Goal: Task Accomplishment & Management: Use online tool/utility

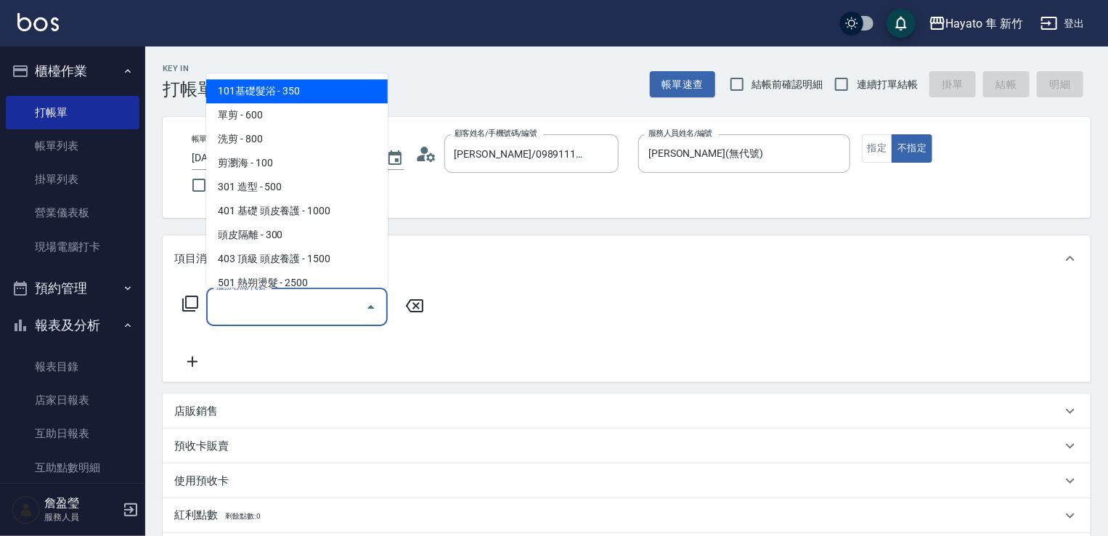
click at [319, 319] on input "服務名稱/代號" at bounding box center [286, 306] width 147 height 25
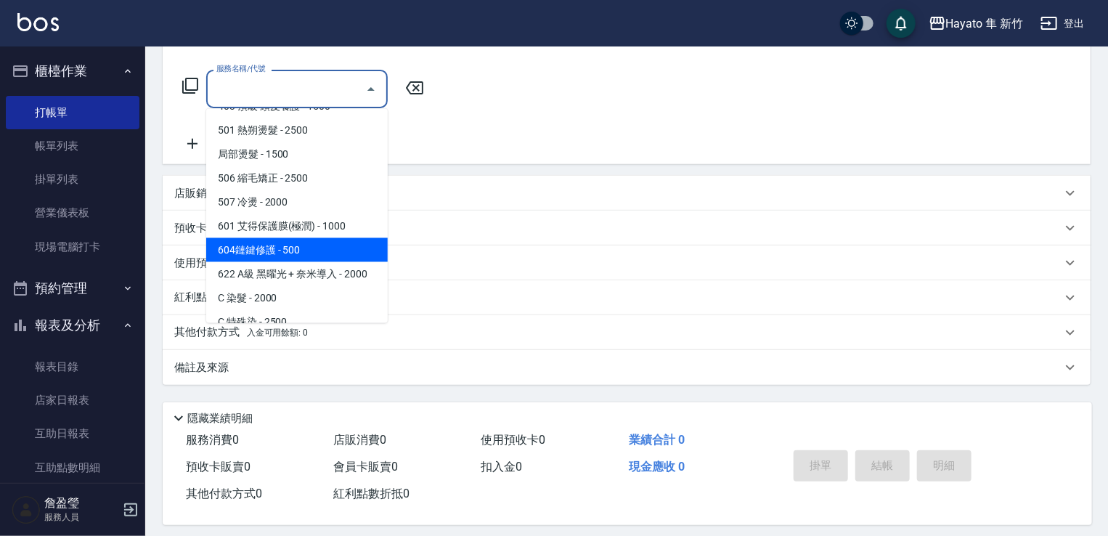
scroll to position [253, 0]
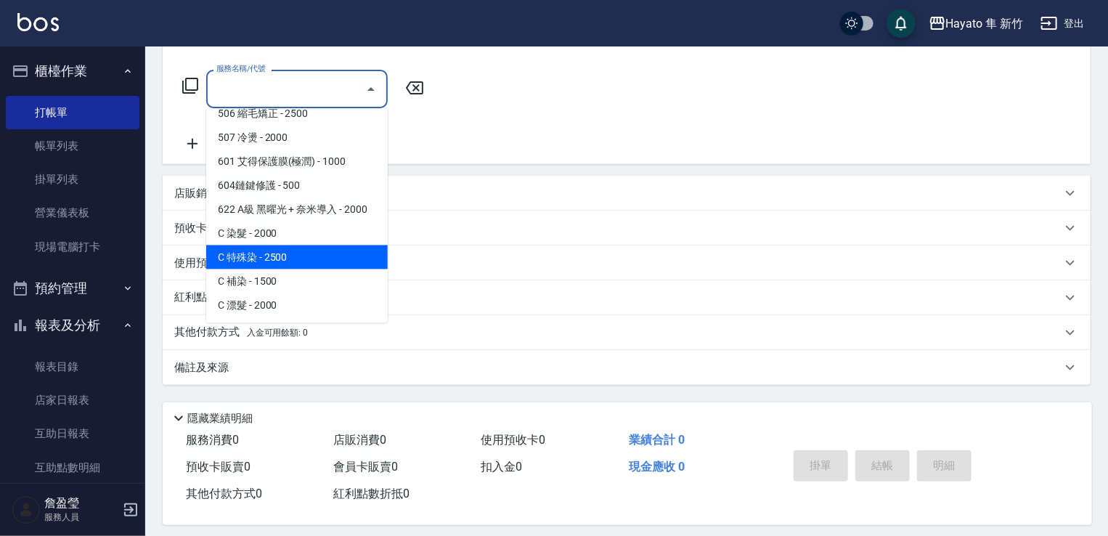
click at [296, 256] on span "C 特殊染 - 2500" at bounding box center [297, 257] width 182 height 24
type input "C 特殊染(703)"
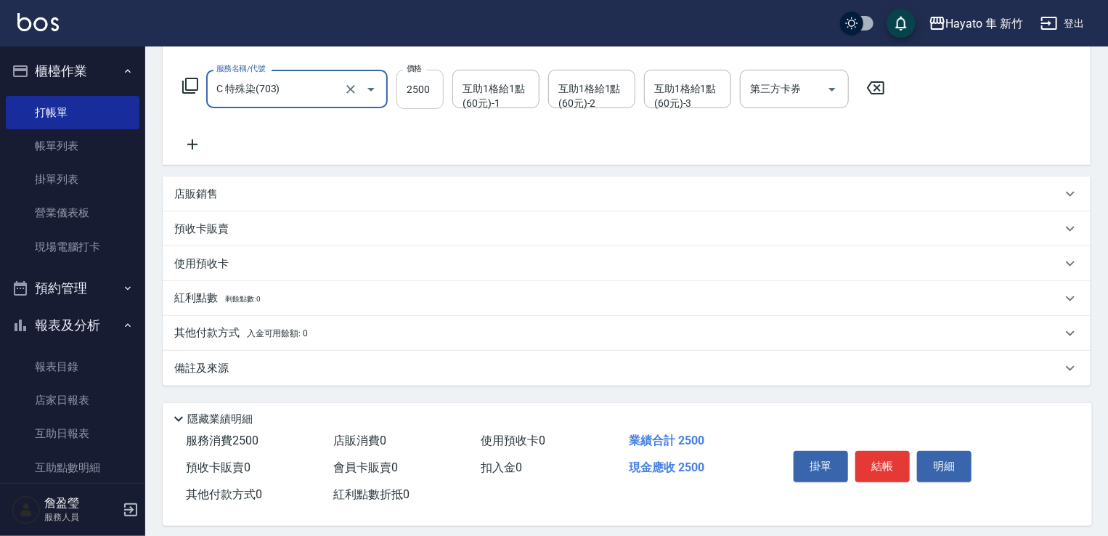
click at [423, 97] on input "2500" at bounding box center [419, 89] width 47 height 39
type input "3000"
click at [197, 143] on icon at bounding box center [192, 144] width 36 height 17
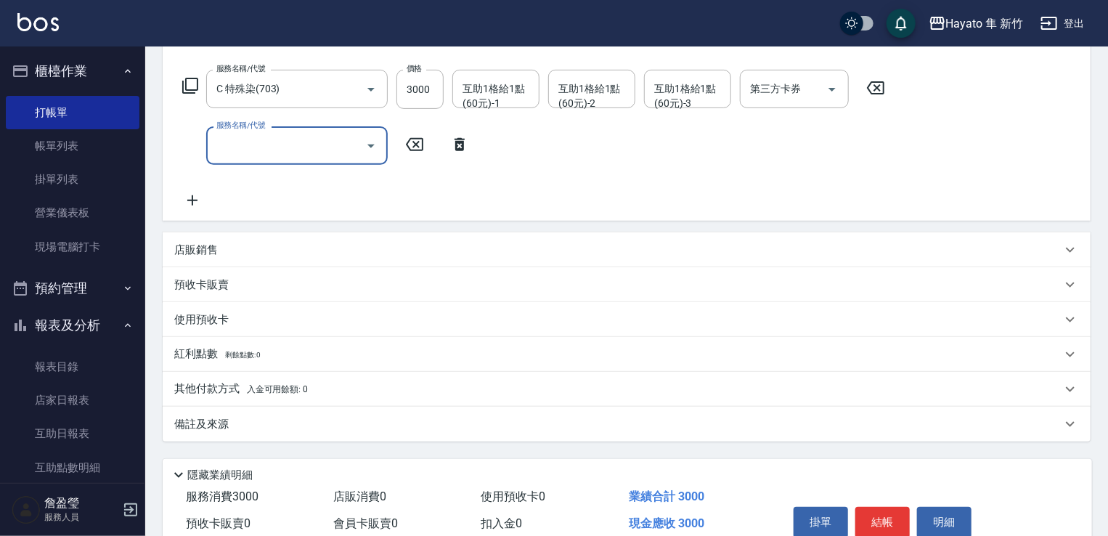
click at [374, 142] on icon "Open" at bounding box center [370, 145] width 17 height 17
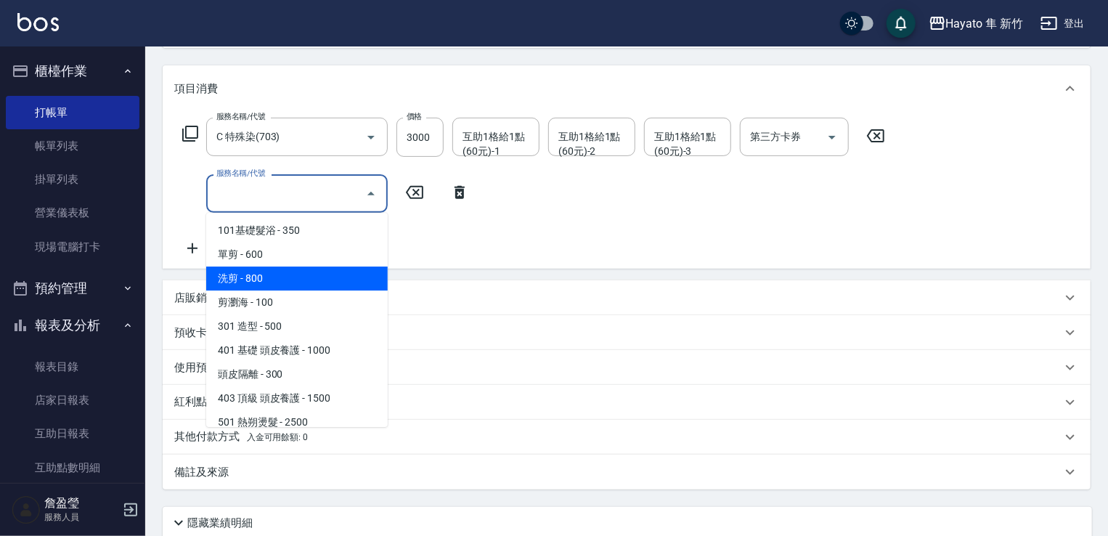
scroll to position [145, 0]
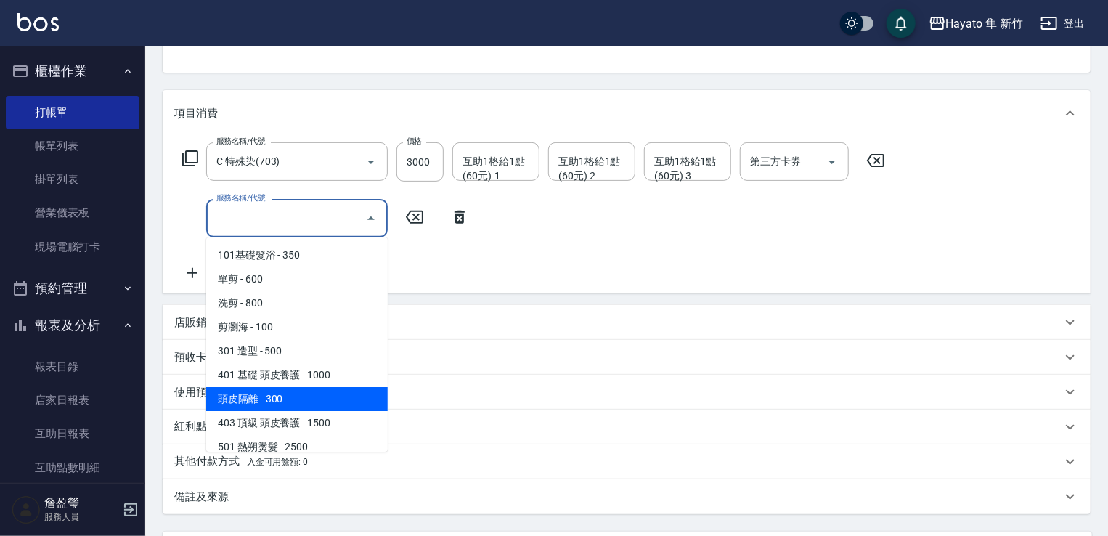
click at [307, 402] on span "頭皮隔離 - 300" at bounding box center [297, 399] width 182 height 24
type input "頭皮隔離(402)"
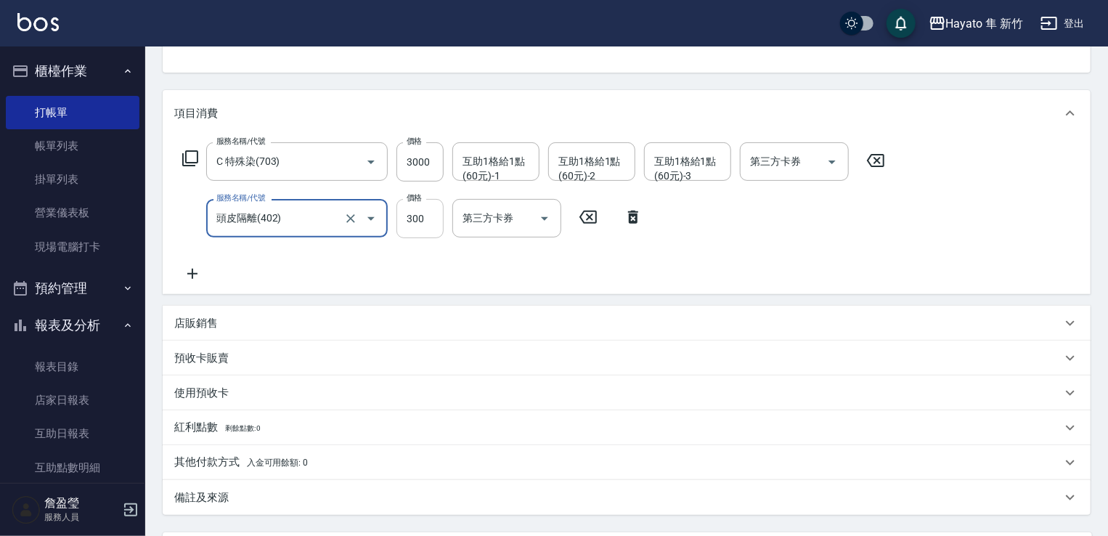
click at [410, 227] on input "300" at bounding box center [419, 218] width 47 height 39
type input "200"
click at [305, 274] on div "服務名稱/代號 C 特殊染(703) 服務名稱/代號 價格 3000 價格 互助1格給1點(60元)-1 互助1格給1點(60元)-1 互助1格給1點(60元…" at bounding box center [534, 212] width 720 height 140
click at [229, 341] on div "預收卡販賣 卡券名稱/代號 卡券名稱/代號" at bounding box center [627, 358] width 928 height 35
click at [221, 317] on div "店販銷售" at bounding box center [617, 323] width 887 height 15
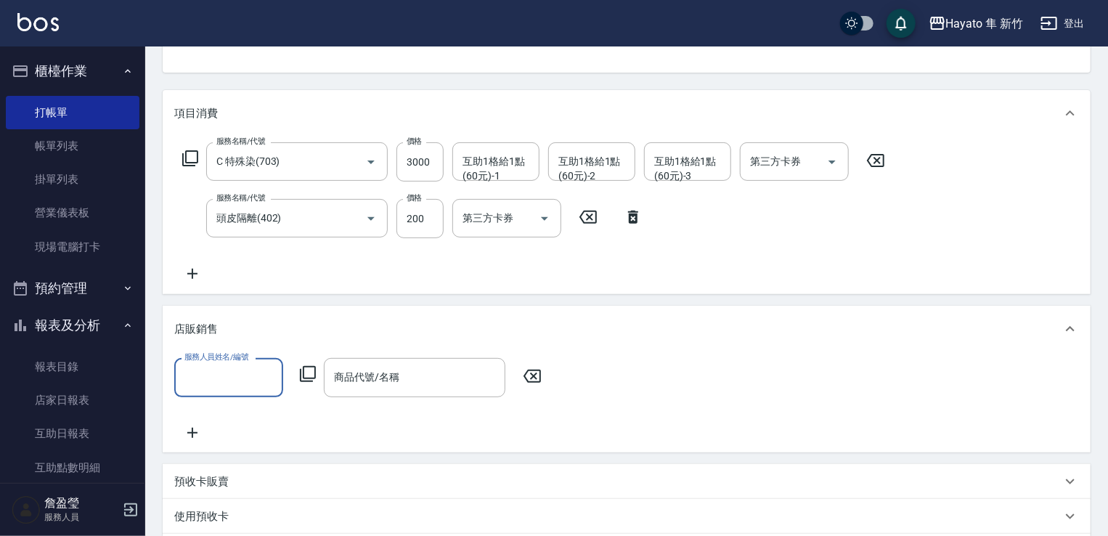
scroll to position [0, 0]
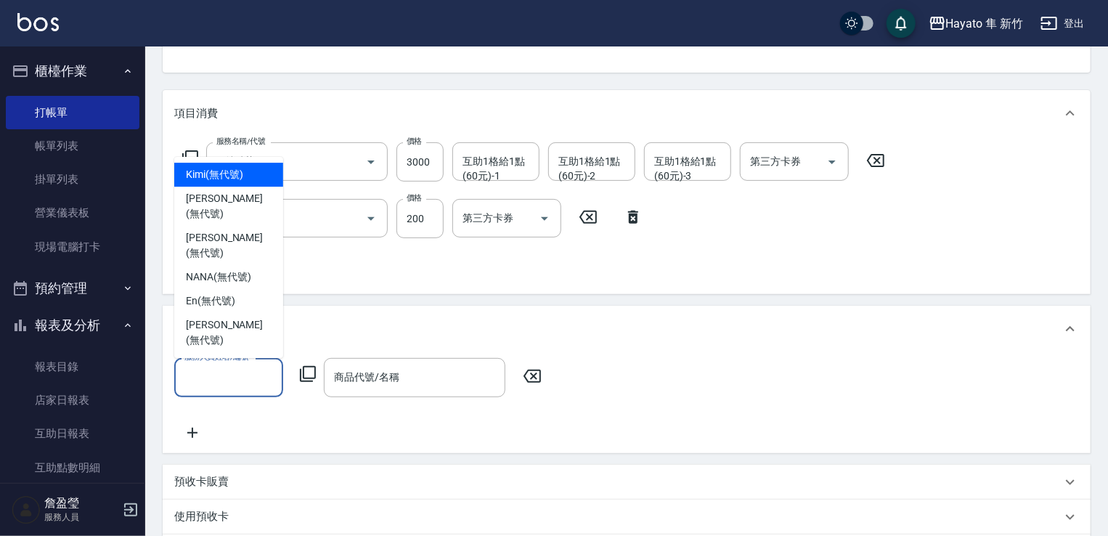
click at [241, 373] on input "服務人員姓名/編號" at bounding box center [229, 376] width 96 height 25
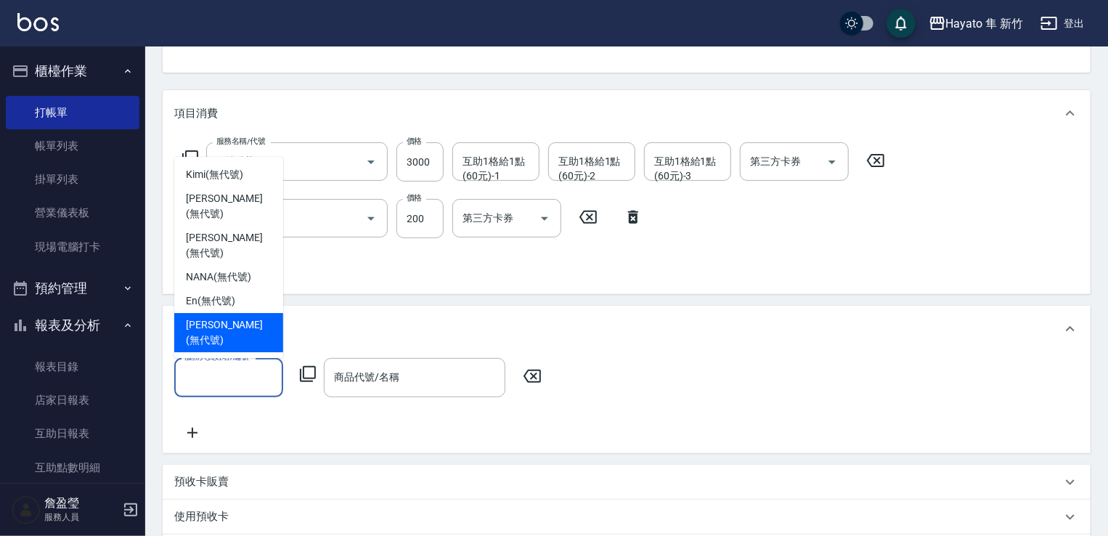
click at [230, 345] on span "[PERSON_NAME] (無代號)" at bounding box center [229, 332] width 86 height 30
type input "[PERSON_NAME](無代號)"
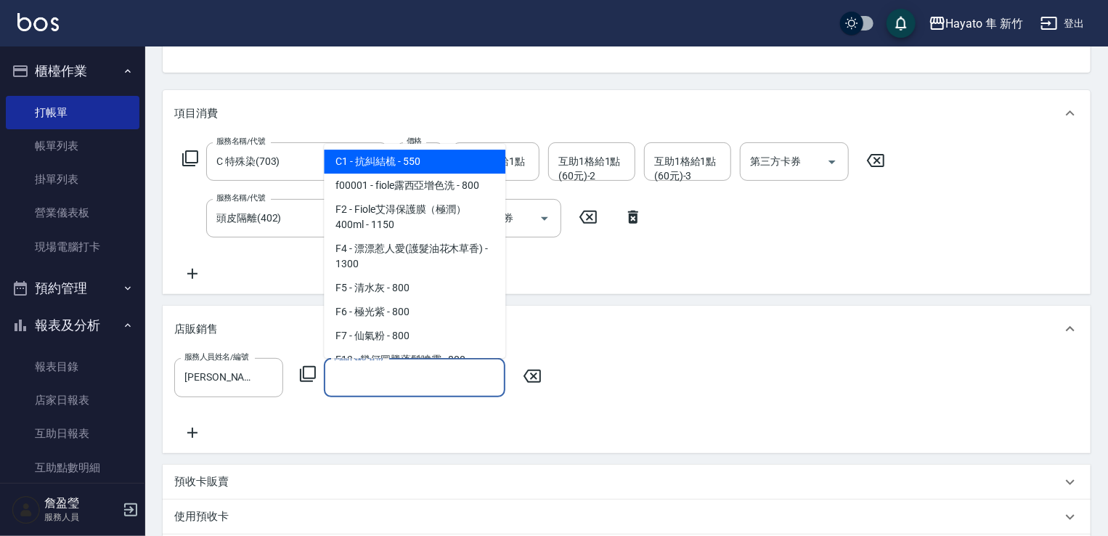
click at [364, 370] on input "商品代號/名稱" at bounding box center [414, 376] width 168 height 25
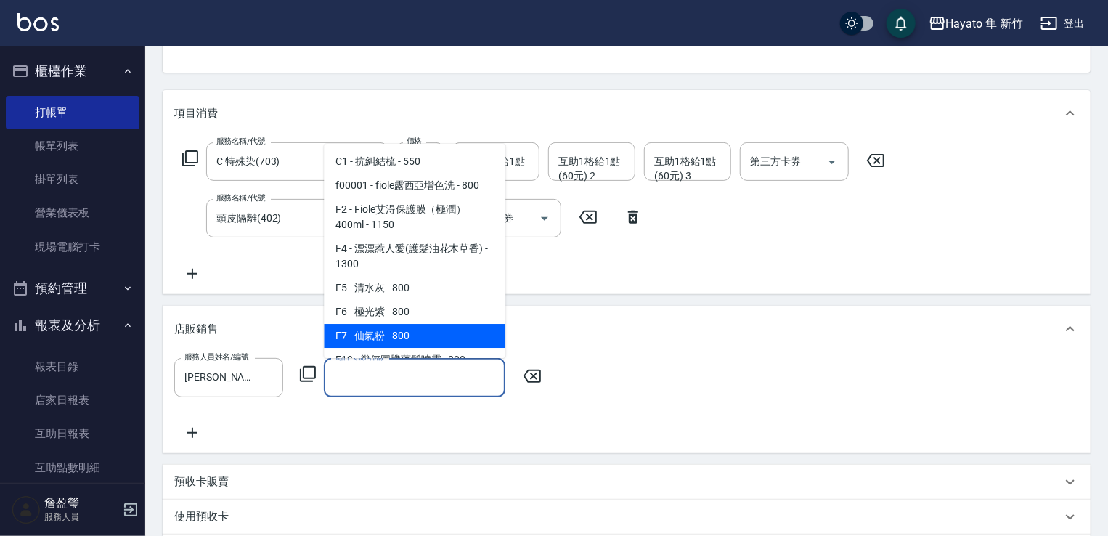
scroll to position [145, 0]
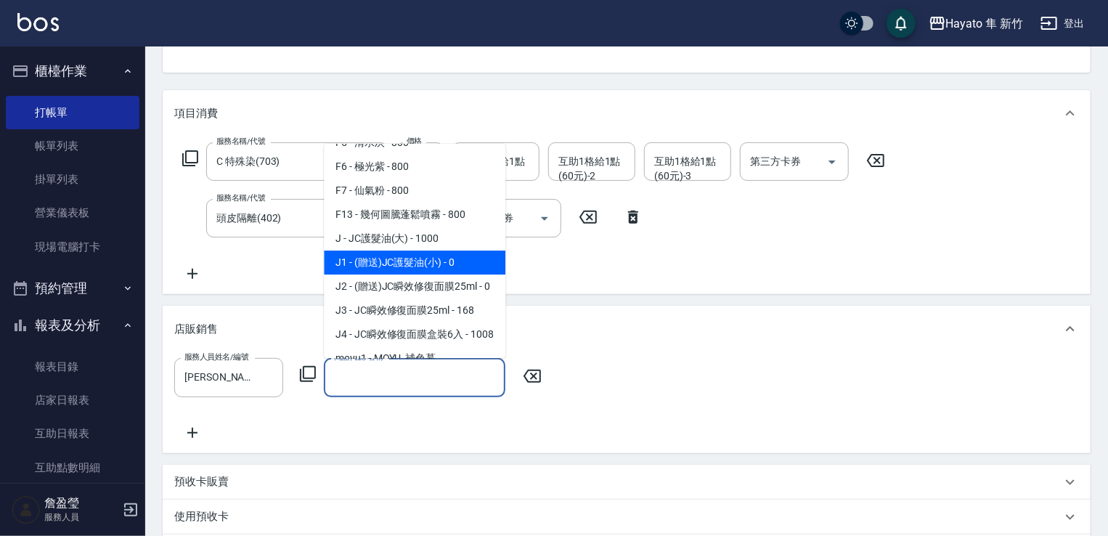
click at [380, 265] on span "J1 - (贈送)JC護髮油(小) - 0" at bounding box center [415, 262] width 182 height 24
type input "(贈送)JC護髮油(小)"
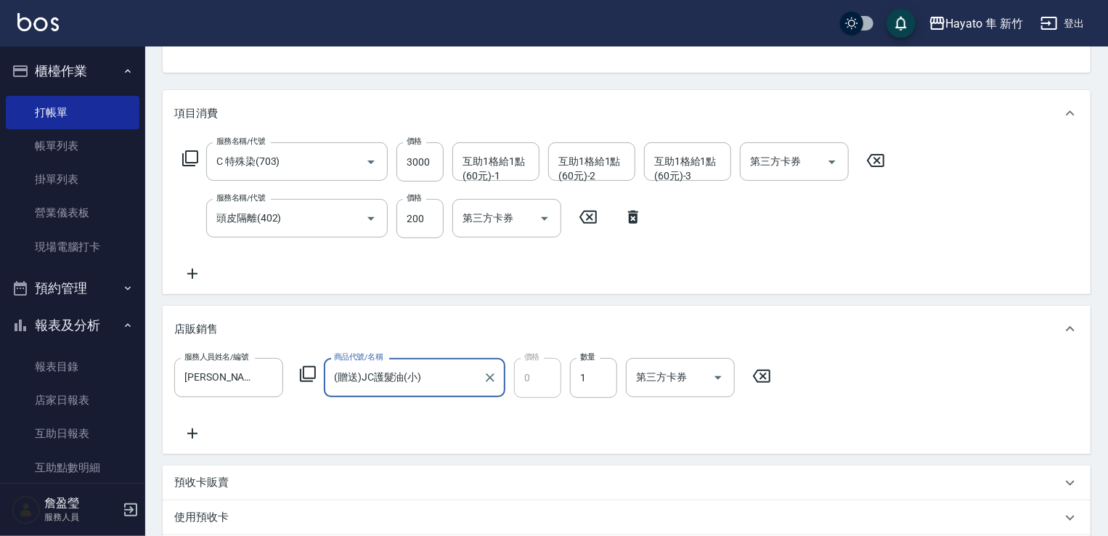
click at [200, 420] on div "服務人員姓名/編號 [PERSON_NAME](無代號) 服務人員姓名/編號 商品代號/名稱 (贈送)JC護髮油(小) 商品代號/名稱 價格 0 價格 數量 …" at bounding box center [626, 399] width 905 height 83
click at [200, 436] on icon at bounding box center [192, 433] width 36 height 17
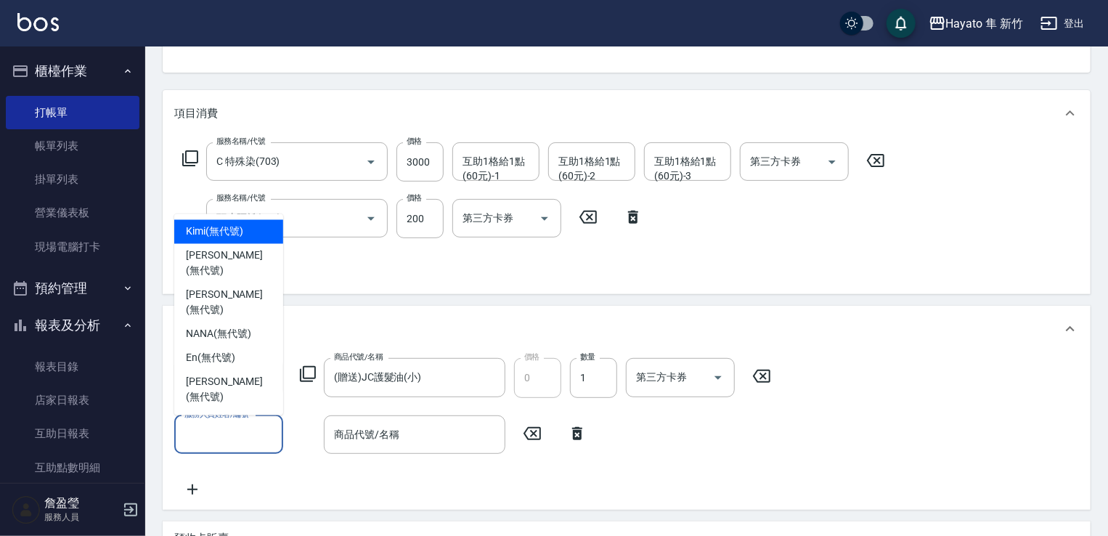
click at [232, 433] on input "服務人員姓名/編號" at bounding box center [229, 434] width 96 height 25
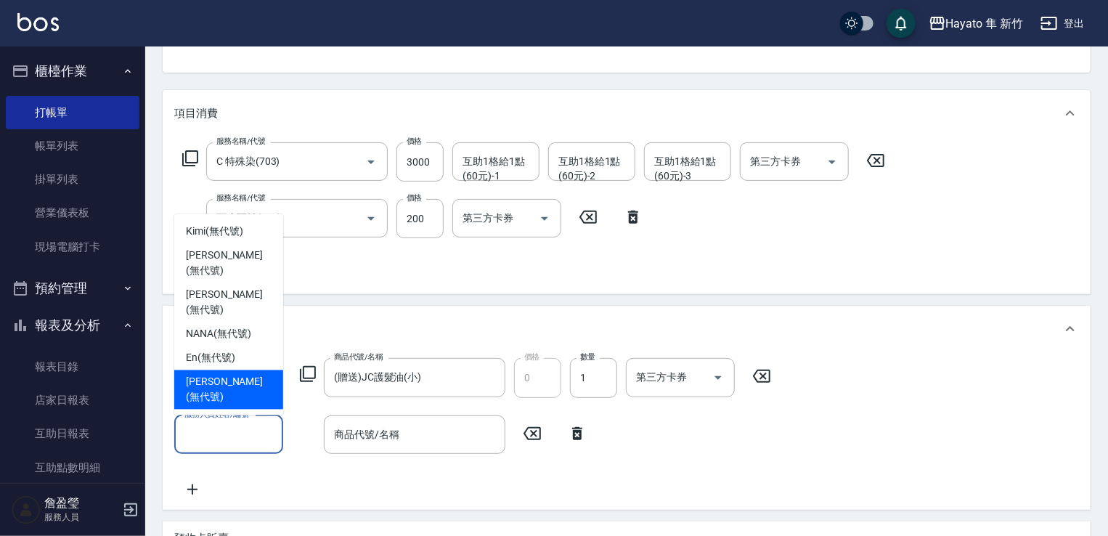
click at [245, 392] on div "[PERSON_NAME] (無代號)" at bounding box center [228, 389] width 109 height 39
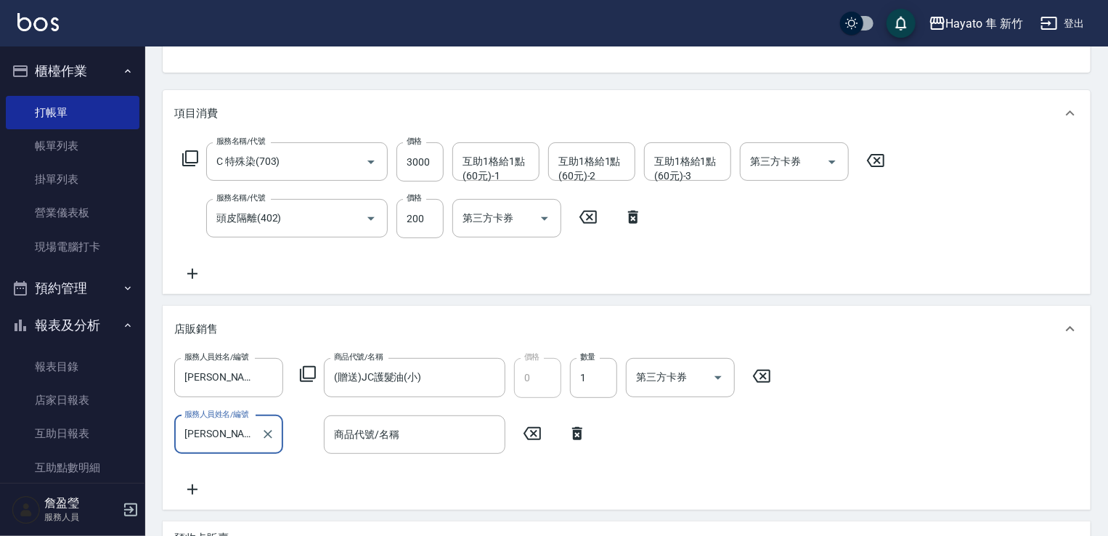
type input "[PERSON_NAME](無代號)"
click at [388, 436] on input "商品代號/名稱" at bounding box center [414, 434] width 168 height 25
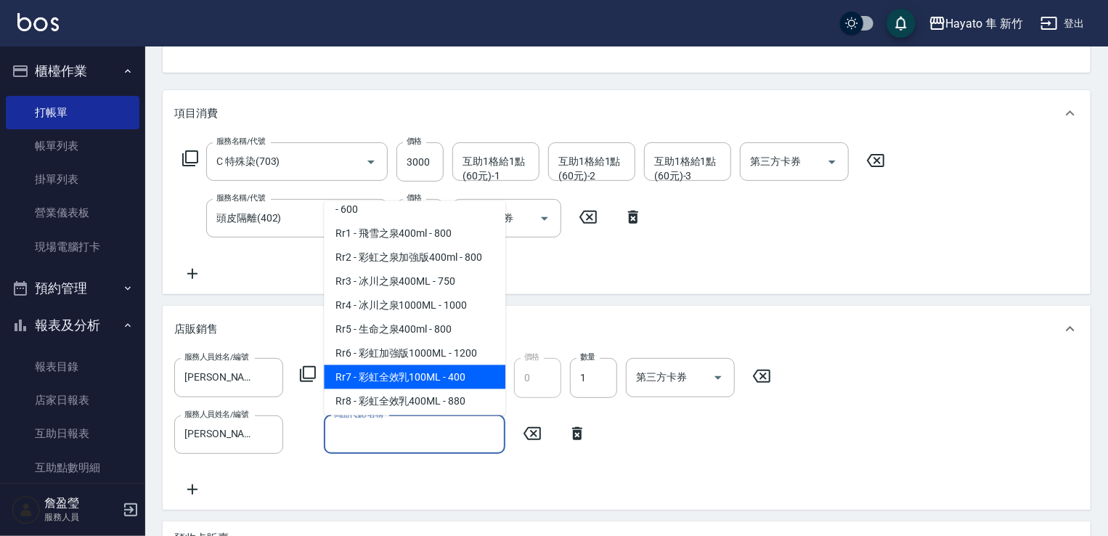
scroll to position [581, 0]
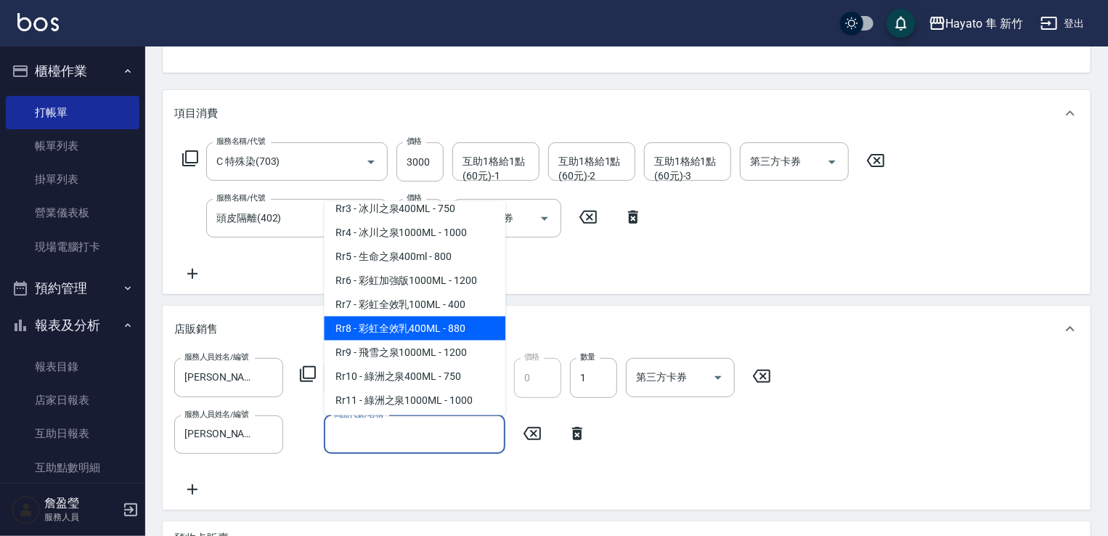
click at [427, 335] on span "Rr8 - 彩虹全效乳400ML - 880" at bounding box center [415, 328] width 182 height 24
type input "彩虹全效乳400ML"
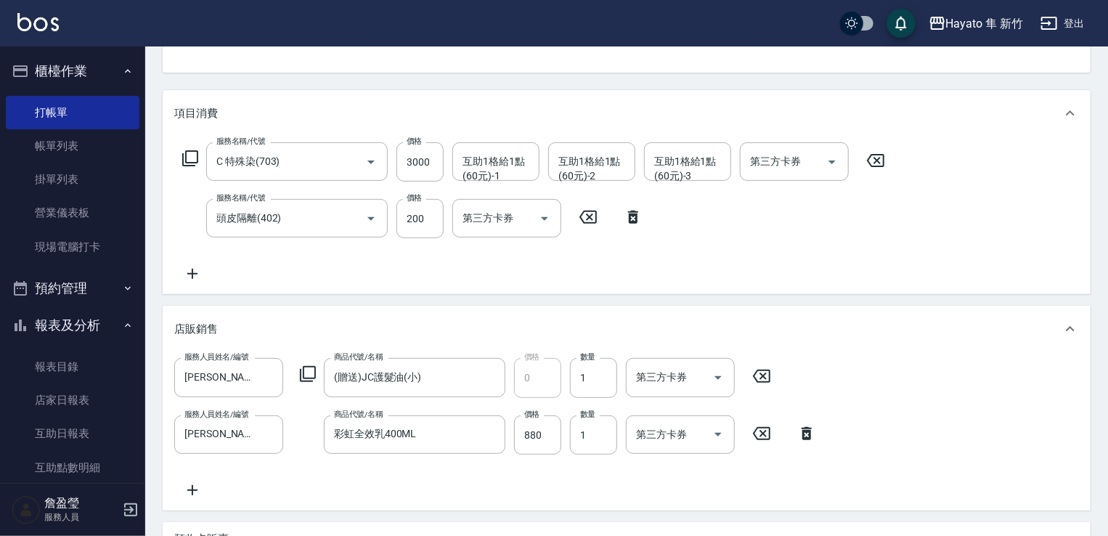
click at [470, 494] on div "服務人員姓名/編號 [PERSON_NAME](無代號) 服務人員姓名/編號 商品代號/名稱 (贈送)JC護髮油(小) 商品代號/名稱 價格 0 價格 數量 …" at bounding box center [626, 428] width 905 height 140
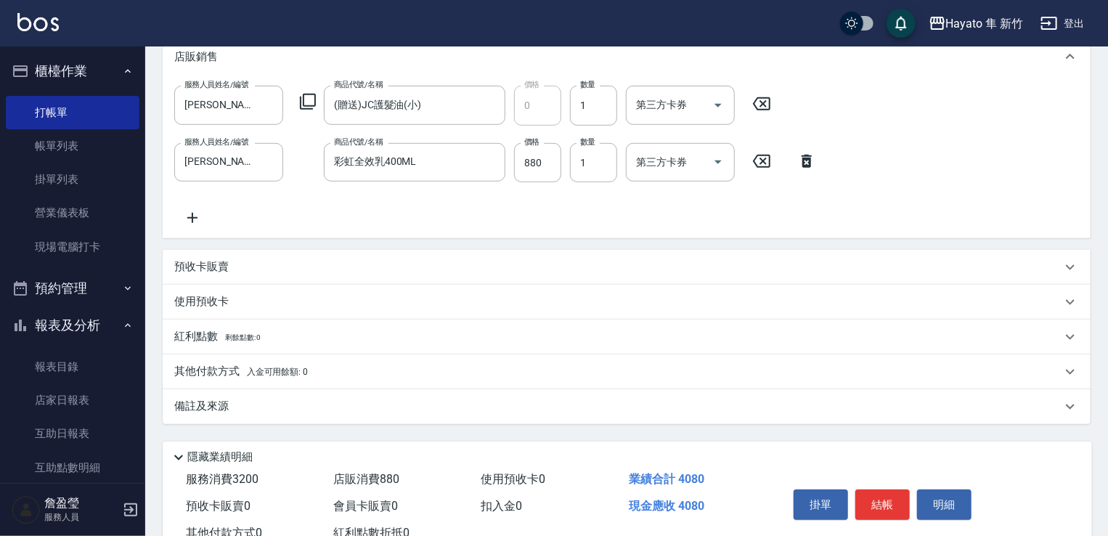
scroll to position [468, 0]
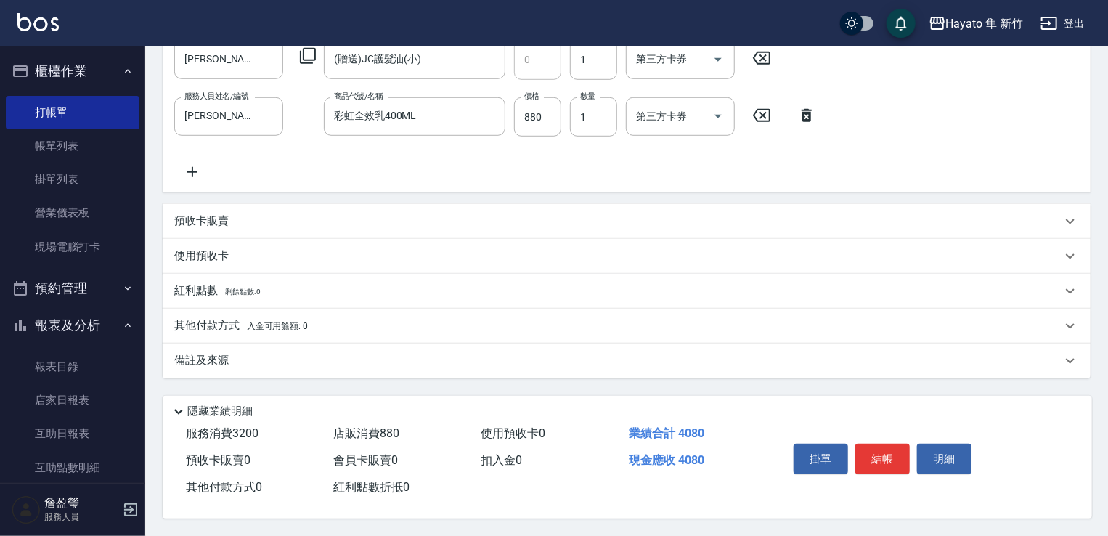
click at [272, 361] on div "備註及來源" at bounding box center [617, 360] width 887 height 15
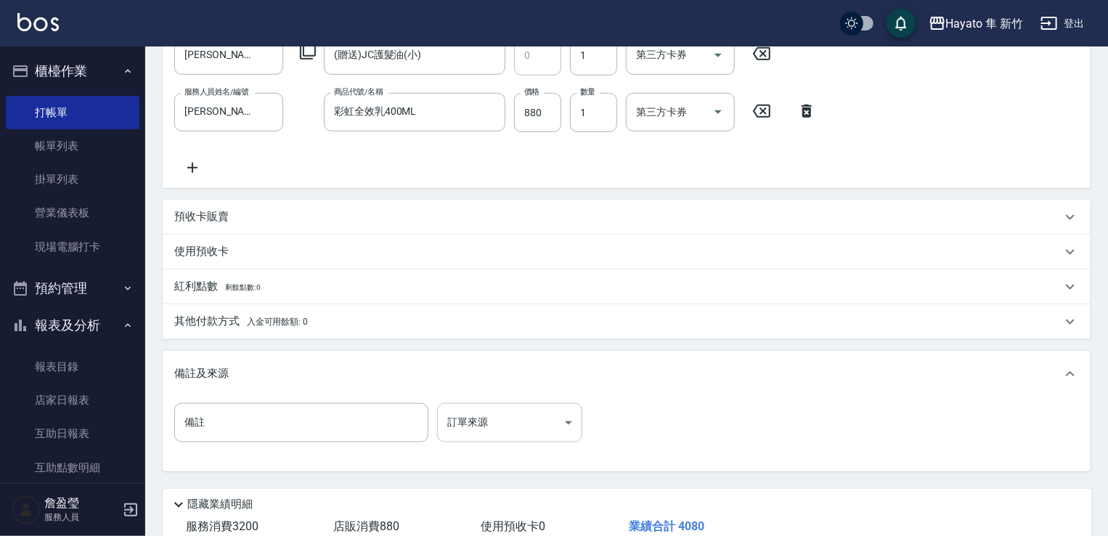
click at [468, 415] on body "Hayato 隼 新竹 登出 櫃檯作業 打帳單 帳單列表 掛單列表 營業儀表板 現場電腦打卡 預約管理 預約管理 報表及分析 報表目錄 店家日報表 互助日報表…" at bounding box center [554, 80] width 1108 height 1096
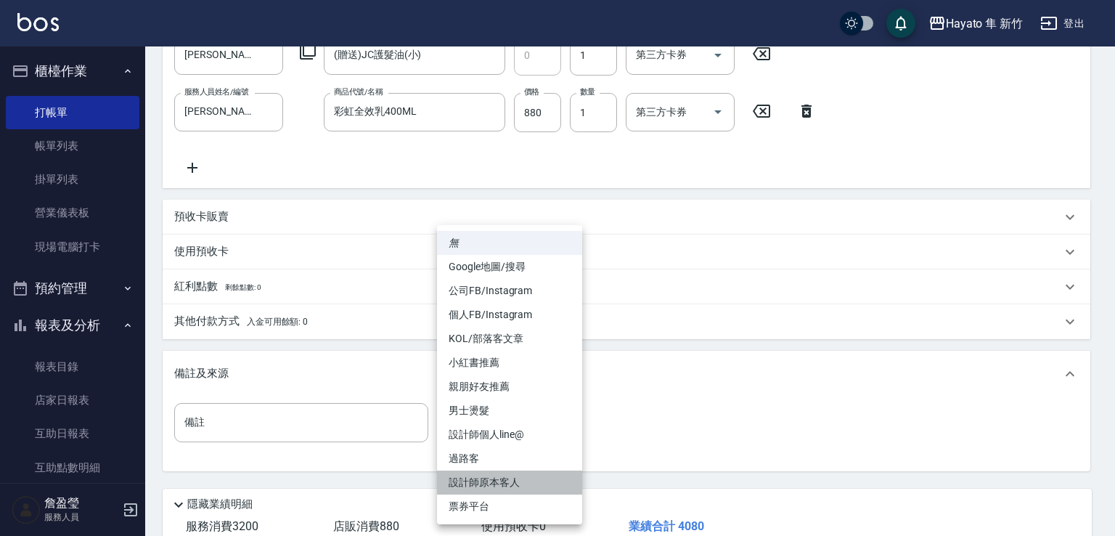
click at [499, 473] on li "設計師原本客人" at bounding box center [509, 482] width 145 height 24
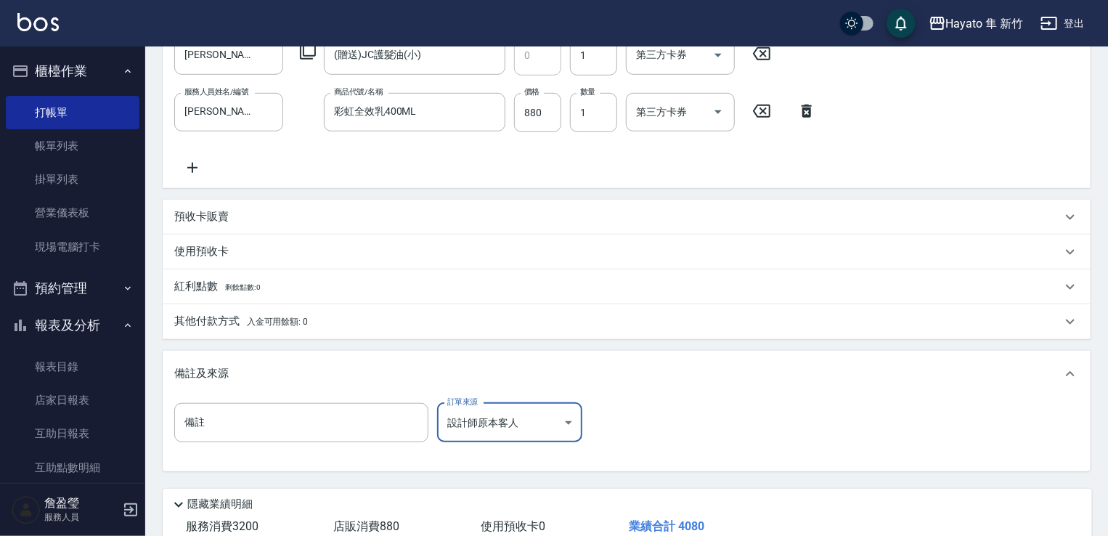
click at [485, 420] on body "Hayato 隼 新竹 登出 櫃檯作業 打帳單 帳單列表 掛單列表 營業儀表板 現場電腦打卡 預約管理 預約管理 報表及分析 報表目錄 店家日報表 互助日報表…" at bounding box center [554, 80] width 1108 height 1096
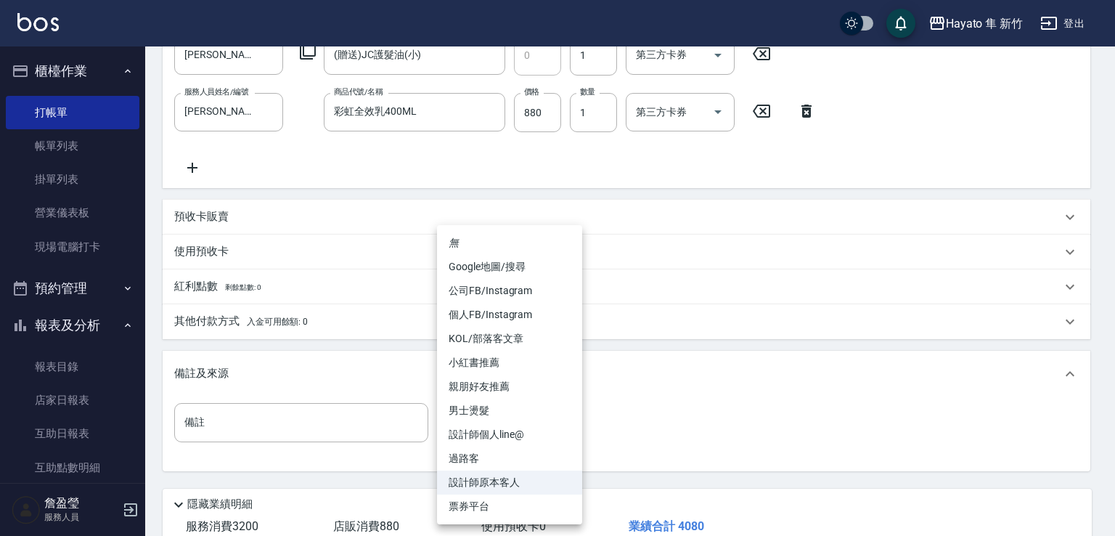
click at [486, 325] on li "個人FB/Instagram" at bounding box center [509, 315] width 145 height 24
type input "個人FB/Instagram"
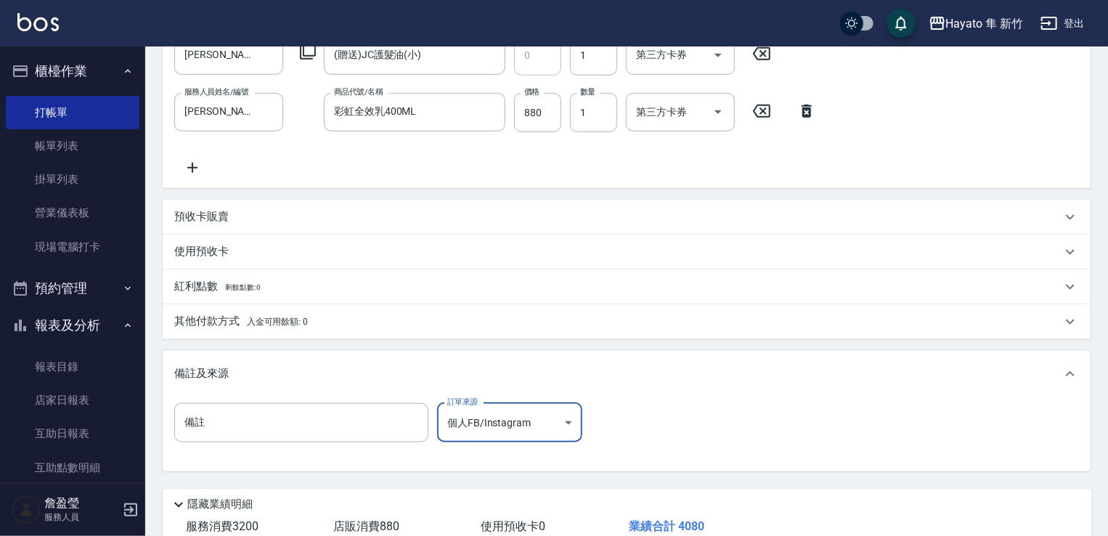
click at [648, 406] on div "備註 備註 訂單來源 個人FB/Instagram 個人FB/Instagram 訂單來源" at bounding box center [626, 431] width 905 height 57
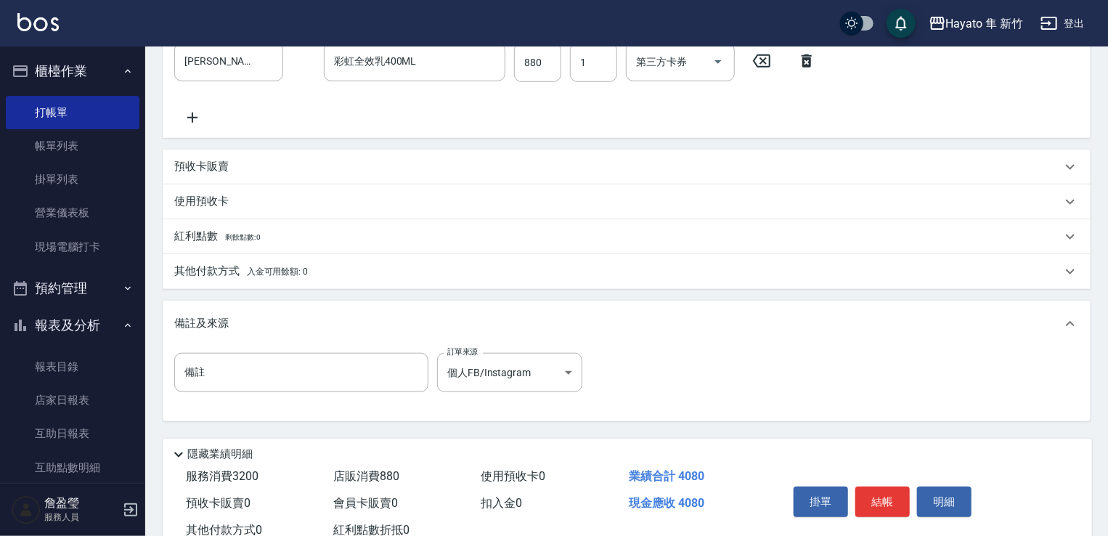
scroll to position [565, 0]
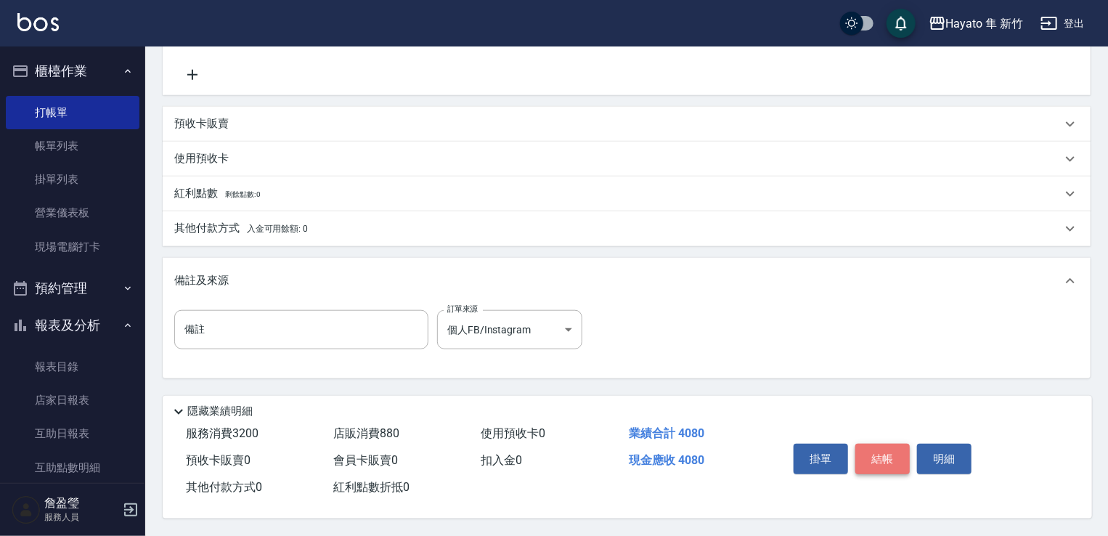
click at [878, 455] on button "結帳" at bounding box center [882, 459] width 54 height 30
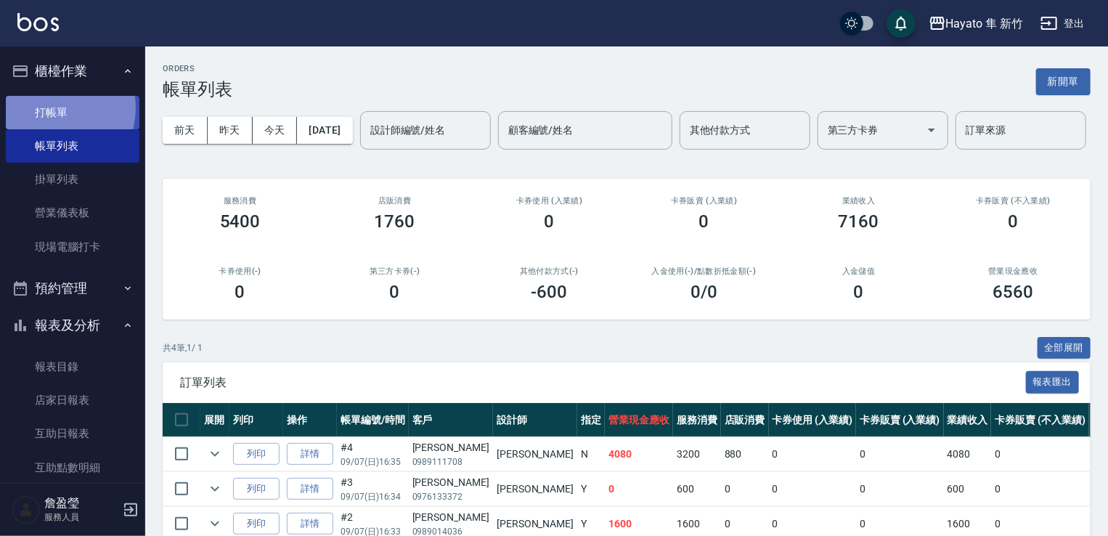
click at [50, 107] on link "打帳單" at bounding box center [73, 112] width 134 height 33
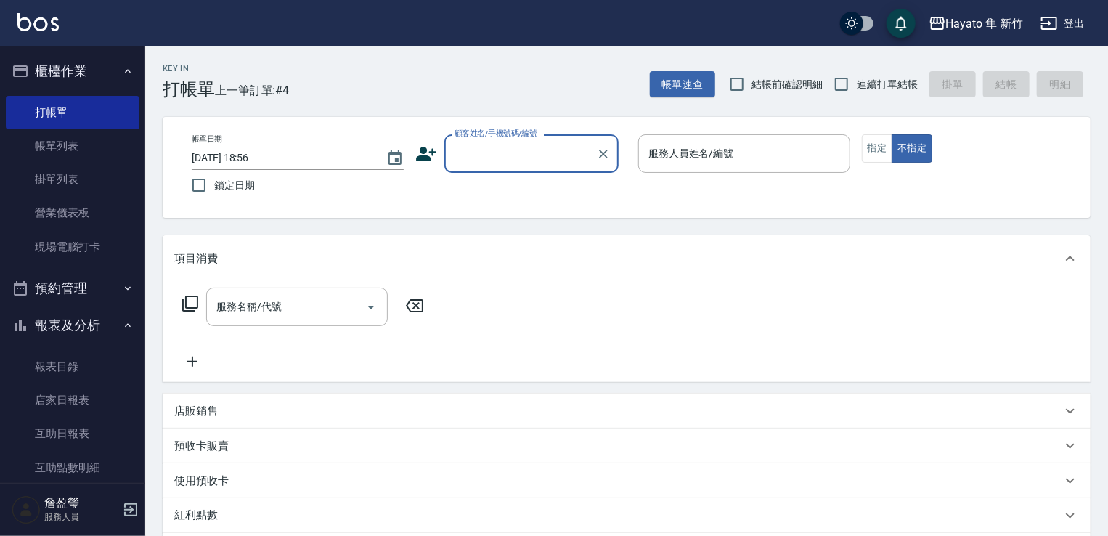
click at [486, 142] on input "顧客姓名/手機號碼/編號" at bounding box center [520, 153] width 139 height 25
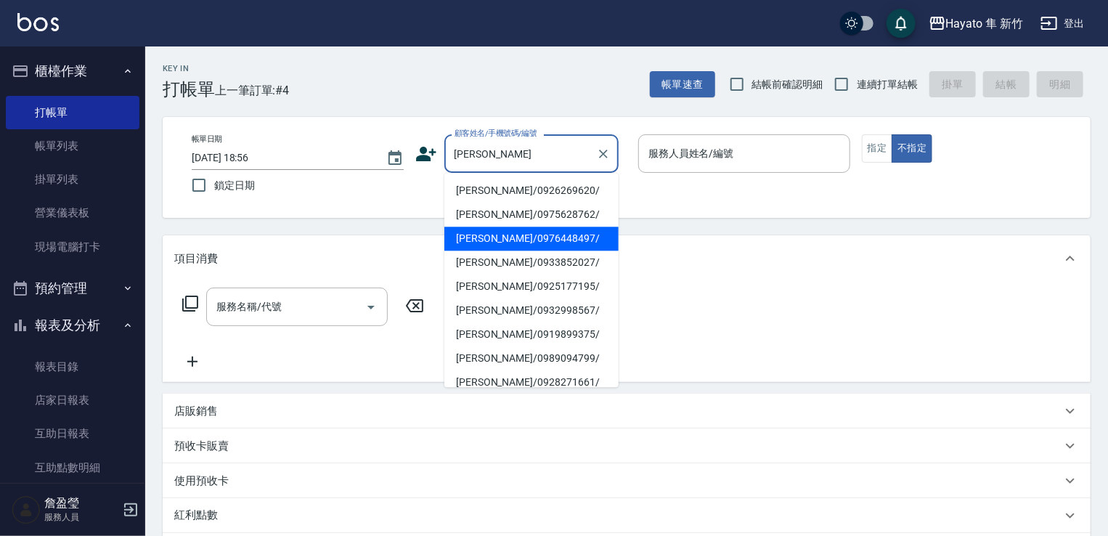
click at [561, 232] on li "[PERSON_NAME]/0976448497/" at bounding box center [531, 239] width 174 height 24
type input "[PERSON_NAME]/0976448497/"
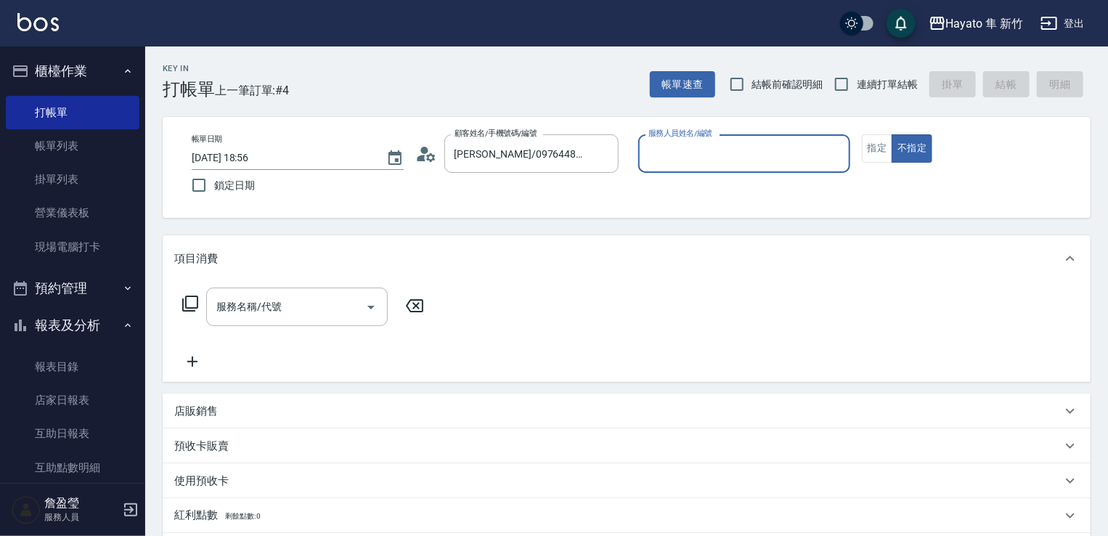
type input "[PERSON_NAME](無代號)"
click at [887, 158] on button "指定" at bounding box center [877, 148] width 31 height 28
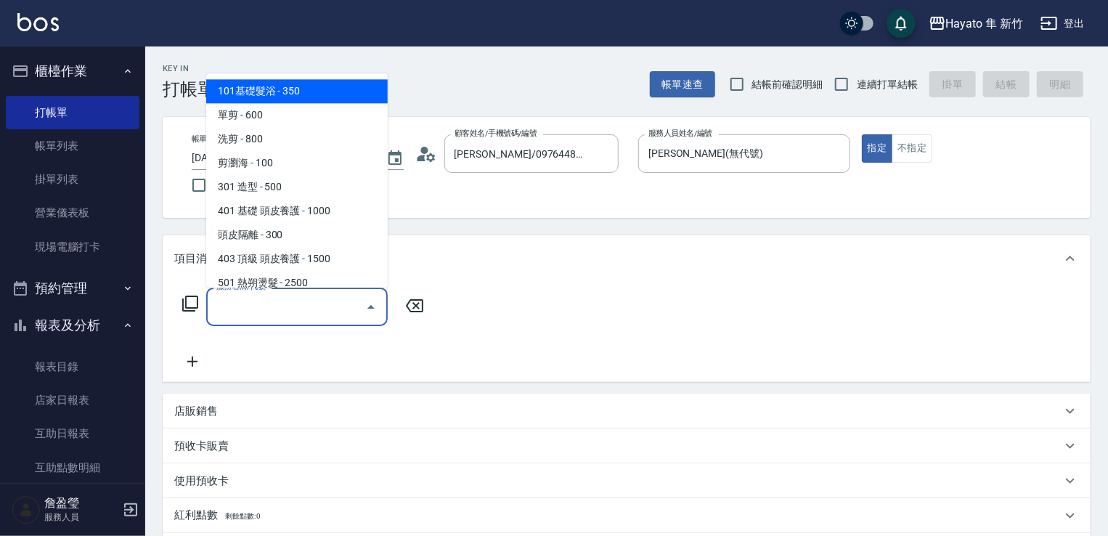
click at [248, 319] on input "服務名稱/代號" at bounding box center [286, 306] width 147 height 25
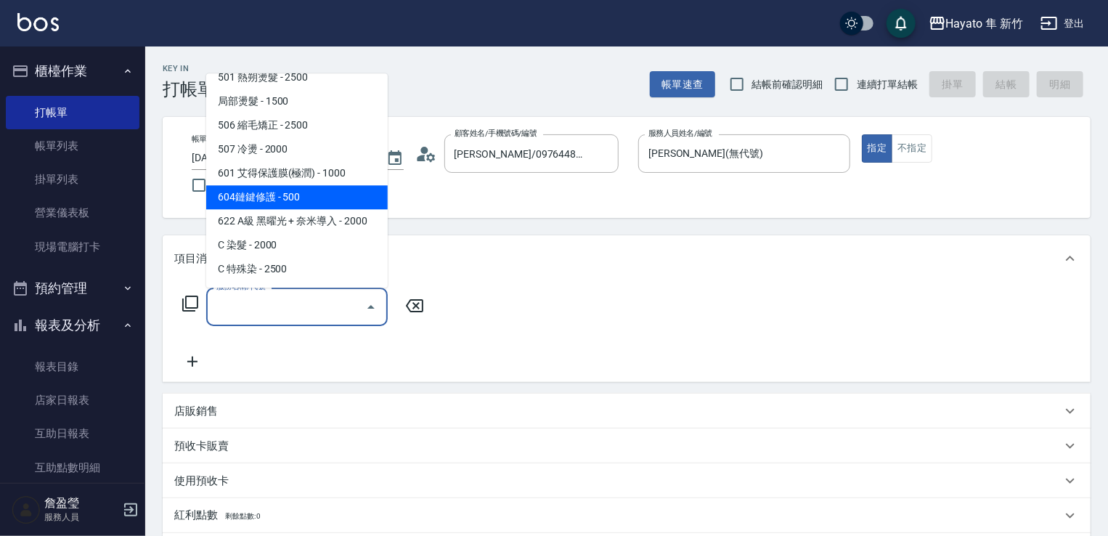
scroll to position [253, 0]
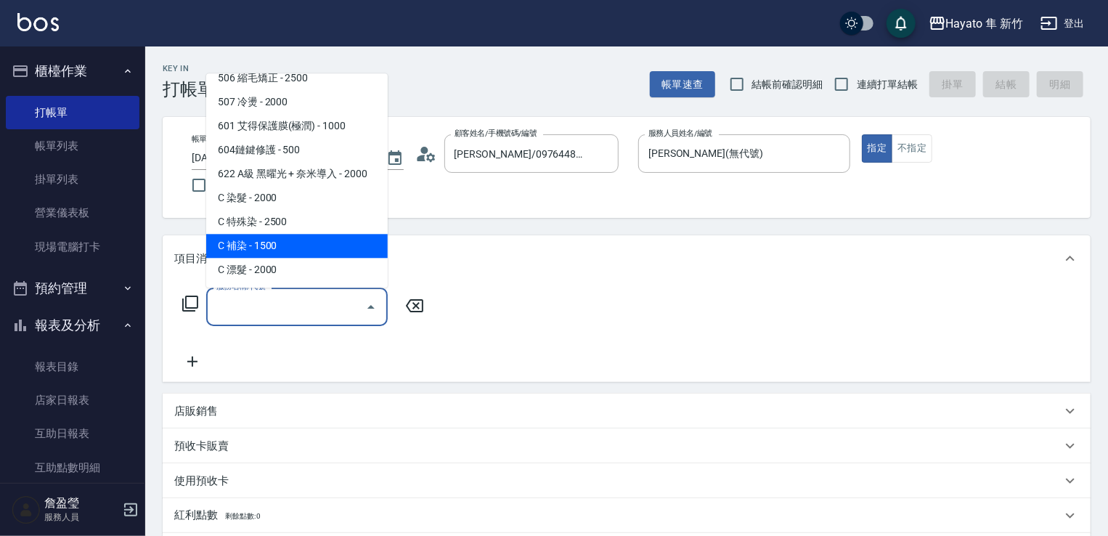
click at [314, 243] on span "C 補染 - 1500" at bounding box center [297, 246] width 182 height 24
type input "C 補染(704)"
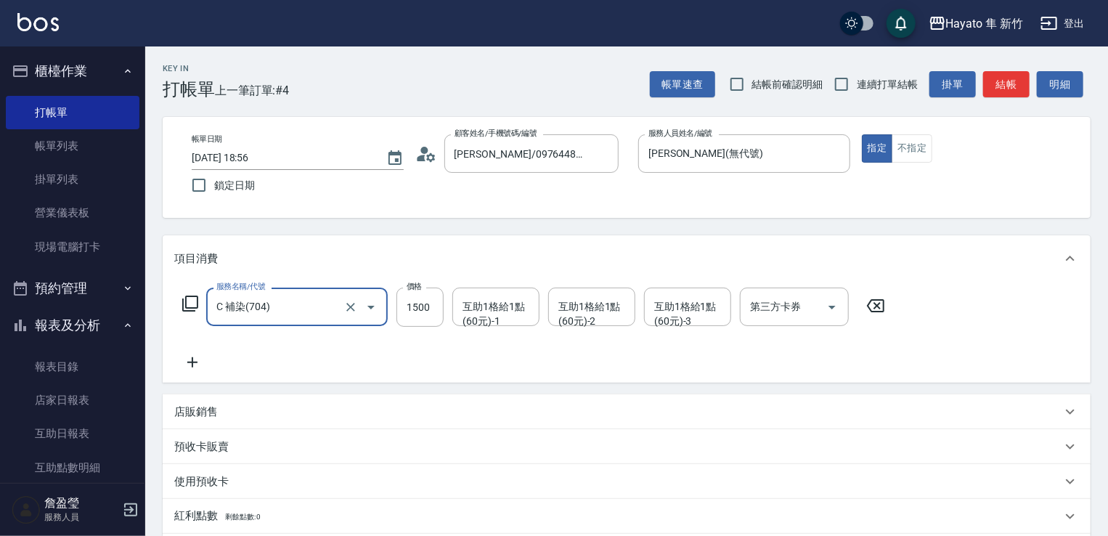
click at [341, 346] on div "服務名稱/代號 C 補染(704) 服務名稱/代號 價格 1500 價格 互助1格給1點(60元)-1 互助1格給1點(60元)-1 互助1格給1點(60元)…" at bounding box center [534, 329] width 720 height 83
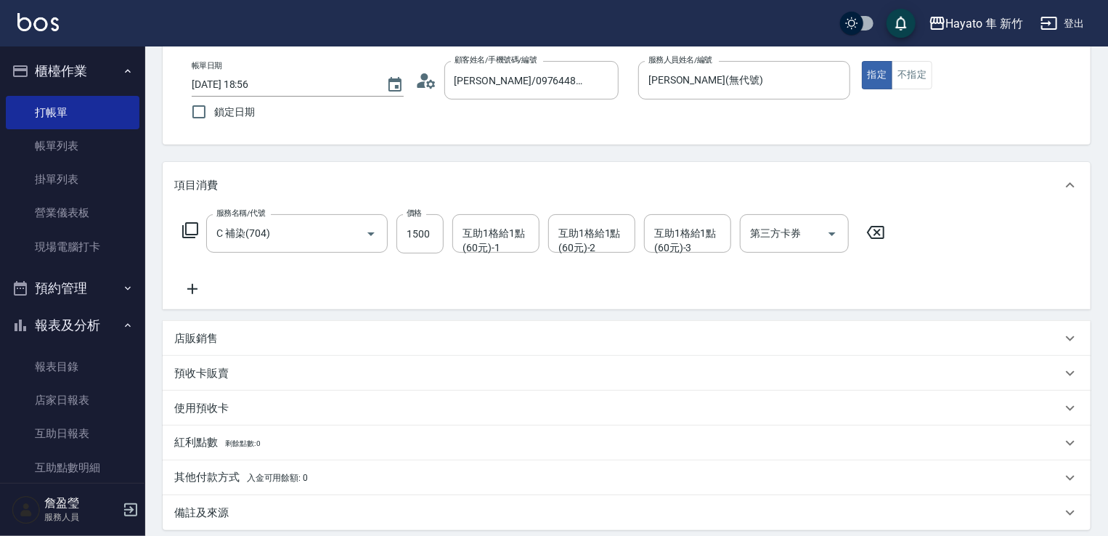
scroll to position [145, 0]
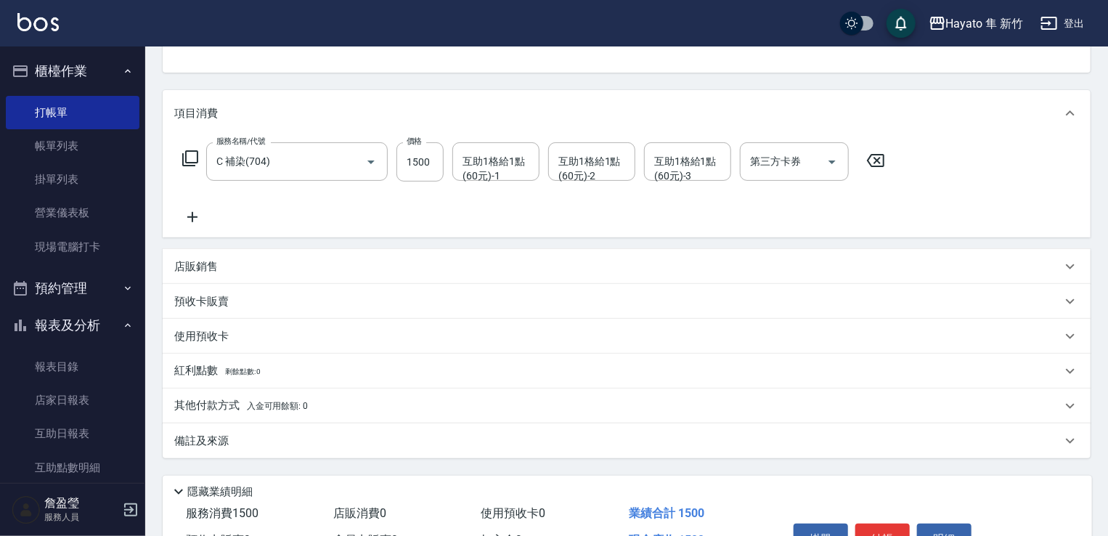
click at [282, 444] on div "備註及來源" at bounding box center [617, 440] width 887 height 15
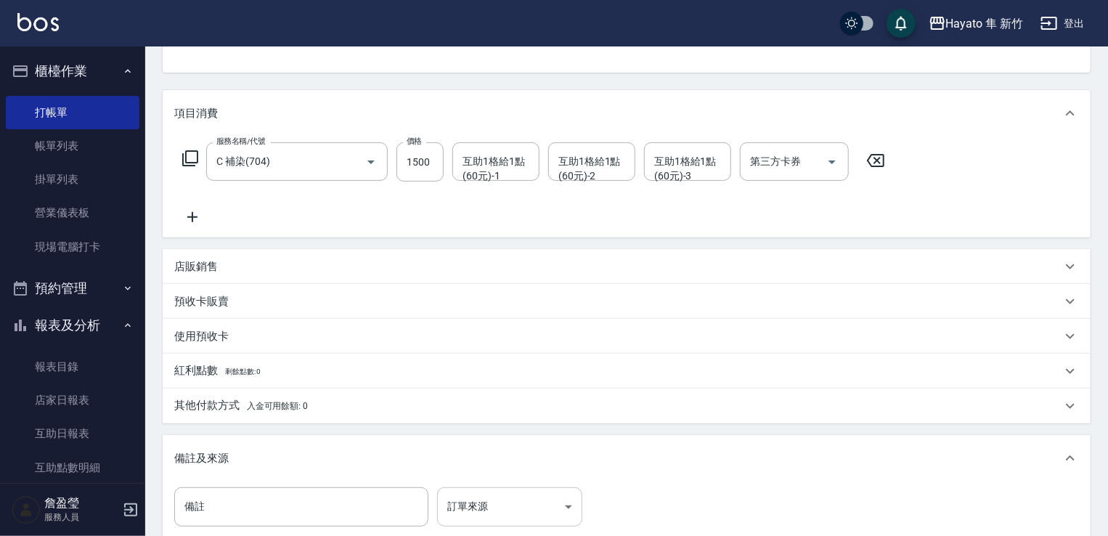
click at [518, 513] on body "Hayato 隼 新竹 登出 櫃檯作業 打帳單 帳單列表 掛單列表 營業儀表板 現場電腦打卡 預約管理 預約管理 報表及分析 報表目錄 店家日報表 互助日報表…" at bounding box center [554, 284] width 1108 height 858
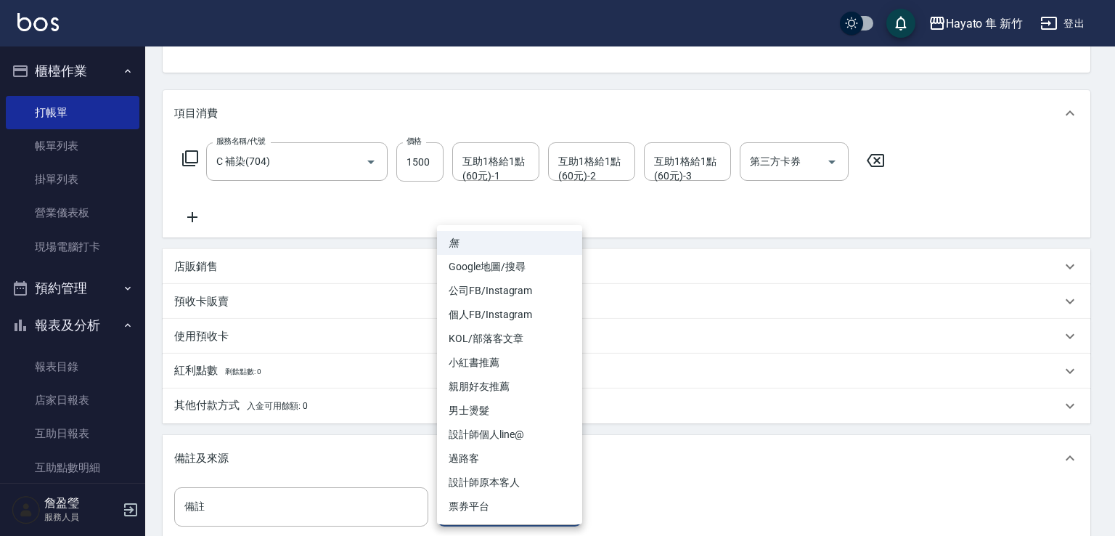
click at [518, 477] on li "設計師原本客人" at bounding box center [509, 482] width 145 height 24
type input "設計師原本客人"
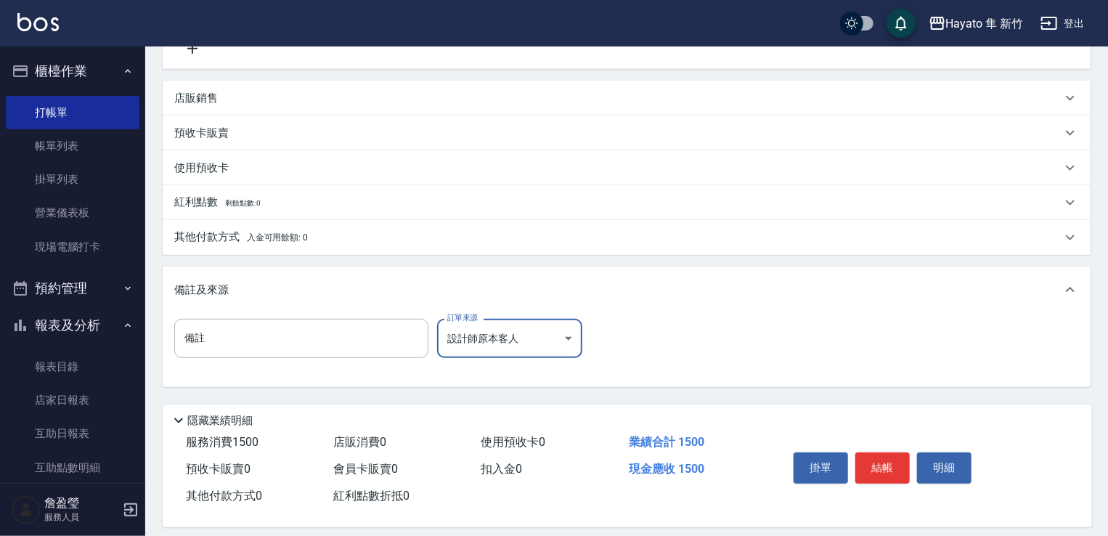
scroll to position [327, 0]
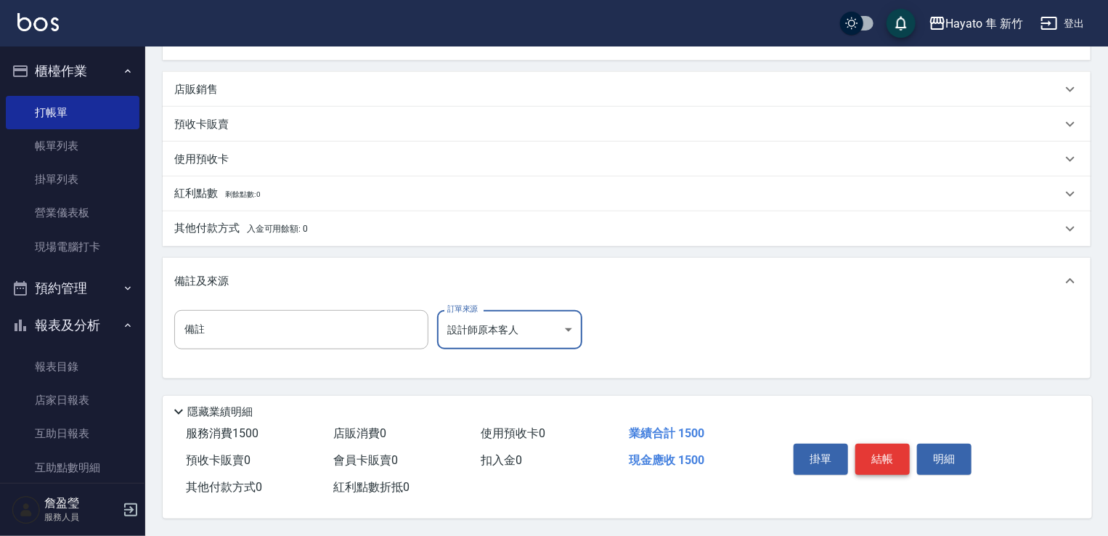
click at [883, 451] on button "結帳" at bounding box center [882, 459] width 54 height 30
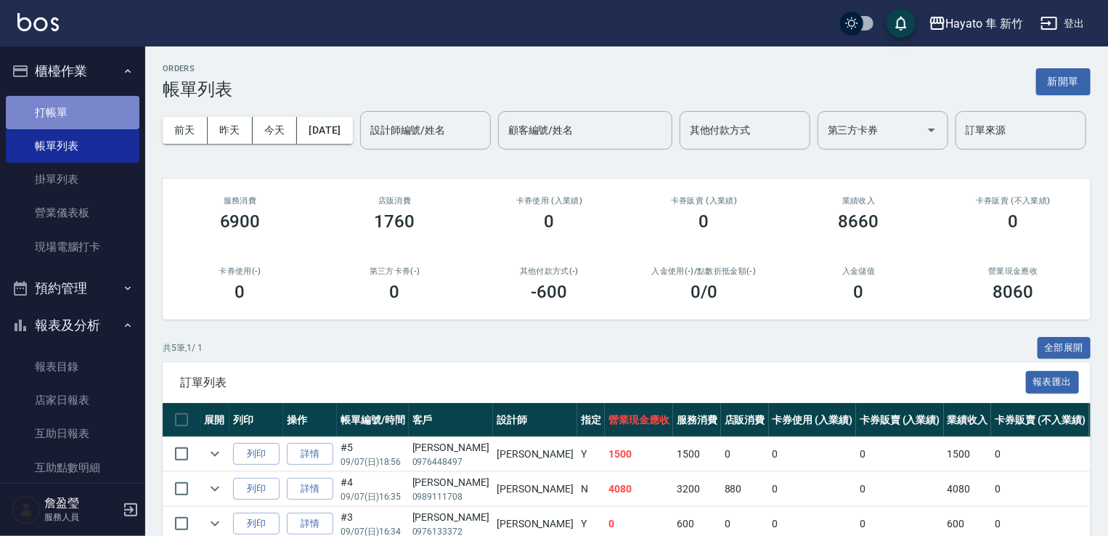
click at [73, 113] on link "打帳單" at bounding box center [73, 112] width 134 height 33
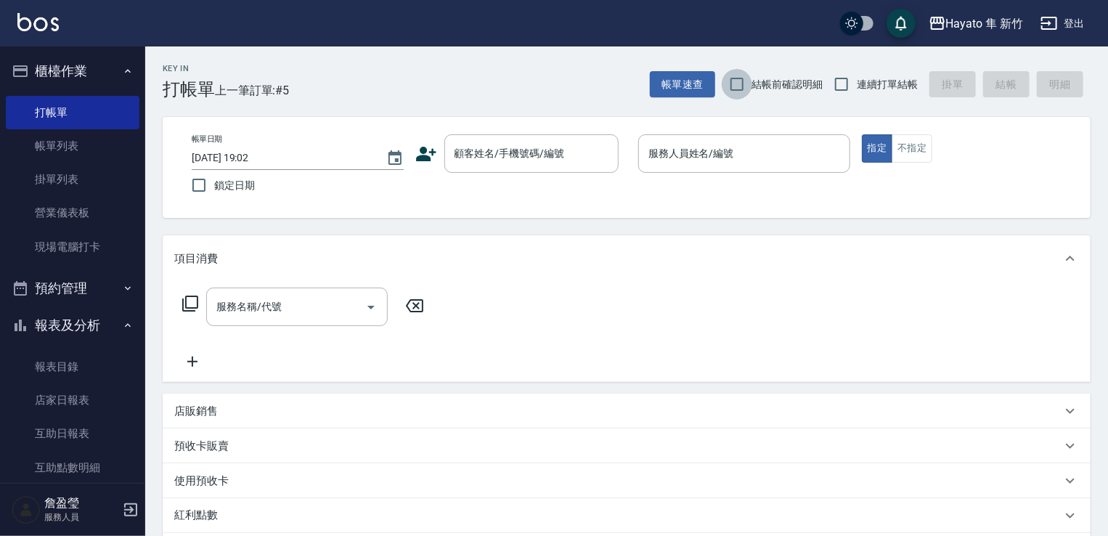
click at [731, 91] on input "結帳前確認明細" at bounding box center [737, 84] width 30 height 30
checkbox input "true"
click at [828, 83] on input "連續打單結帳" at bounding box center [841, 84] width 30 height 30
checkbox input "true"
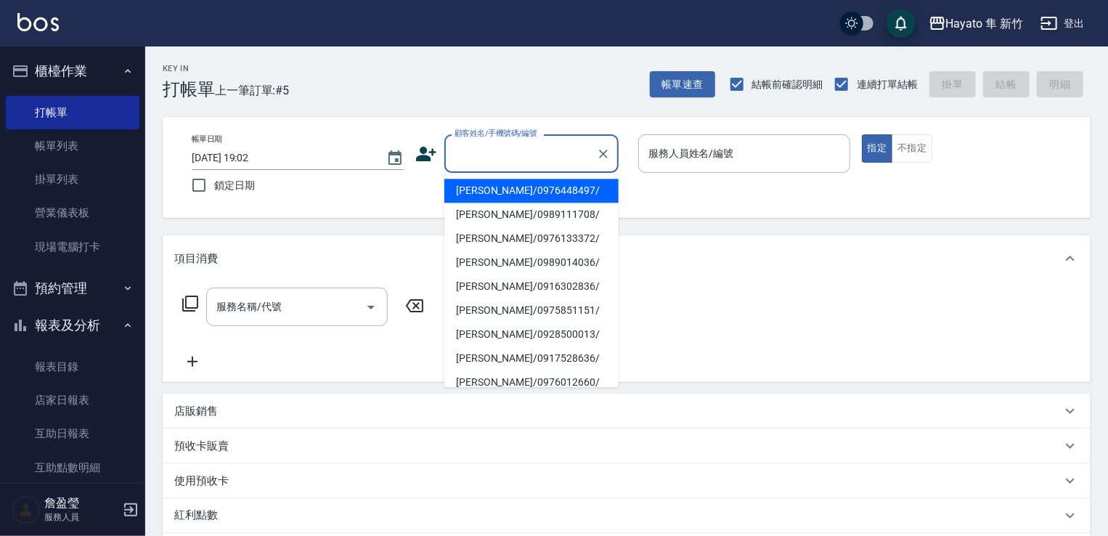
click at [488, 154] on input "顧客姓名/手機號碼/編號" at bounding box center [520, 153] width 139 height 25
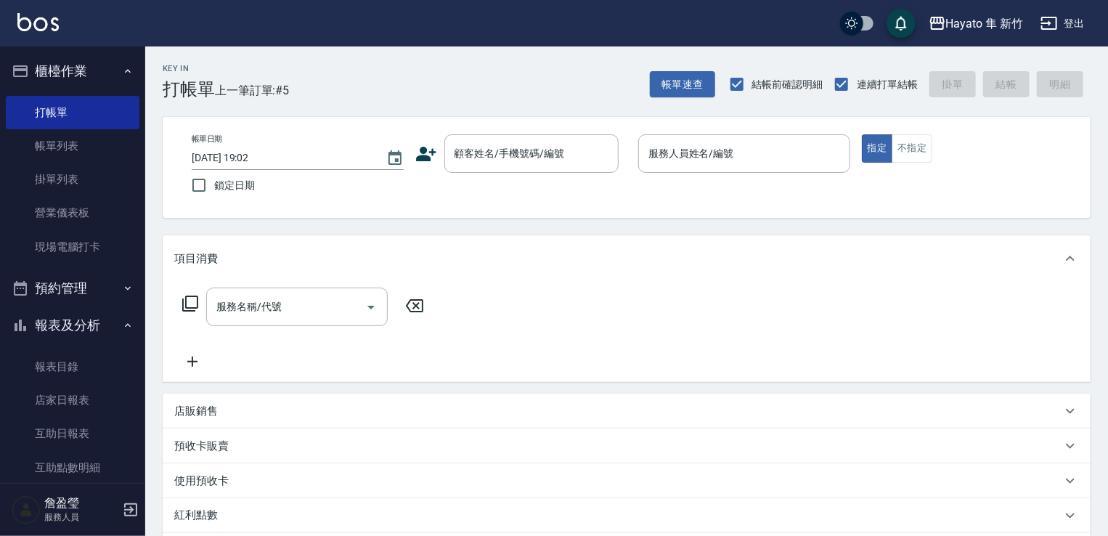
click at [421, 158] on icon at bounding box center [426, 154] width 20 height 15
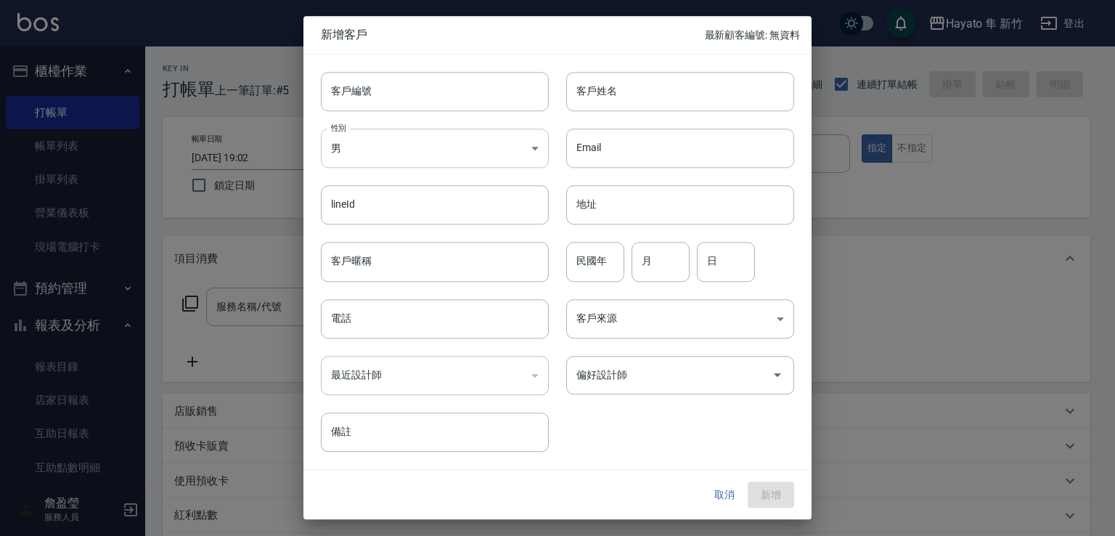
click at [418, 156] on body "Hayato 隼 新竹 登出 櫃檯作業 打帳單 帳單列表 掛單列表 營業儀表板 現場電腦打卡 預約管理 預約管理 報表及分析 報表目錄 店家日報表 互助日報表…" at bounding box center [557, 380] width 1115 height 760
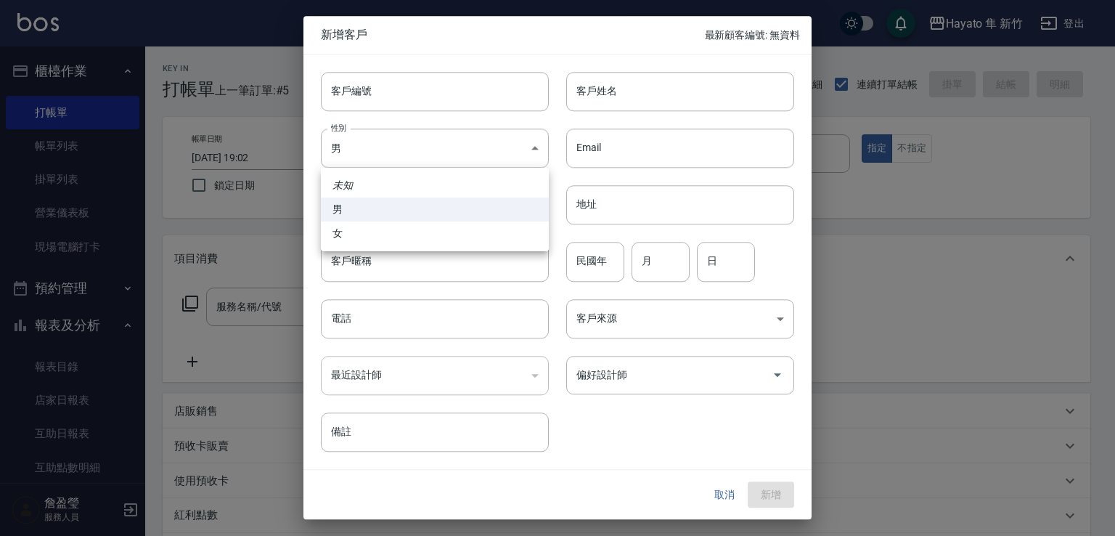
click at [409, 236] on li "女" at bounding box center [435, 233] width 228 height 24
type input "[DEMOGRAPHIC_DATA]"
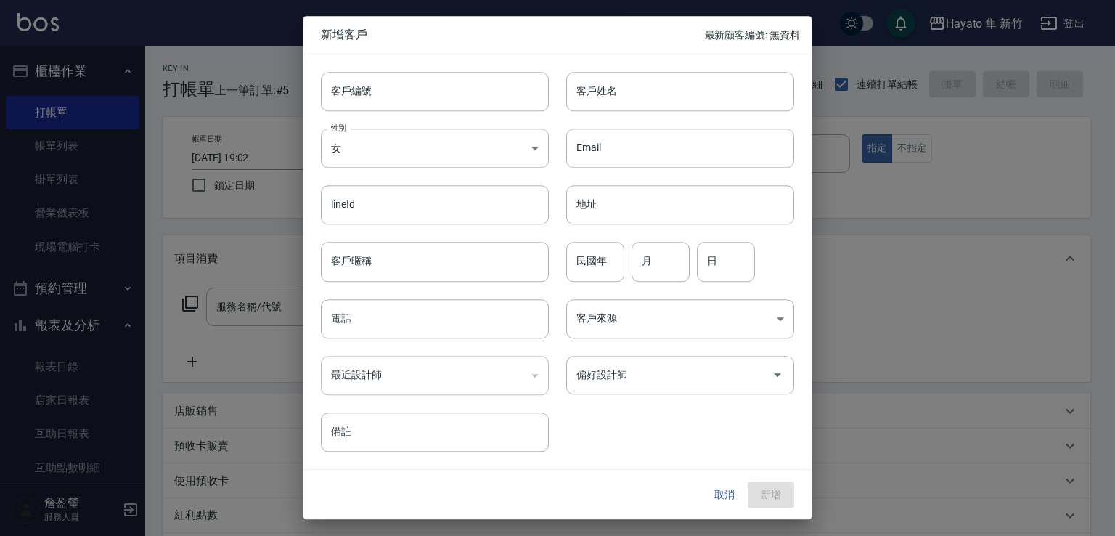
click at [659, 65] on div "客戶姓名 客戶姓名" at bounding box center [671, 82] width 245 height 57
click at [644, 91] on input "客戶姓名" at bounding box center [680, 91] width 228 height 39
type input "陳怡婷"
click at [387, 341] on div "最近設計師 ​ 最近設計師" at bounding box center [425, 366] width 245 height 57
click at [400, 322] on input "電話" at bounding box center [435, 318] width 228 height 39
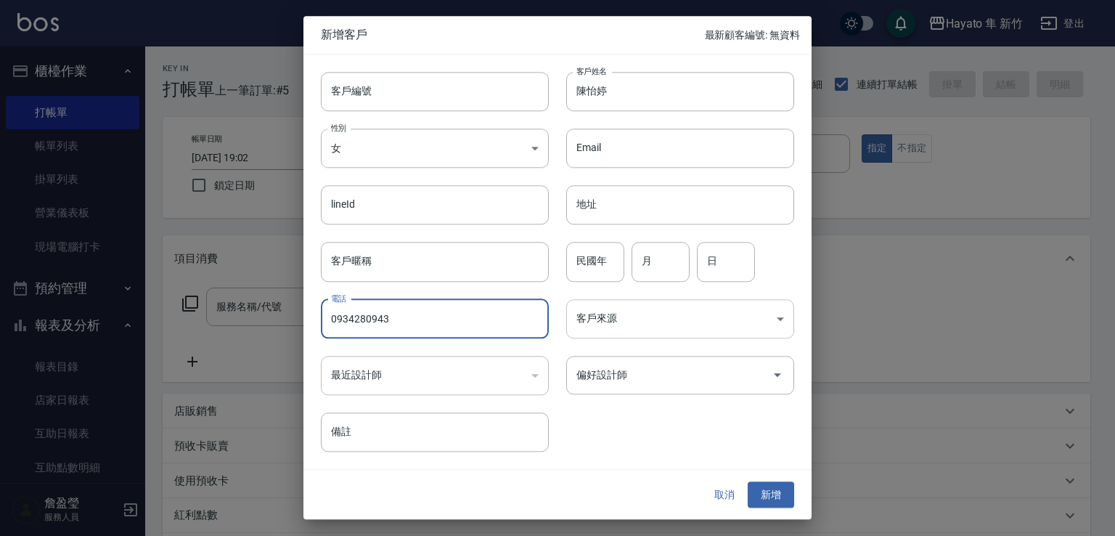
type input "0934280943"
click at [625, 320] on body "Hayato 隼 新竹 登出 櫃檯作業 打帳單 帳單列表 掛單列表 營業儀表板 現場電腦打卡 預約管理 預約管理 報表及分析 報表目錄 店家日報表 互助日報表…" at bounding box center [557, 380] width 1115 height 760
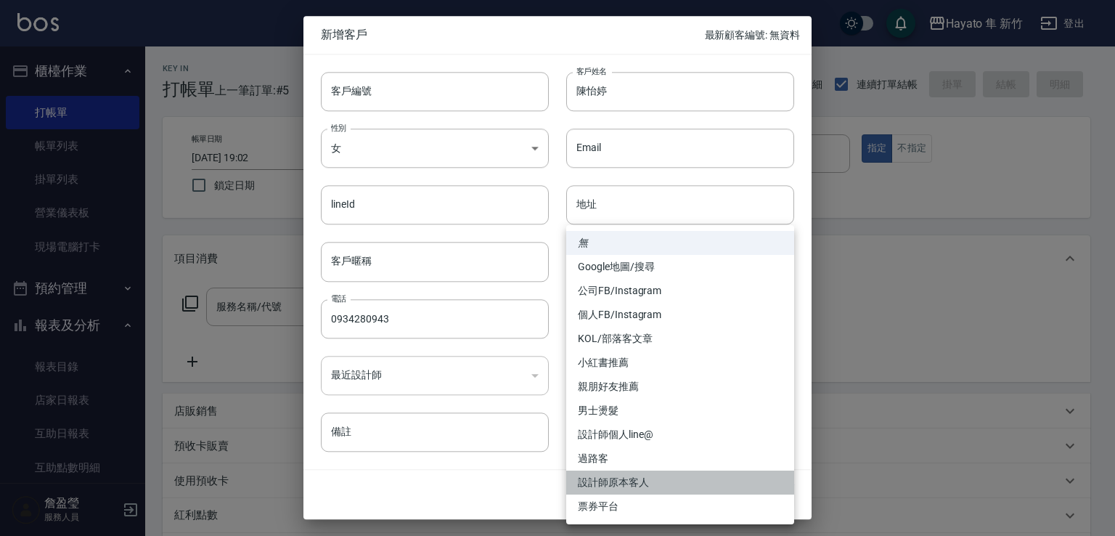
drag, startPoint x: 654, startPoint y: 488, endPoint x: 661, endPoint y: 474, distance: 15.6
click at [658, 492] on li "設計師原本客人" at bounding box center [680, 482] width 228 height 24
type input "設計師原本客人"
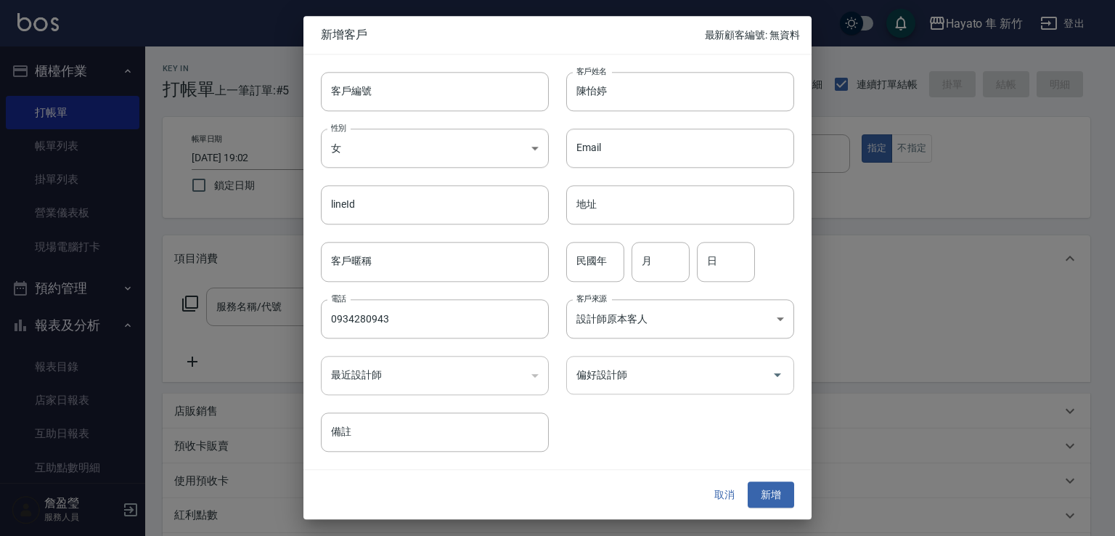
click at [651, 367] on input "偏好設計師" at bounding box center [669, 374] width 193 height 25
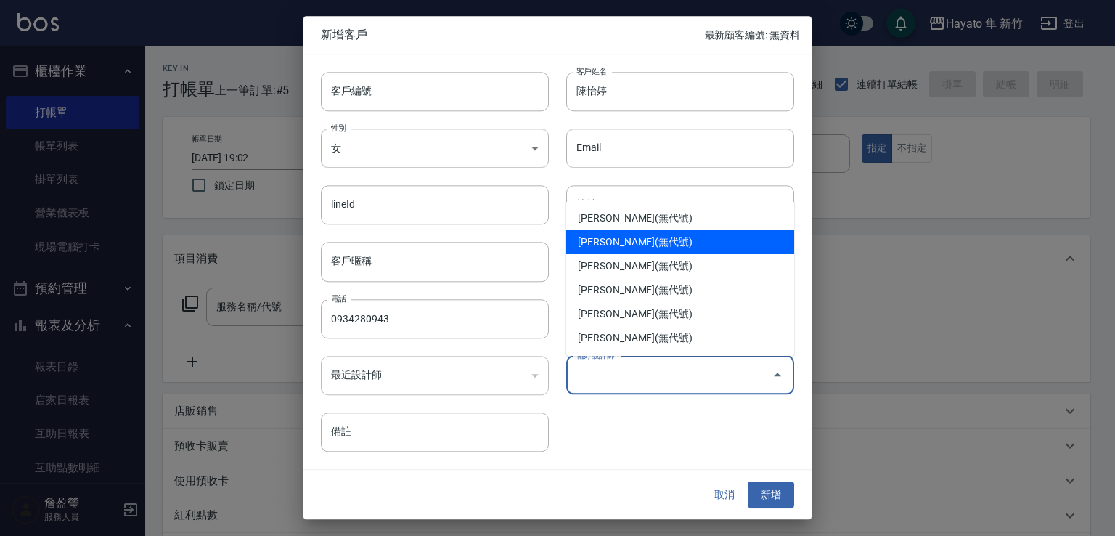
click at [602, 248] on li "[PERSON_NAME](無代號)" at bounding box center [680, 242] width 228 height 24
type input "焦家龍"
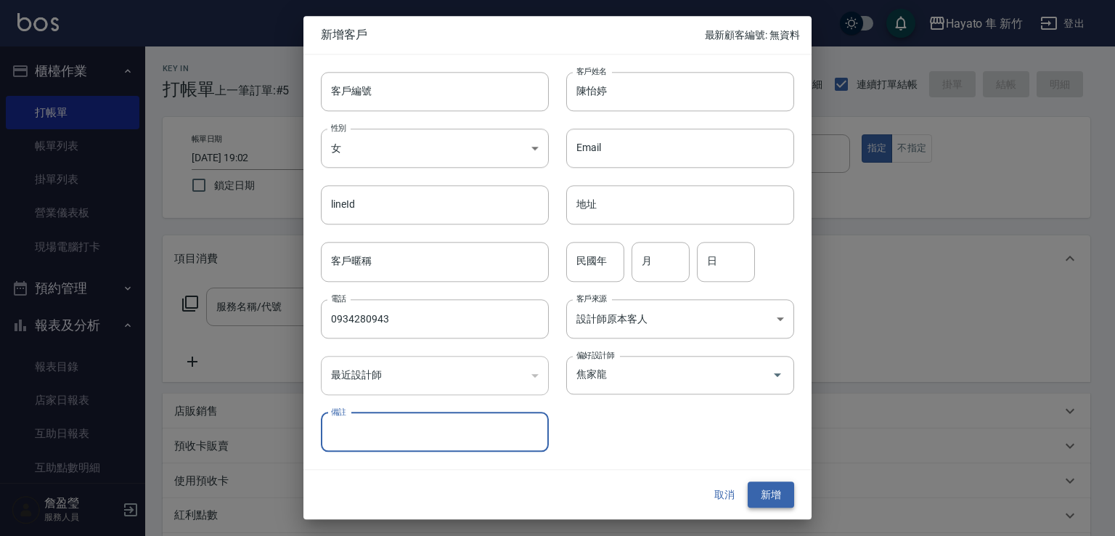
click at [780, 494] on button "新增" at bounding box center [771, 494] width 46 height 27
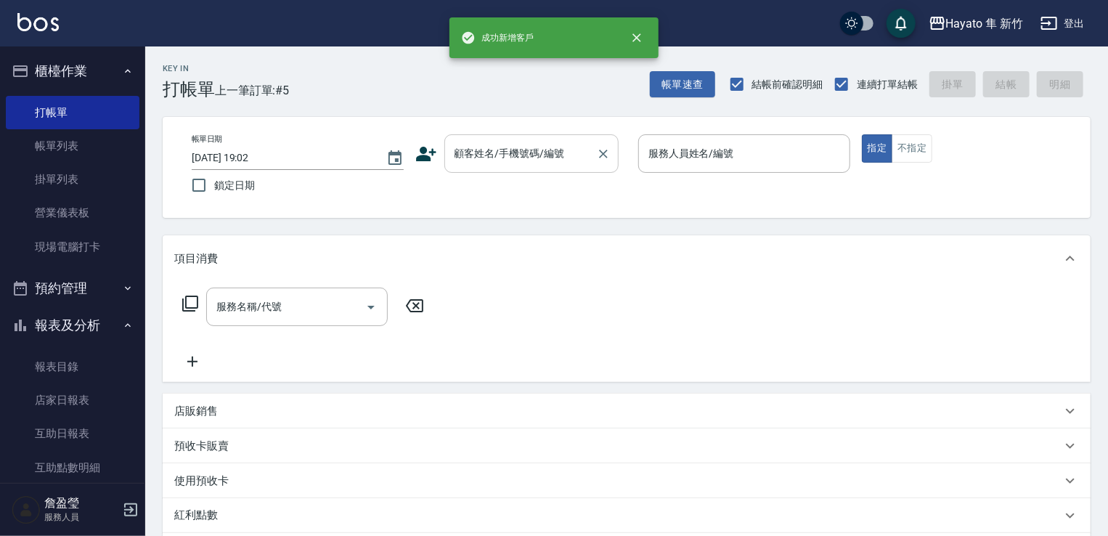
click at [494, 162] on input "顧客姓名/手機號碼/編號" at bounding box center [520, 153] width 139 height 25
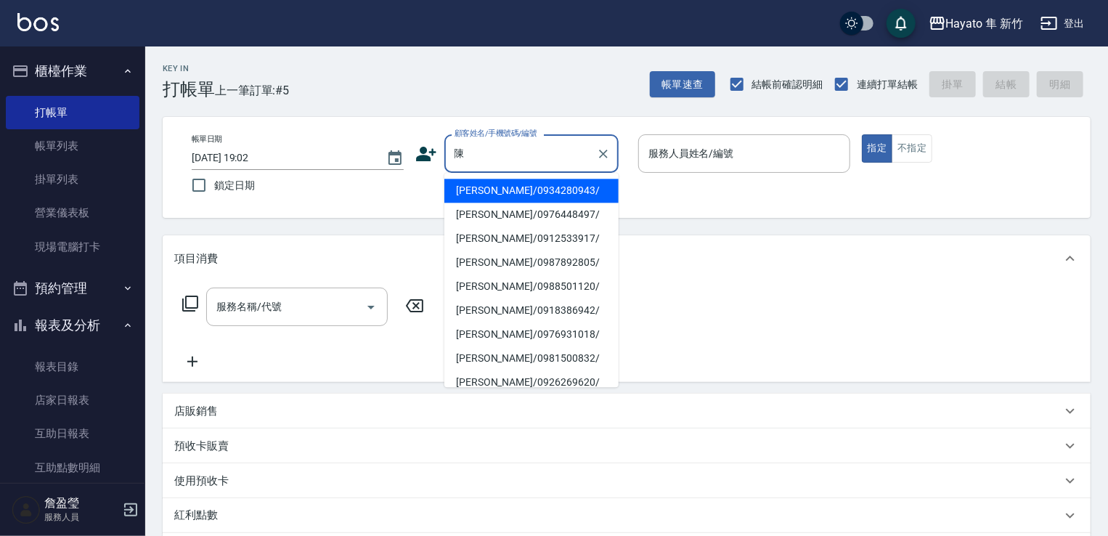
click at [497, 190] on li "[PERSON_NAME]/0934280943/" at bounding box center [531, 191] width 174 height 24
type input "[PERSON_NAME]/0934280943/"
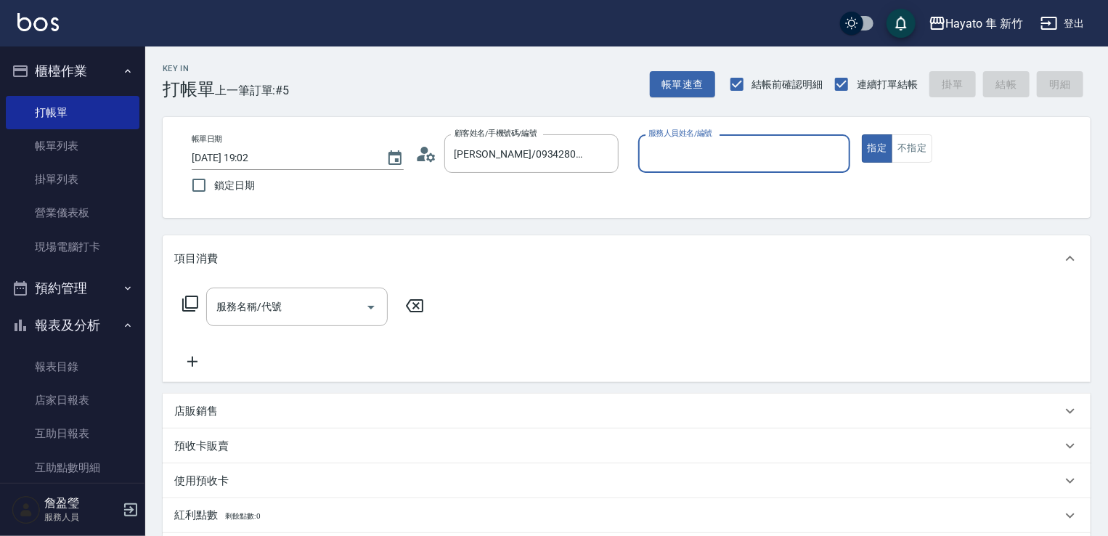
type input "En(無代號)"
click at [366, 306] on icon "Open" at bounding box center [370, 306] width 17 height 17
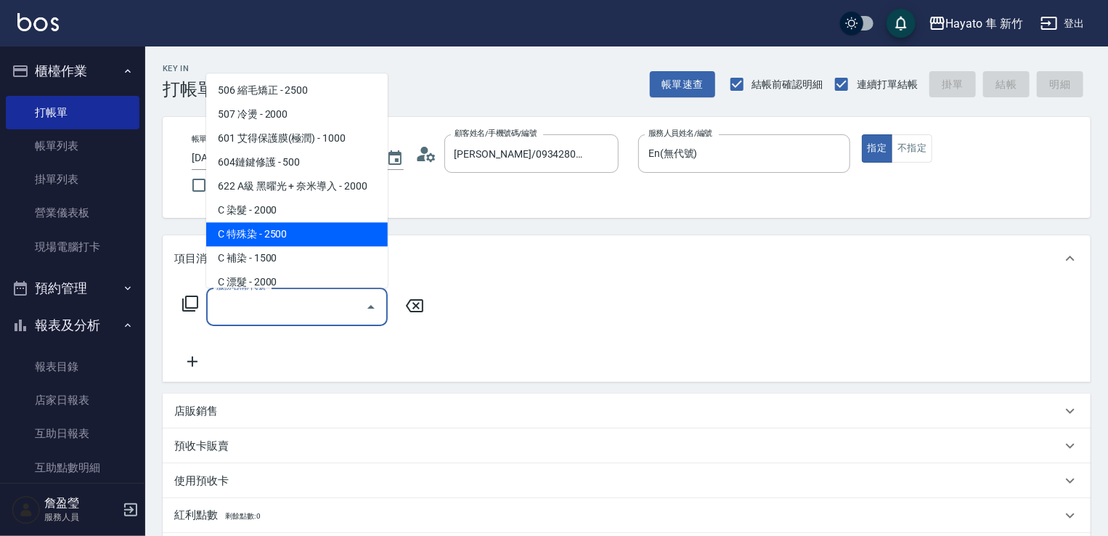
scroll to position [253, 0]
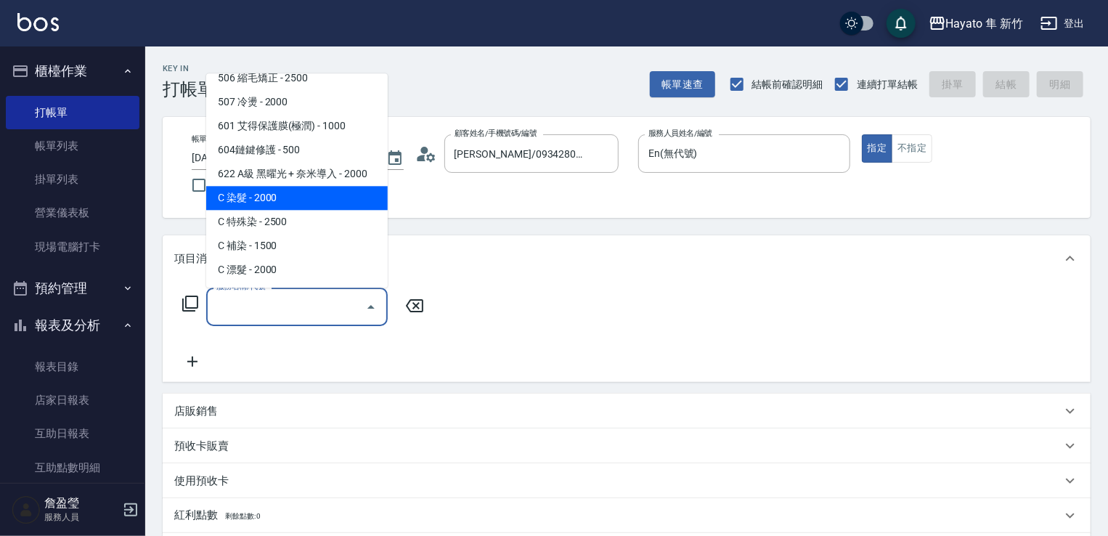
click at [293, 196] on span "C 染髮 - 2000" at bounding box center [297, 198] width 182 height 24
type input "C 染髮(701)"
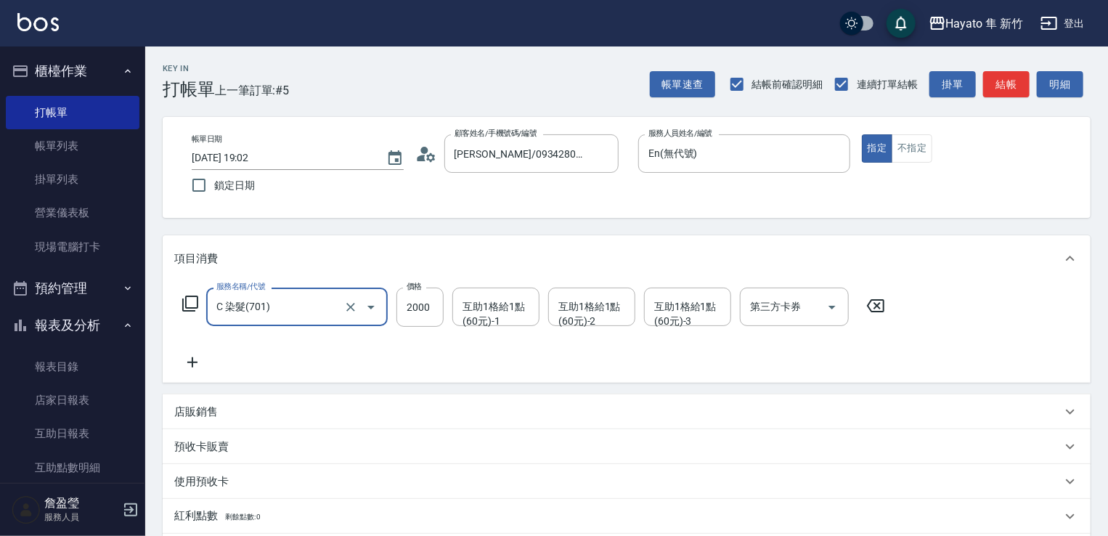
click at [194, 355] on icon at bounding box center [192, 362] width 36 height 17
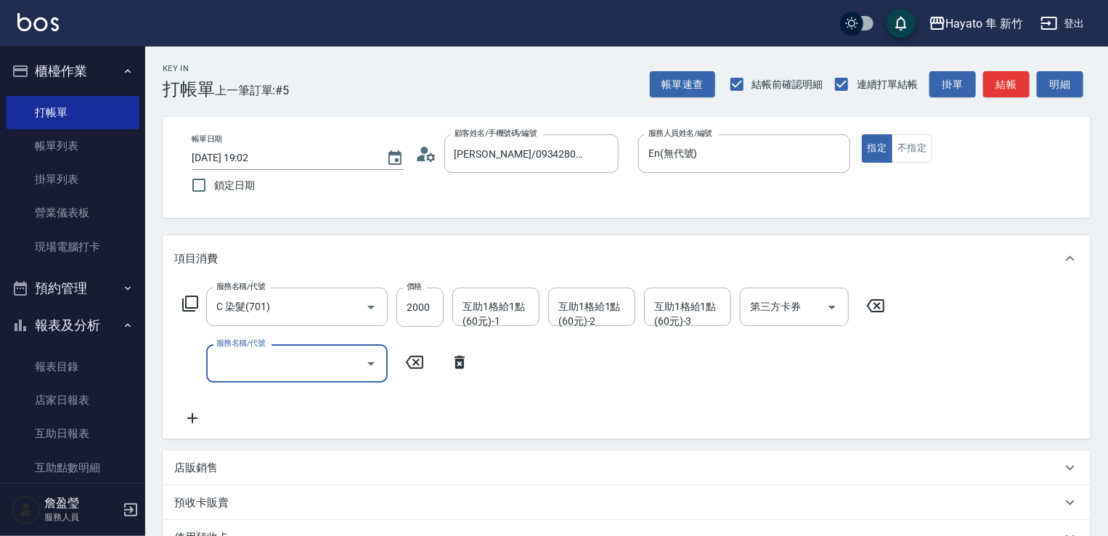
click at [380, 365] on button "Open" at bounding box center [370, 363] width 23 height 23
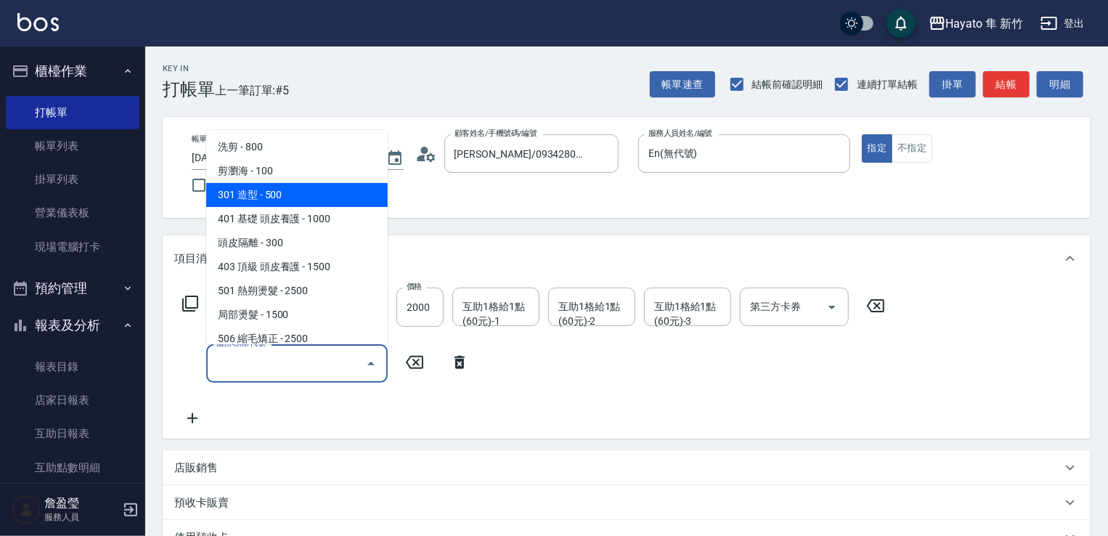
scroll to position [145, 0]
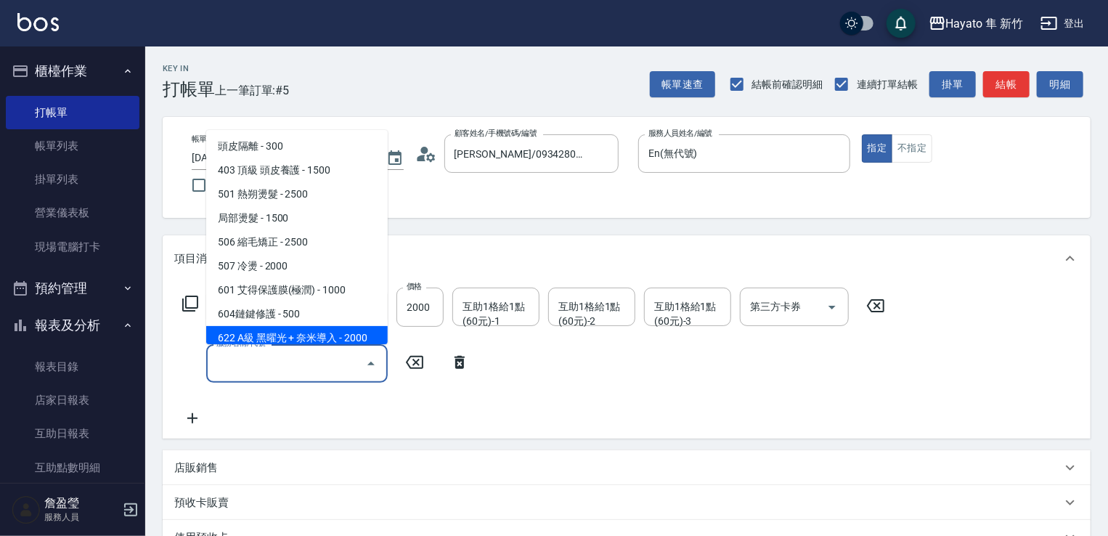
click at [335, 330] on span "622 A級 黑曜光 + 奈米導入 - 2000" at bounding box center [297, 338] width 182 height 24
type input "622 A級 黑曜光 + 奈米導入(622)"
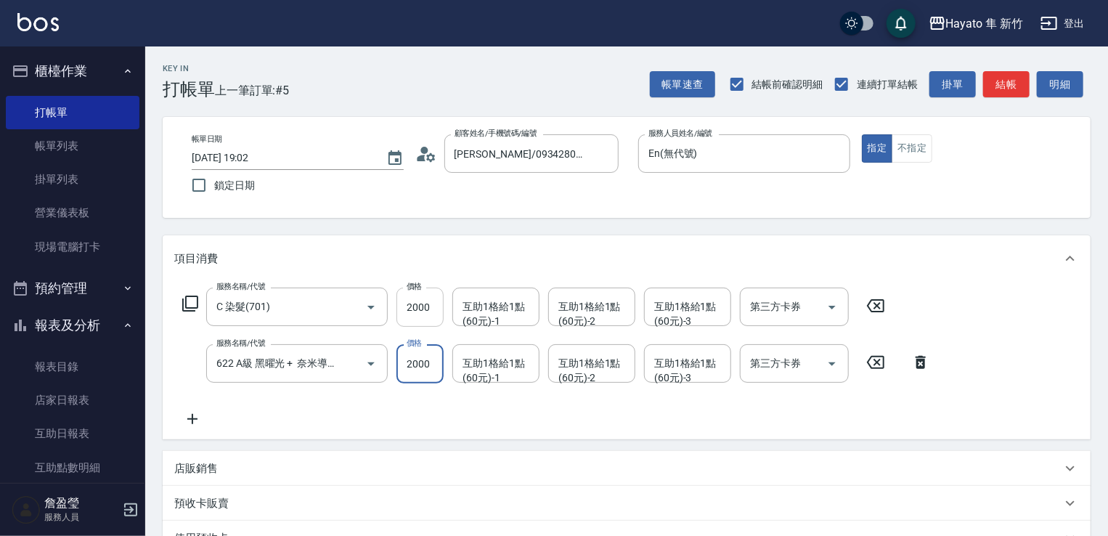
click at [411, 298] on input "2000" at bounding box center [419, 307] width 47 height 39
click at [421, 309] on input "2000" at bounding box center [419, 307] width 47 height 39
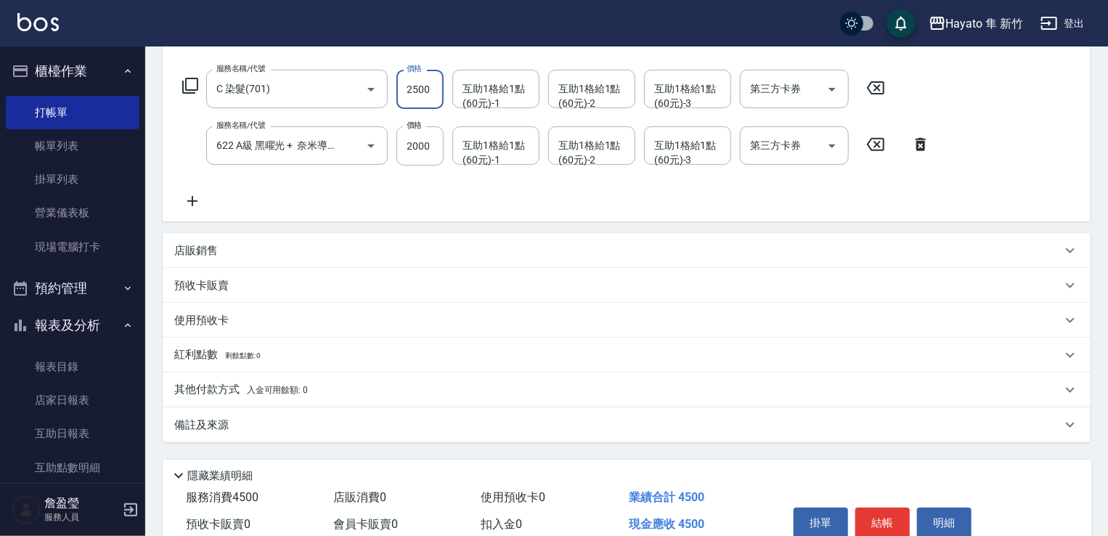
type input "2500"
click at [305, 394] on span "入金可用餘額: 0" at bounding box center [278, 390] width 62 height 10
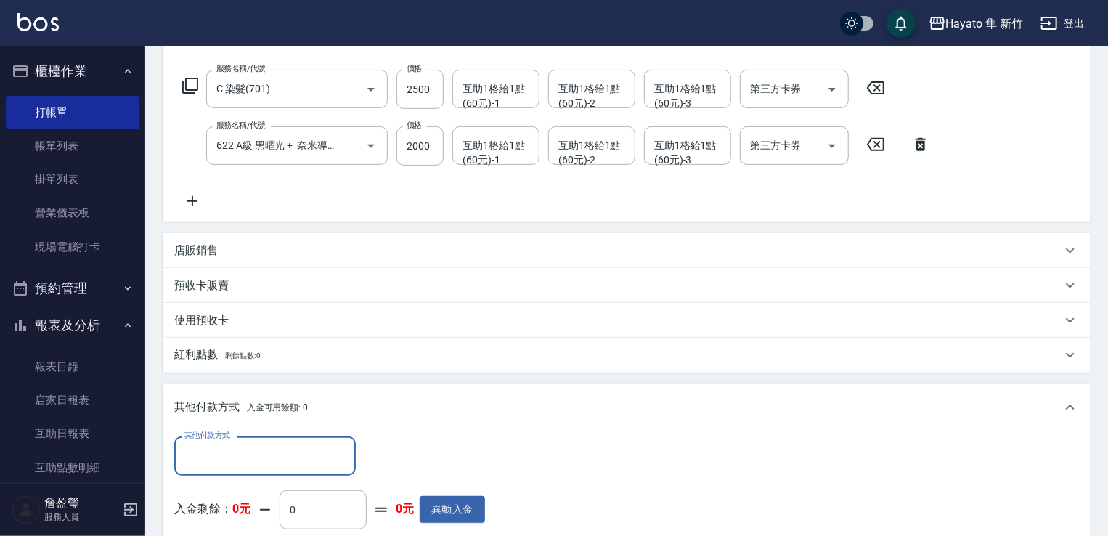
scroll to position [0, 0]
click at [264, 442] on div "其他付款方式" at bounding box center [265, 455] width 182 height 38
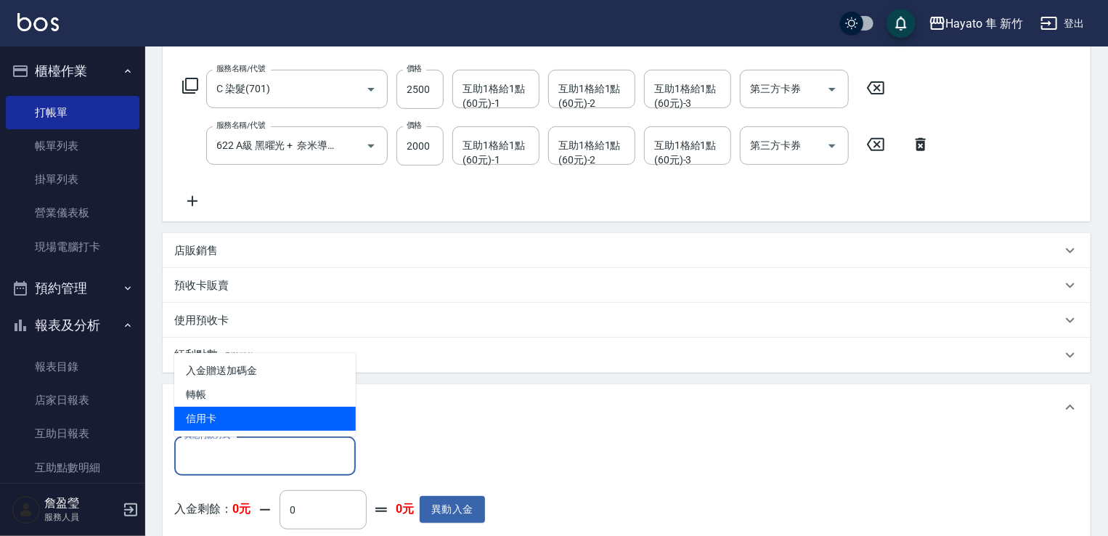
click at [226, 415] on span "信用卡" at bounding box center [265, 419] width 182 height 24
type input "信用卡"
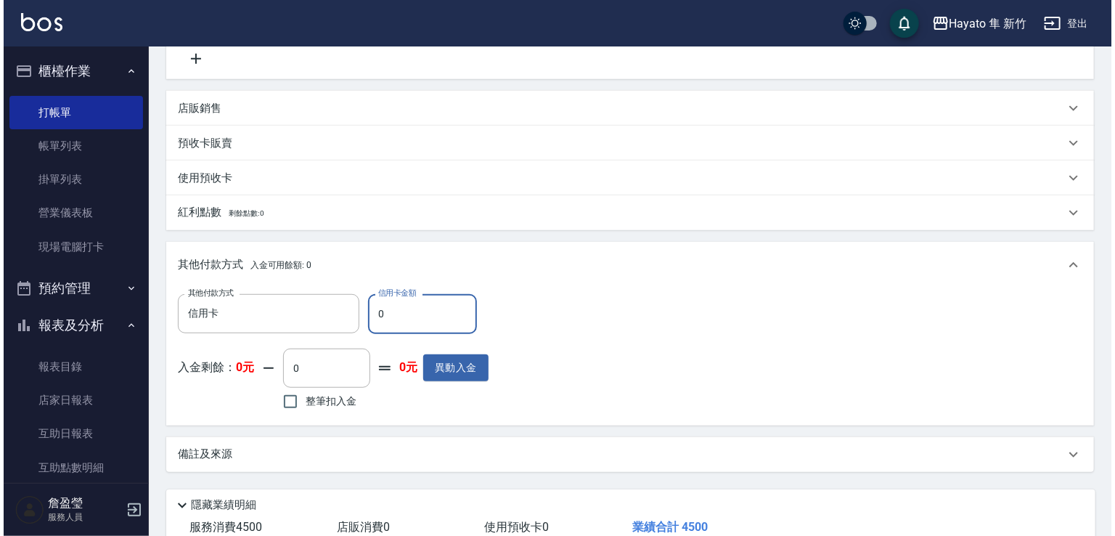
scroll to position [459, 0]
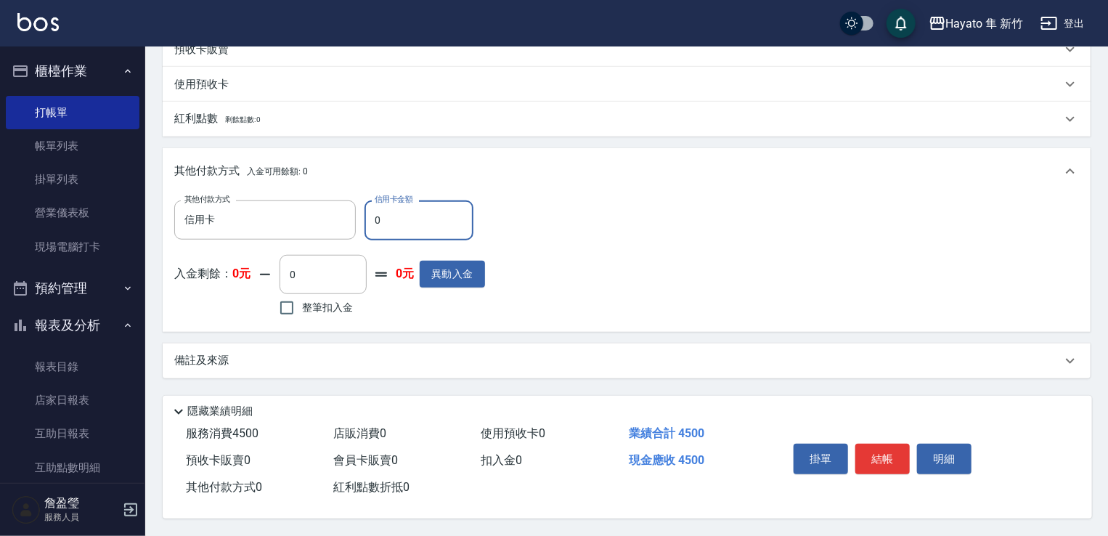
drag, startPoint x: 413, startPoint y: 216, endPoint x: 359, endPoint y: 221, distance: 54.8
click at [359, 221] on div "其他付款方式 信用卡 其他付款方式 信用卡金額 0 信用卡金額" at bounding box center [329, 219] width 311 height 39
type input "4500"
click at [886, 466] on button "結帳" at bounding box center [882, 459] width 54 height 30
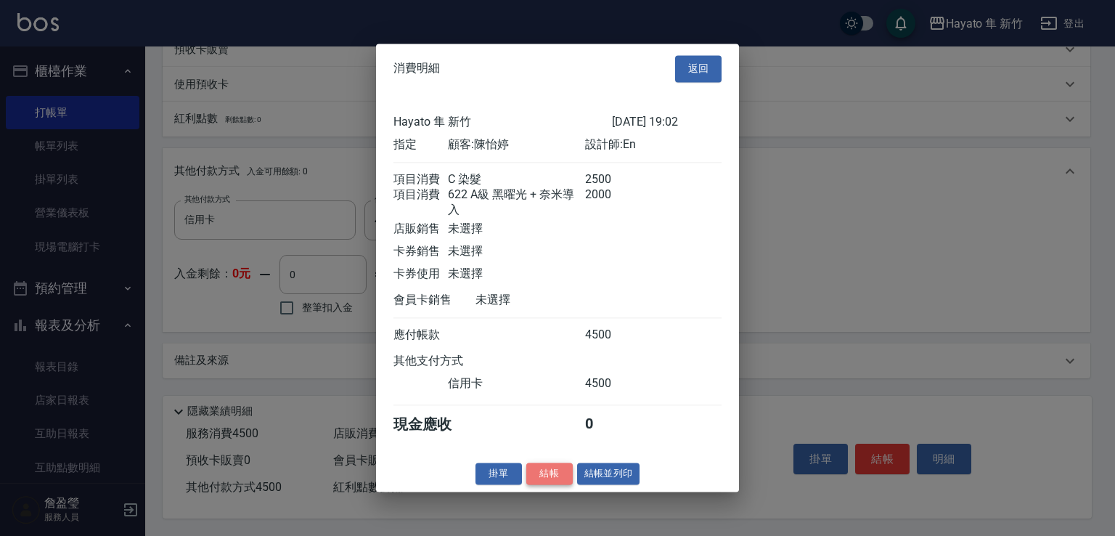
click at [553, 481] on button "結帳" at bounding box center [549, 473] width 46 height 23
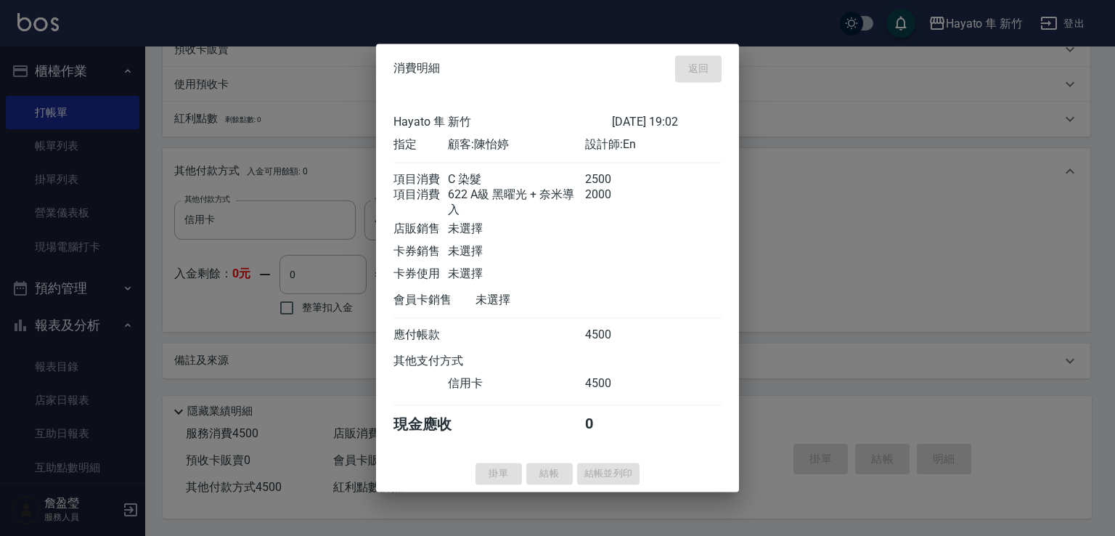
type input "[DATE] 19:07"
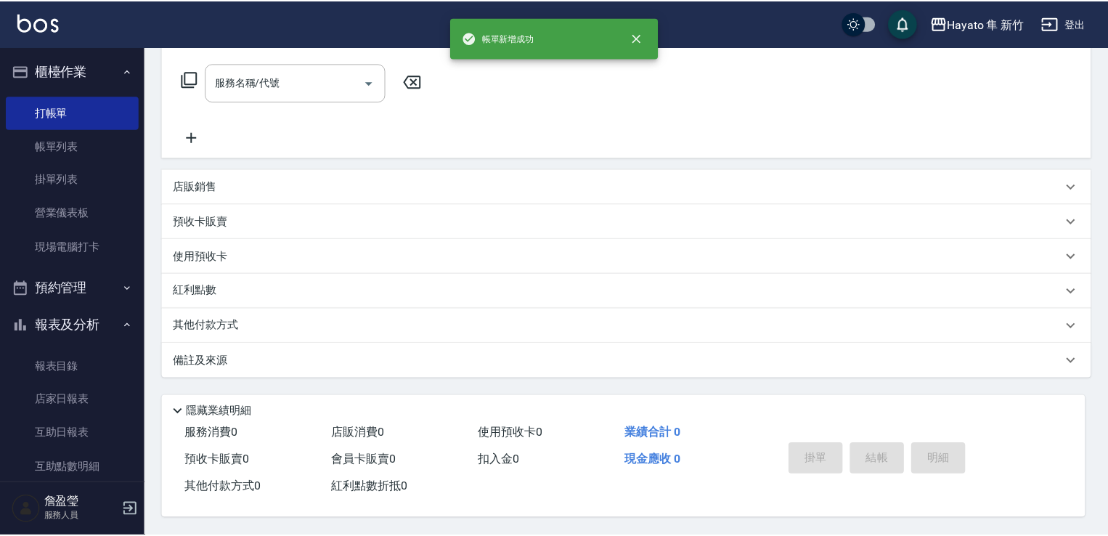
scroll to position [0, 0]
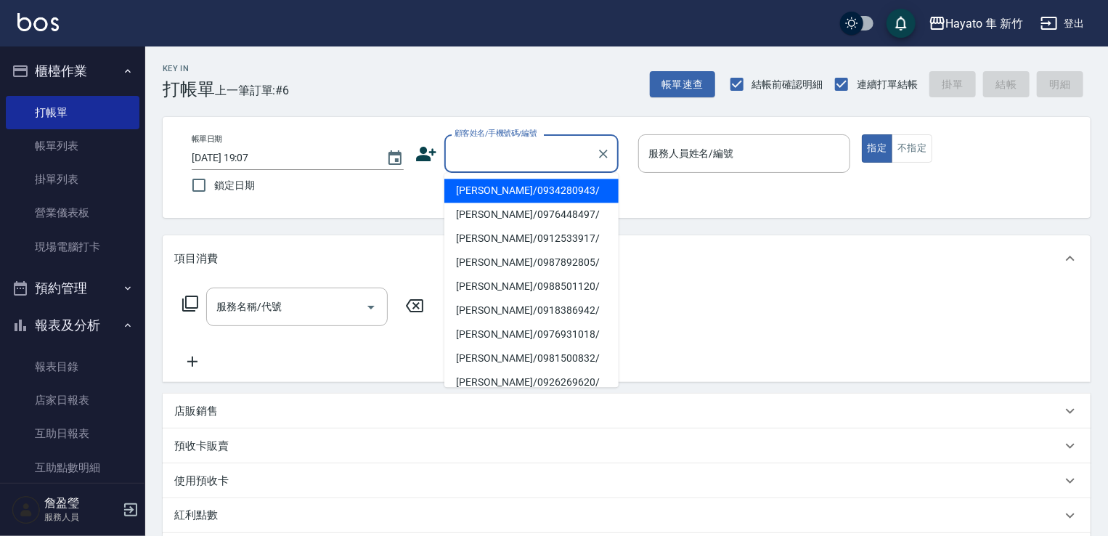
click at [473, 158] on input "顧客姓名/手機號碼/編號" at bounding box center [520, 153] width 139 height 25
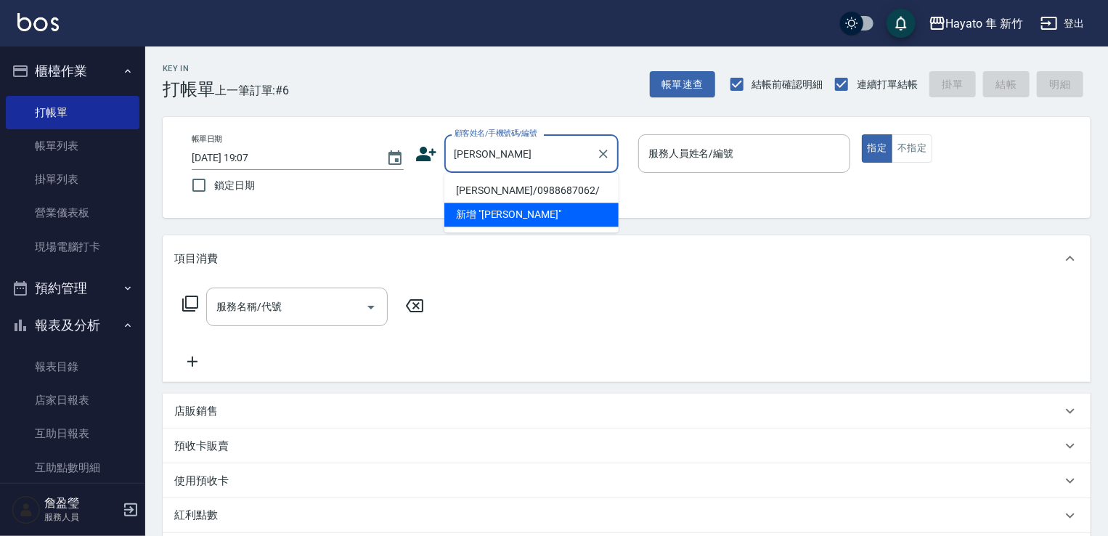
click at [516, 184] on li "[PERSON_NAME]/0988687062/" at bounding box center [531, 191] width 174 height 24
type input "[PERSON_NAME]/0988687062/"
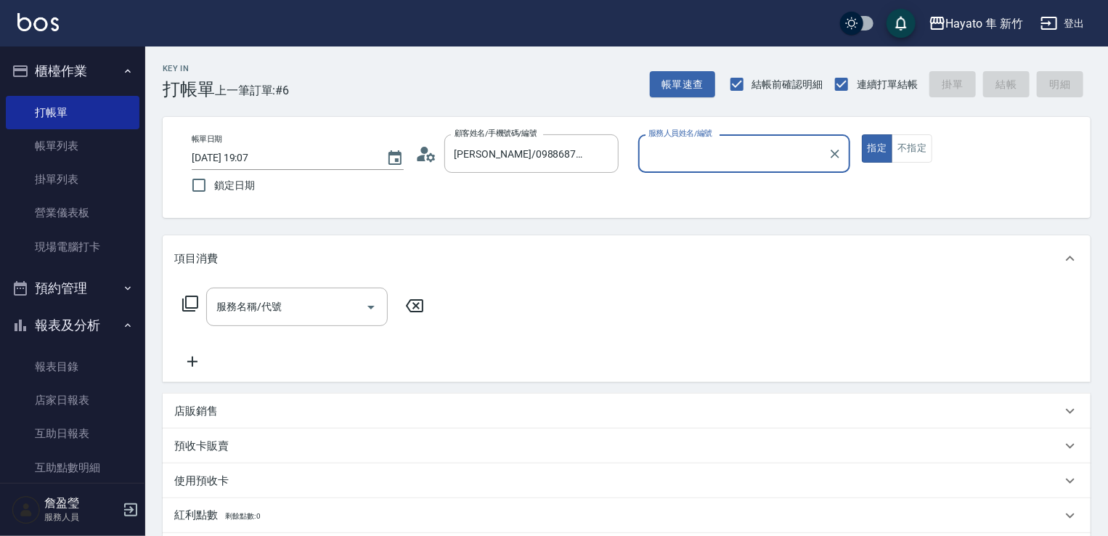
type input "En(無代號)"
click at [369, 307] on icon "Open" at bounding box center [370, 308] width 7 height 4
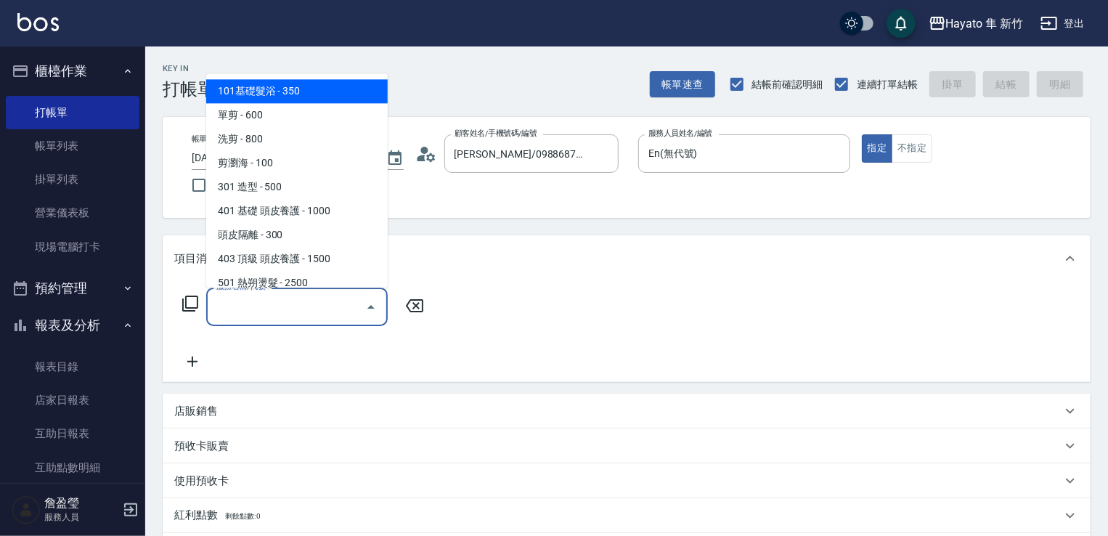
click at [319, 97] on span "101基礎髮浴 - 350" at bounding box center [297, 91] width 182 height 24
type input "101基礎髮浴 (101)"
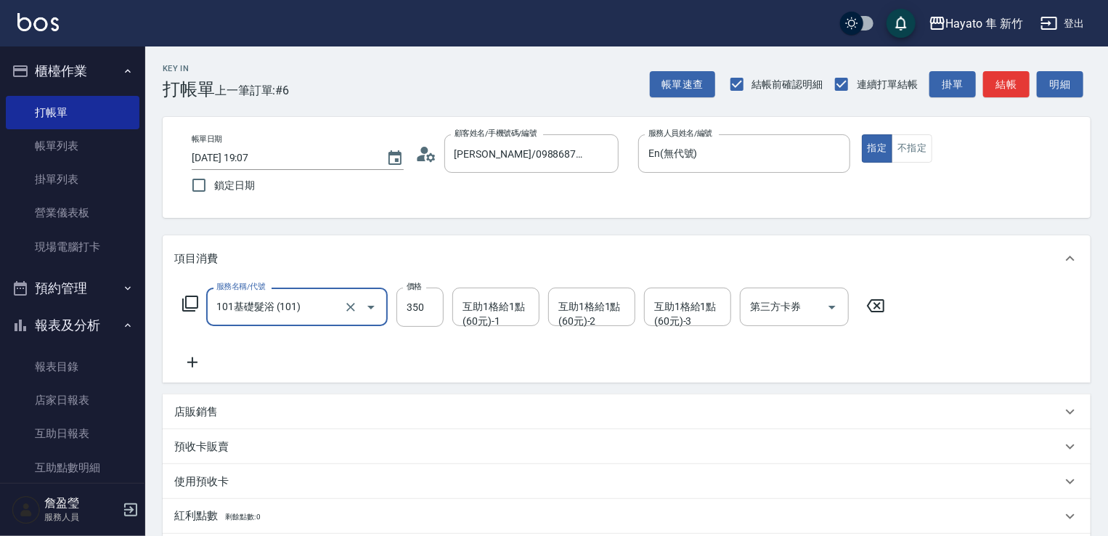
scroll to position [145, 0]
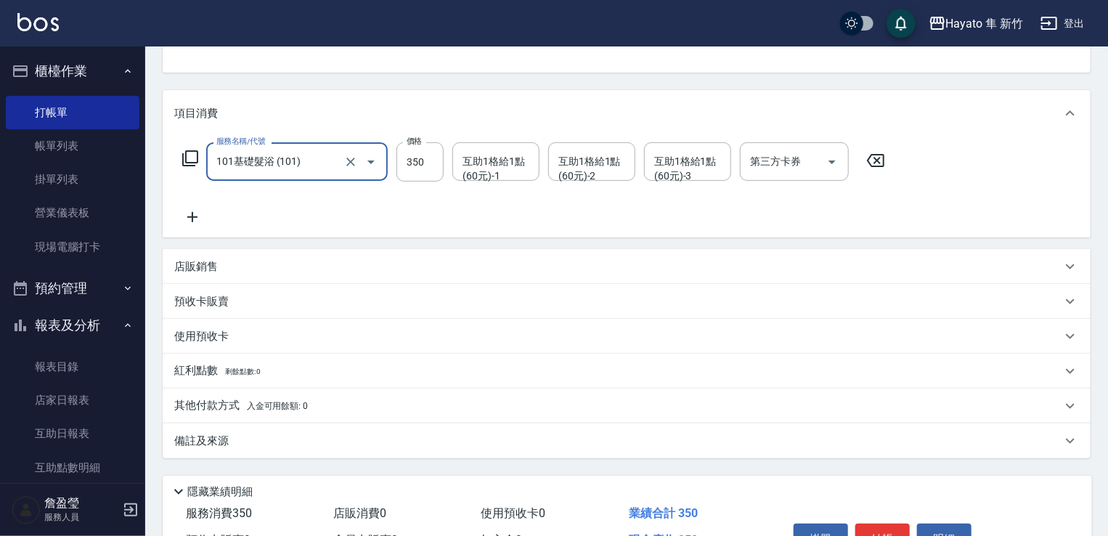
click at [256, 256] on div "店販銷售" at bounding box center [627, 266] width 928 height 35
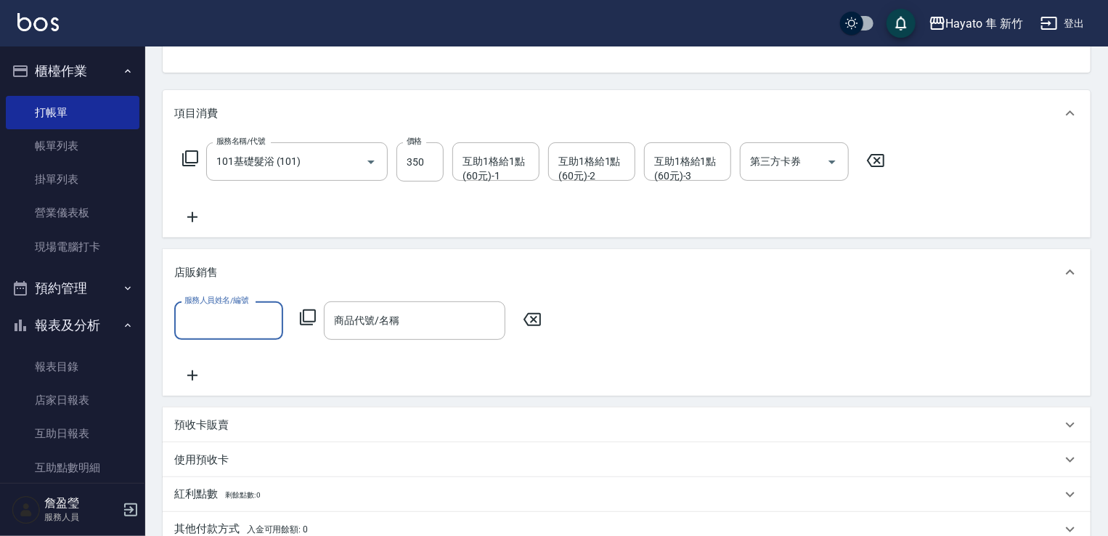
scroll to position [0, 0]
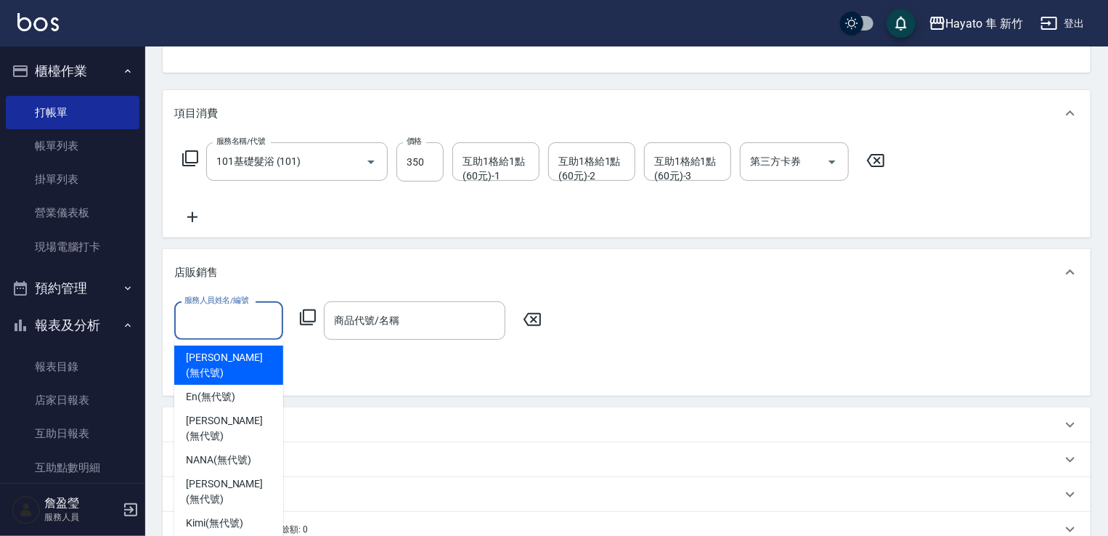
click at [211, 319] on input "服務人員姓名/編號" at bounding box center [229, 320] width 96 height 25
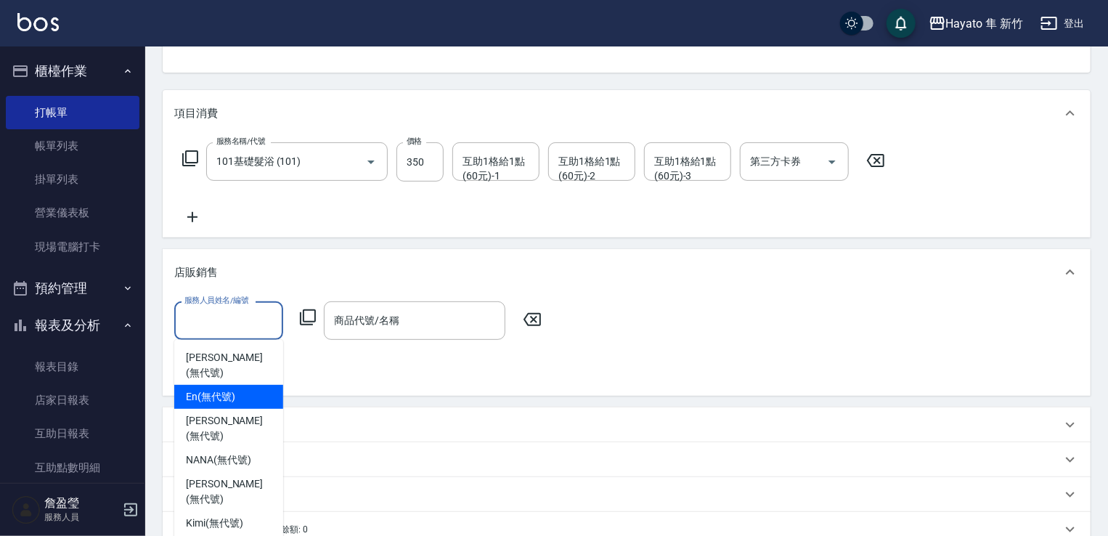
click at [229, 389] on span "En (無代號)" at bounding box center [210, 396] width 49 height 15
type input "En(無代號)"
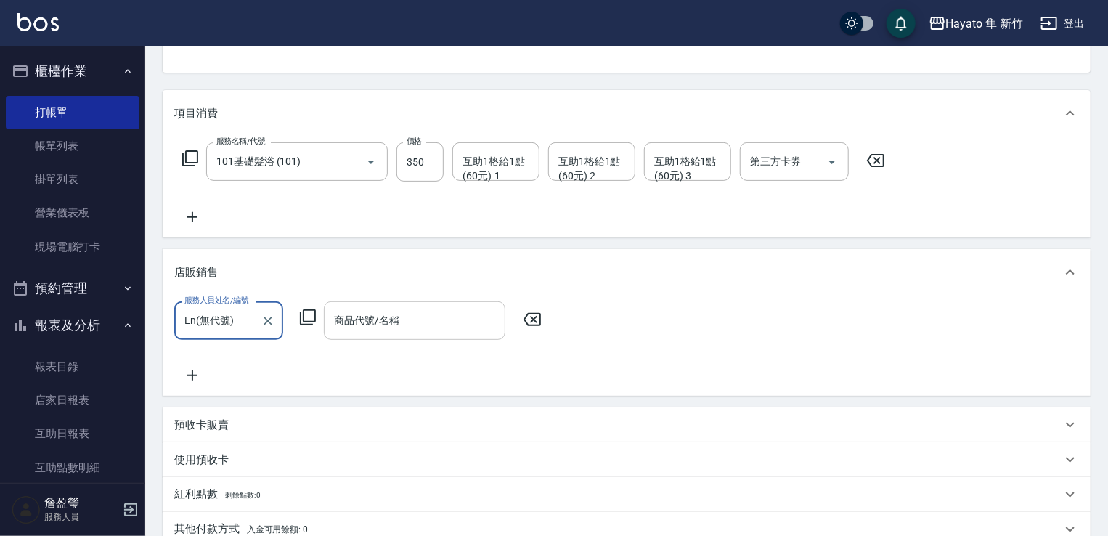
click at [427, 320] on input "商品代號/名稱" at bounding box center [414, 320] width 168 height 25
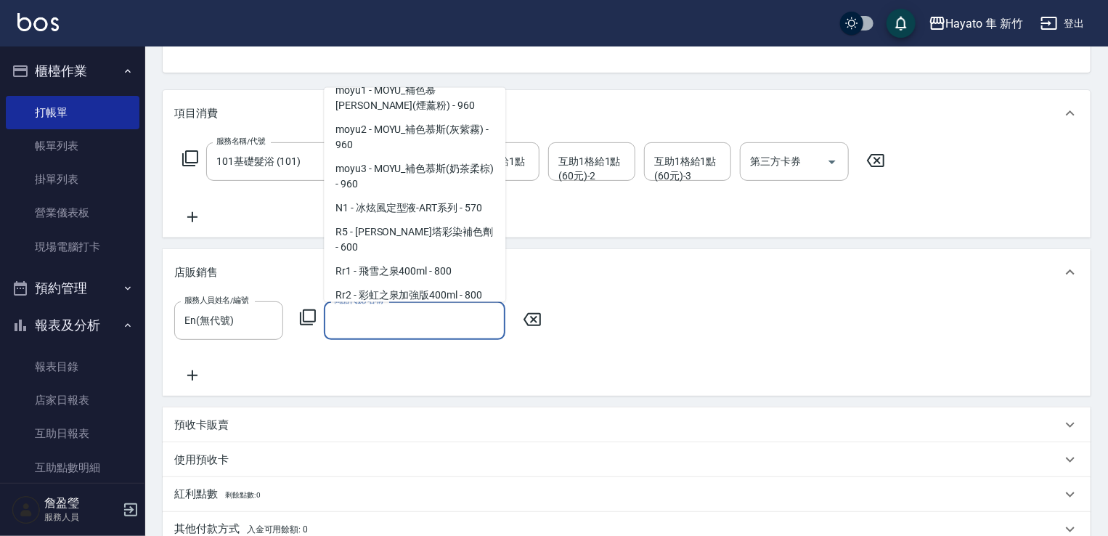
scroll to position [363, 0]
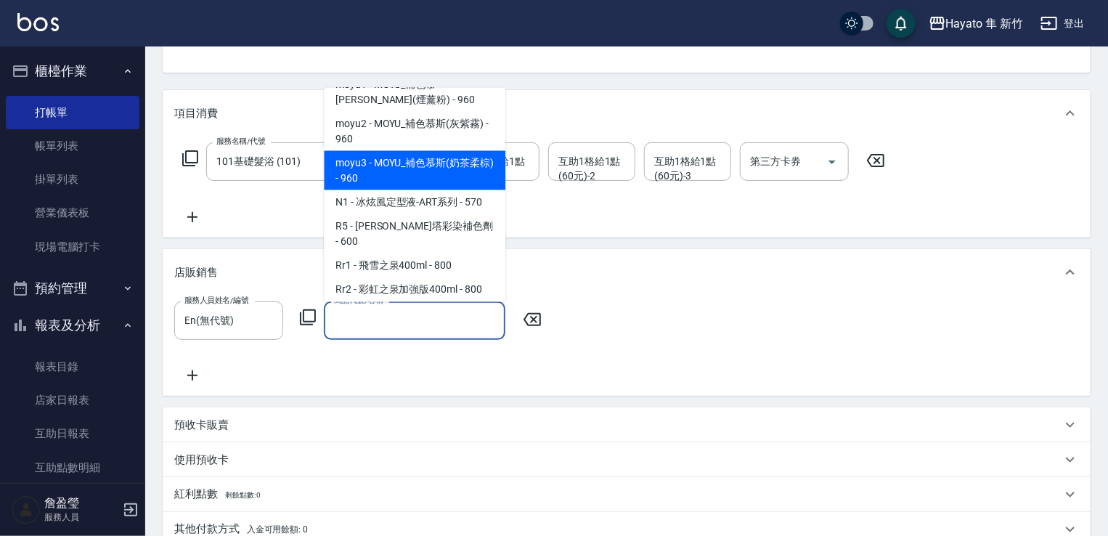
click at [433, 189] on span "moyu3 - MOYU_補色慕斯(奶茶柔棕) - 960" at bounding box center [415, 169] width 182 height 39
type input "MOYU_補色慕斯(奶茶柔棕)"
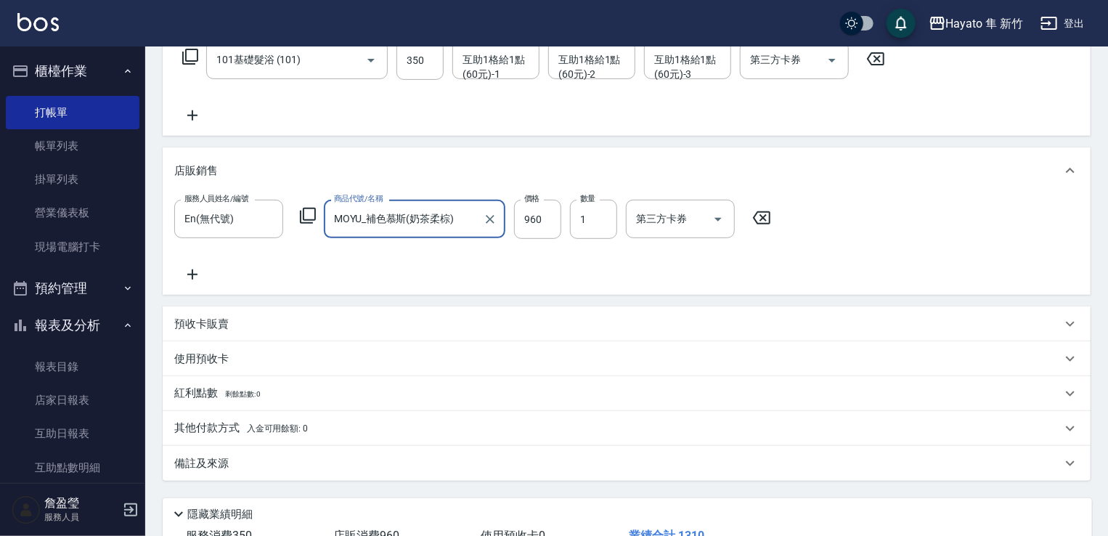
scroll to position [354, 0]
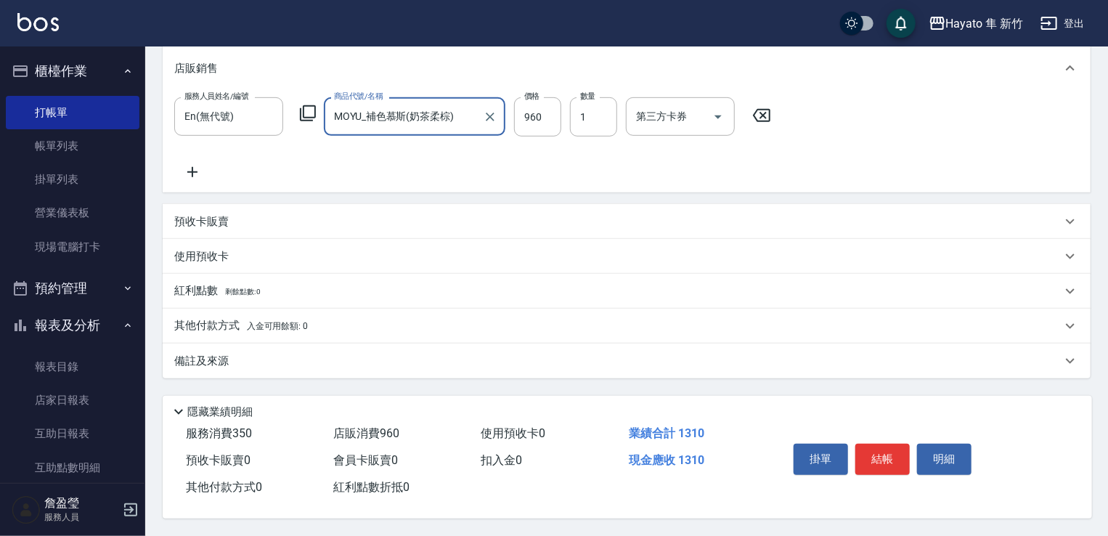
click at [325, 354] on div "備註及來源" at bounding box center [617, 361] width 887 height 15
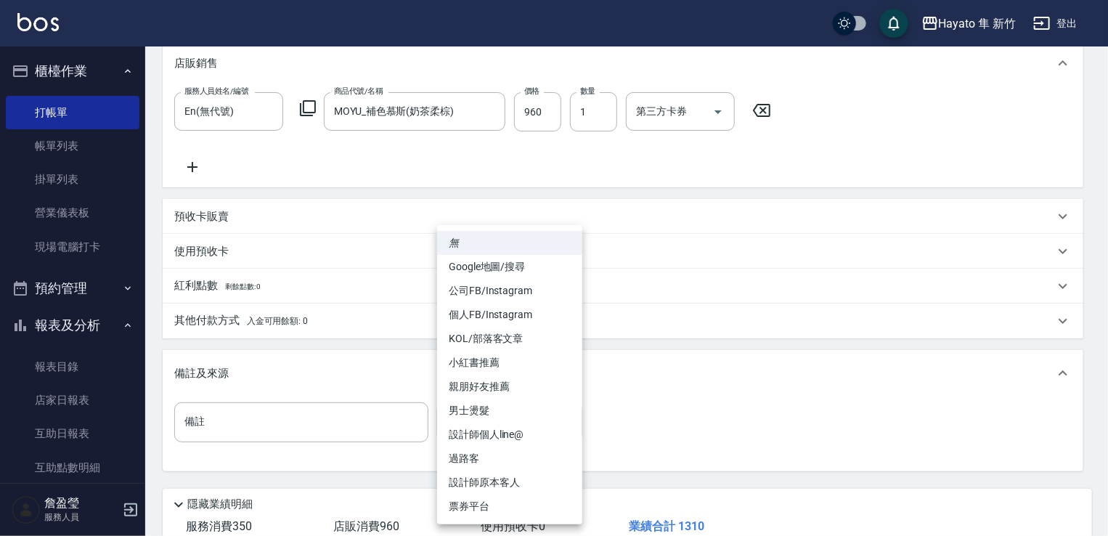
click at [503, 437] on body "Hayato 隼 新竹 登出 櫃檯作業 打帳單 帳單列表 掛單列表 營業儀表板 現場電腦打卡 預約管理 預約管理 報表及分析 報表目錄 店家日報表 互助日報表…" at bounding box center [554, 137] width 1108 height 983
click at [514, 479] on li "設計師原本客人" at bounding box center [509, 482] width 145 height 24
type input "設計師原本客人"
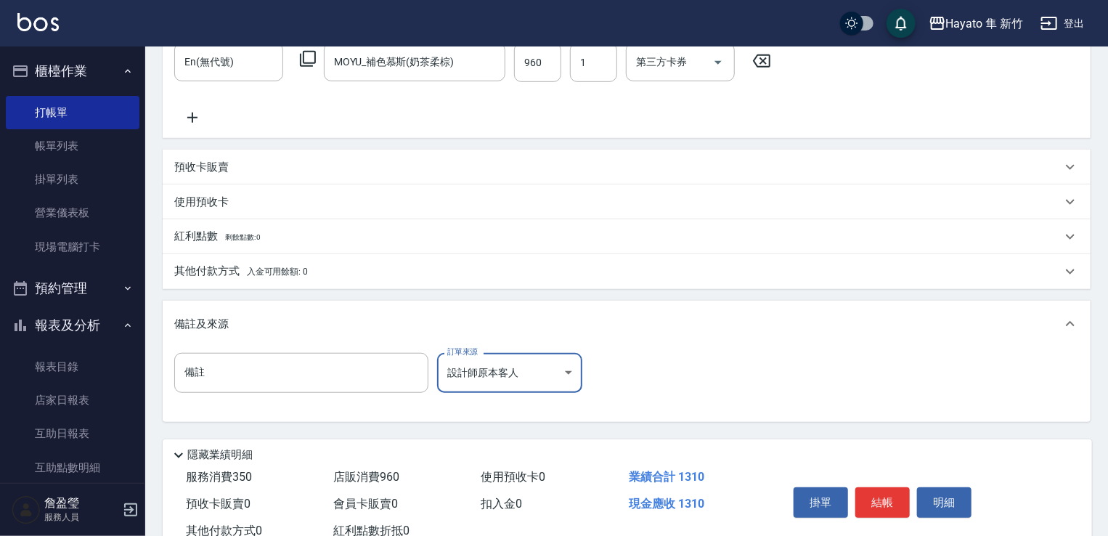
scroll to position [452, 0]
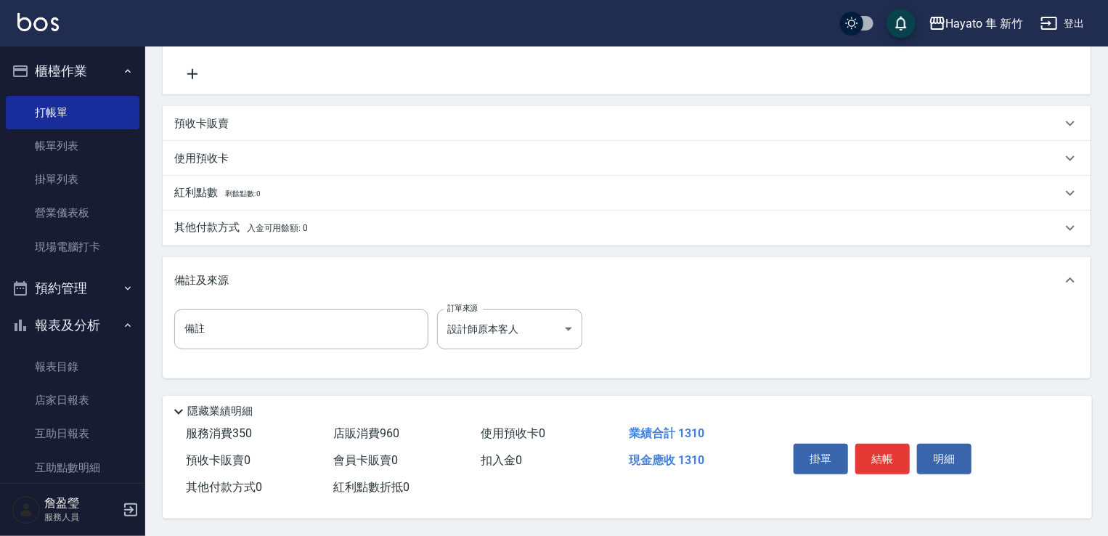
click at [288, 227] on span "入金可用餘額: 0" at bounding box center [278, 228] width 62 height 10
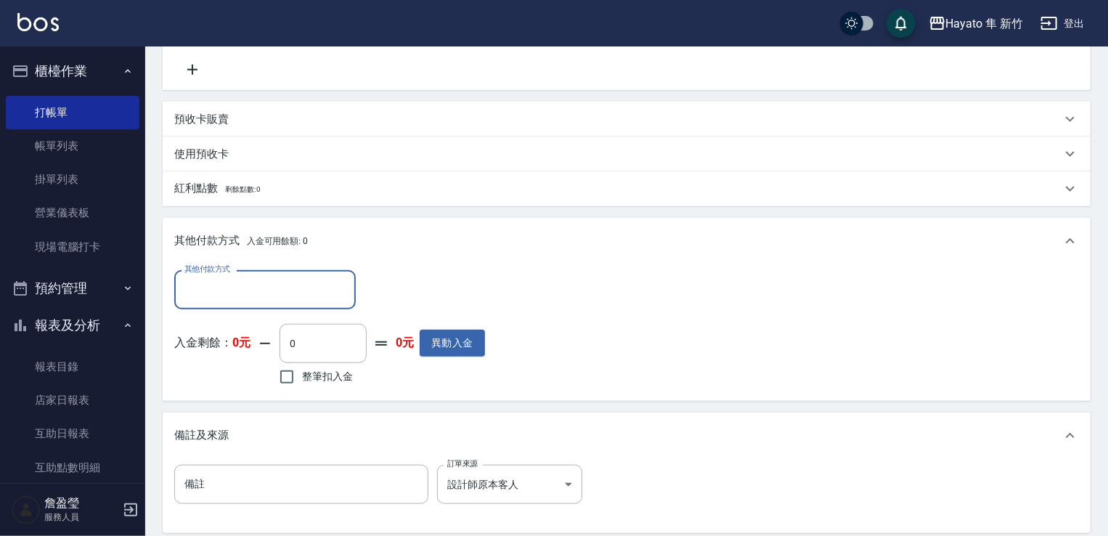
scroll to position [0, 0]
click at [305, 265] on div "其他付款方式 其他付款方式 入金剩餘： 0元 0 ​ 整筆扣入金 0元 異動入金" at bounding box center [627, 332] width 928 height 136
click at [286, 274] on div "其他付款方式" at bounding box center [265, 289] width 182 height 38
click at [277, 286] on input "其他付款方式" at bounding box center [265, 289] width 168 height 25
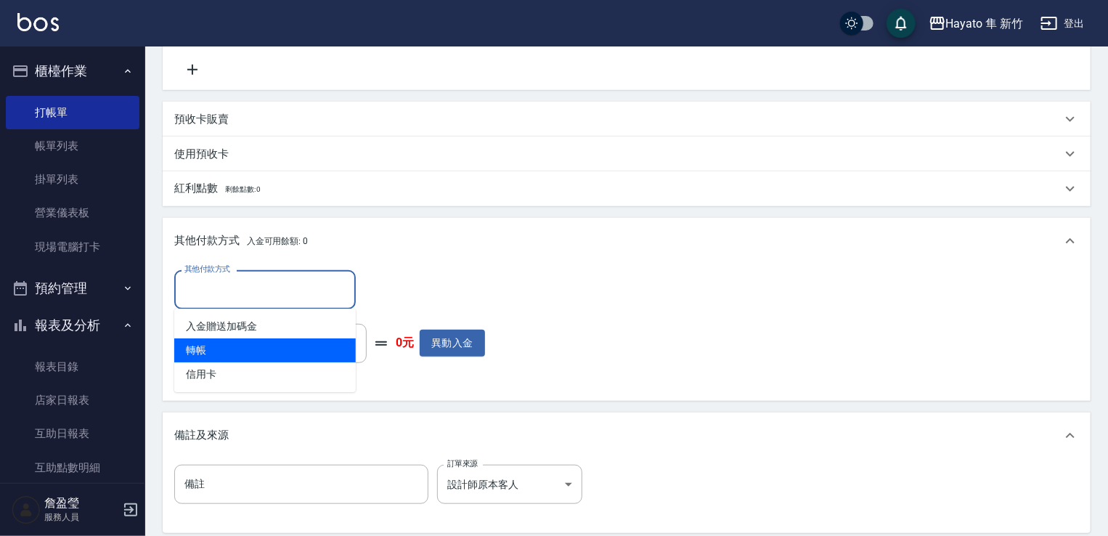
click at [221, 352] on span "轉帳" at bounding box center [265, 350] width 182 height 24
type input "轉帳"
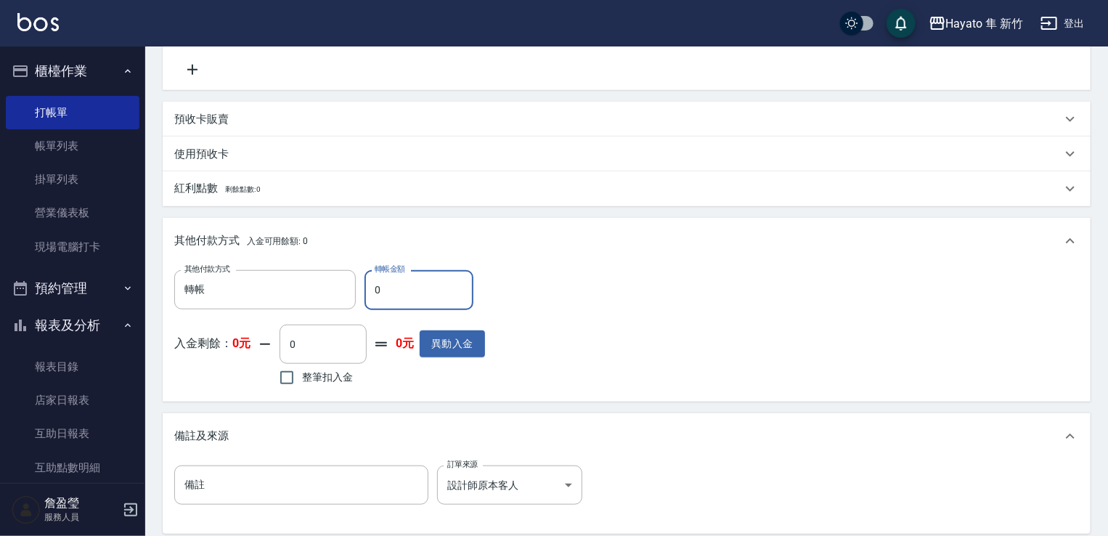
drag, startPoint x: 391, startPoint y: 288, endPoint x: 363, endPoint y: 292, distance: 28.5
click at [363, 292] on div "其他付款方式 轉帳 其他付款方式 轉帳金額 0 轉帳金額" at bounding box center [329, 289] width 311 height 39
type input "1310"
click at [706, 404] on div "項目消費 服務名稱/代號 101基礎髮浴 (101) 服務名稱/代號 價格 350 價格 互助1格給1點(60元)-1 互助1格給1點(60元)-1 互助1格…" at bounding box center [627, 159] width 928 height 750
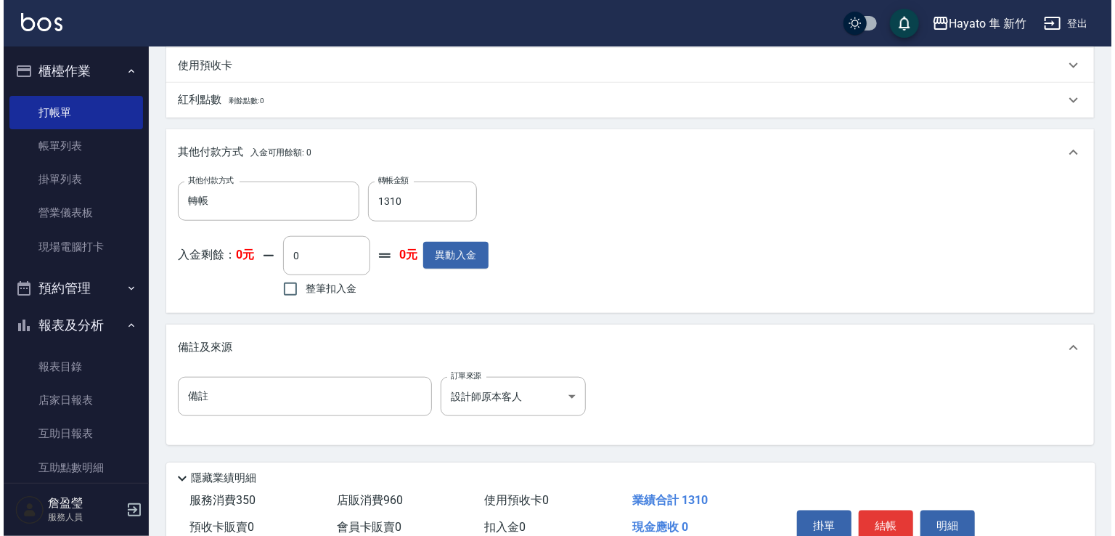
scroll to position [611, 0]
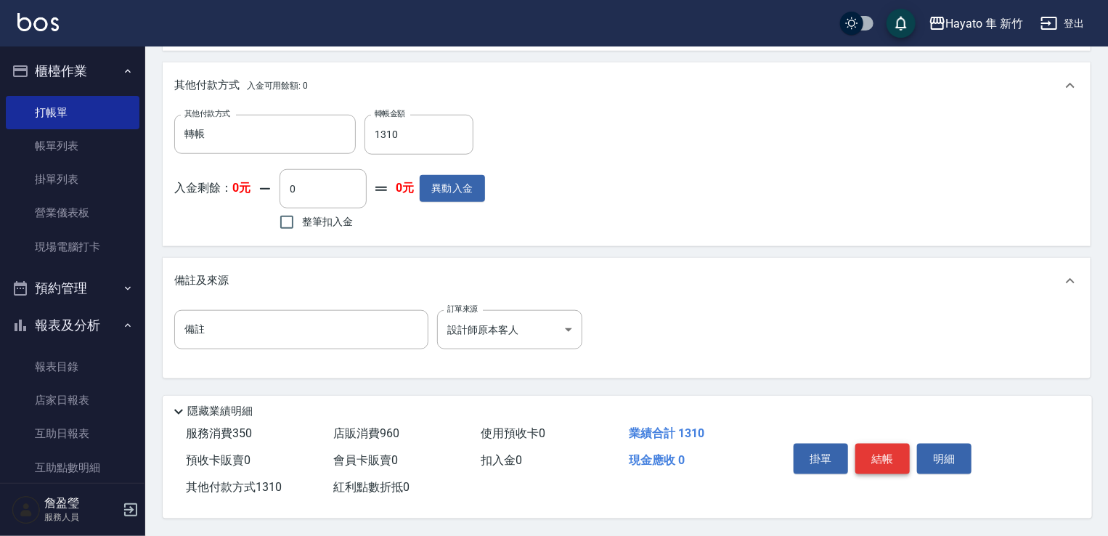
click at [874, 457] on button "結帳" at bounding box center [882, 459] width 54 height 30
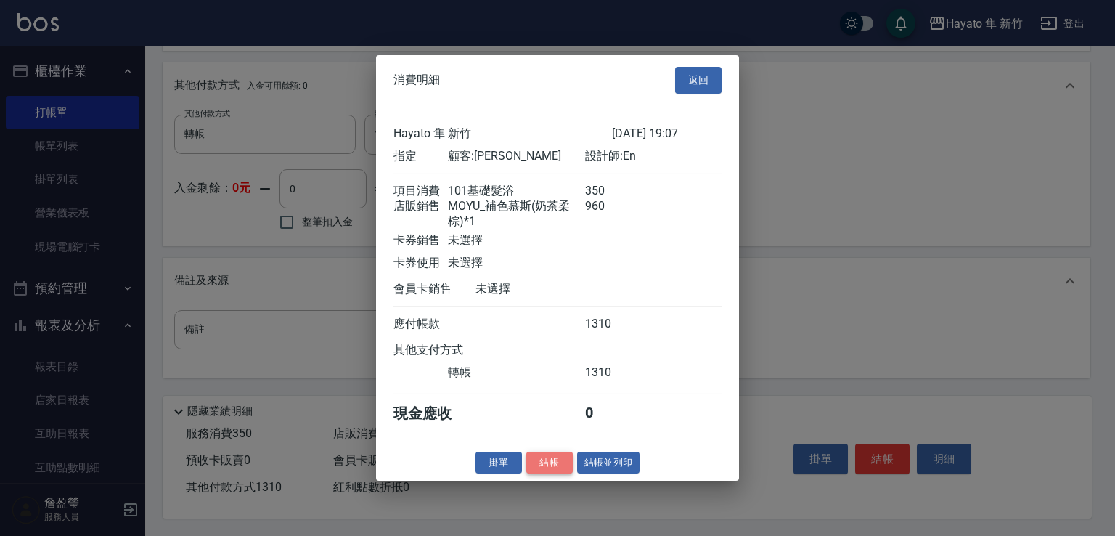
click at [545, 473] on button "結帳" at bounding box center [549, 462] width 46 height 23
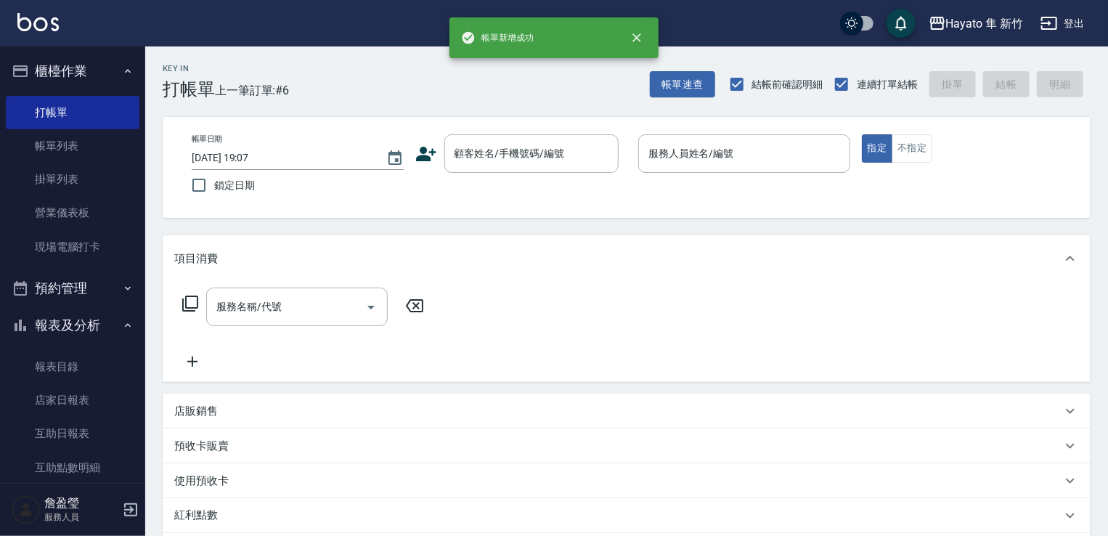
scroll to position [0, 0]
click at [511, 136] on div "顧客姓名/手機號碼/編號" at bounding box center [531, 153] width 174 height 38
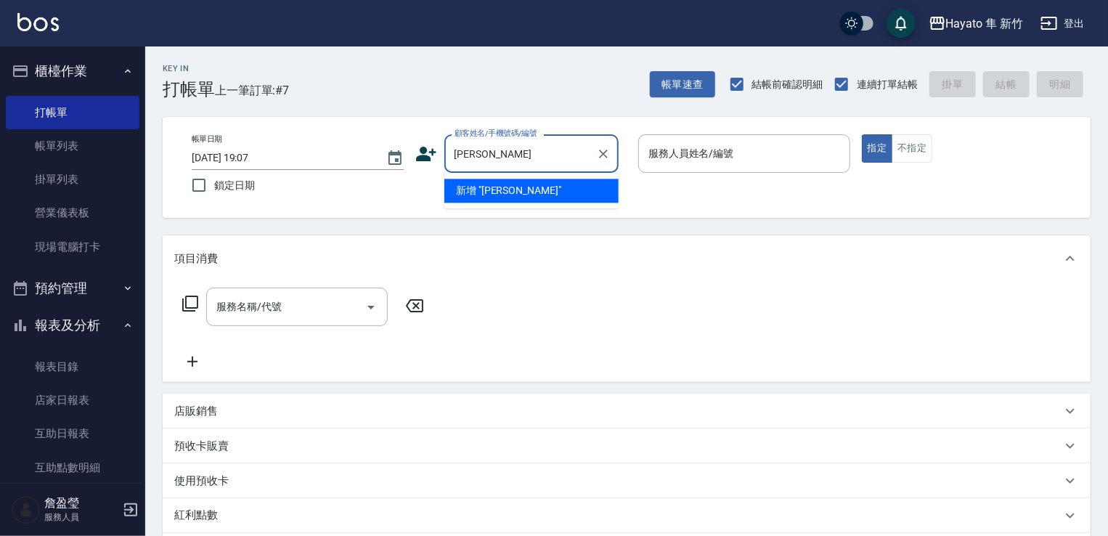
type input "[PERSON_NAME]"
click at [426, 154] on icon at bounding box center [426, 154] width 22 height 22
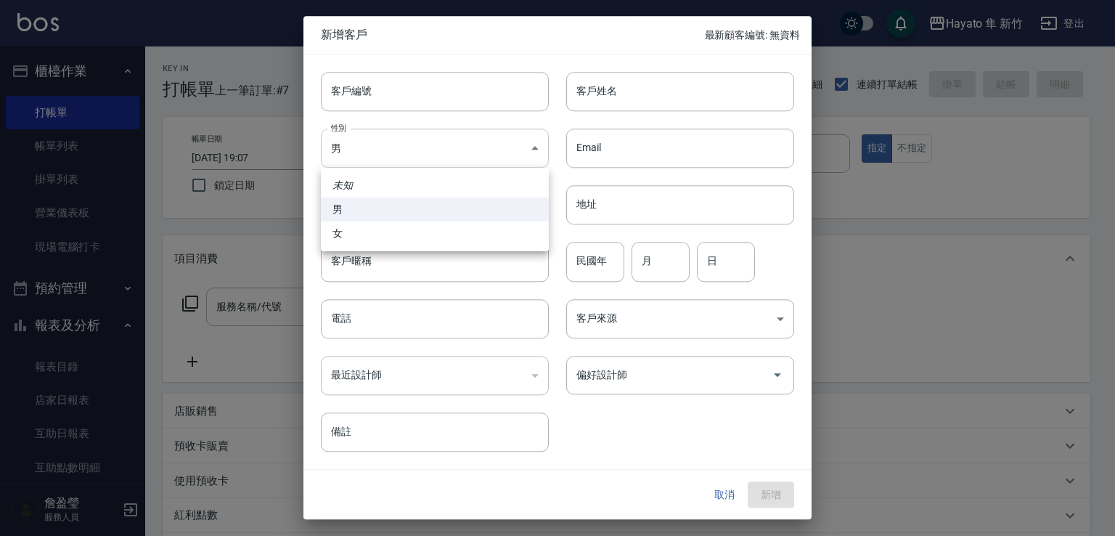
click at [417, 149] on body "Hayato 隼 新竹 登出 櫃檯作業 打帳單 帳單列表 掛單列表 營業儀表板 現場電腦打卡 預約管理 預約管理 報表及分析 報表目錄 店家日報表 互助日報表…" at bounding box center [557, 380] width 1115 height 760
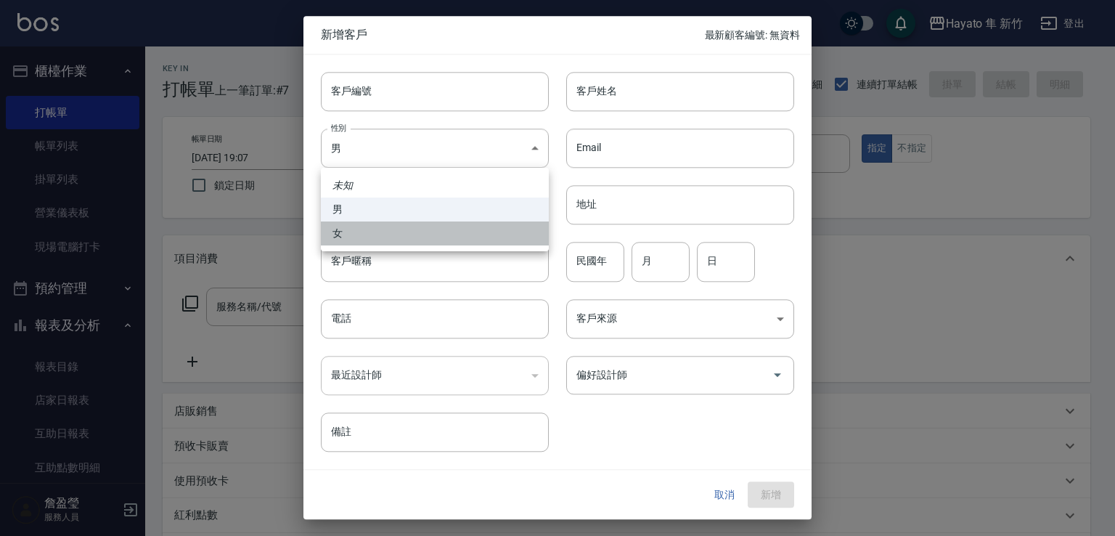
click at [364, 232] on li "女" at bounding box center [435, 233] width 228 height 24
type input "[DEMOGRAPHIC_DATA]"
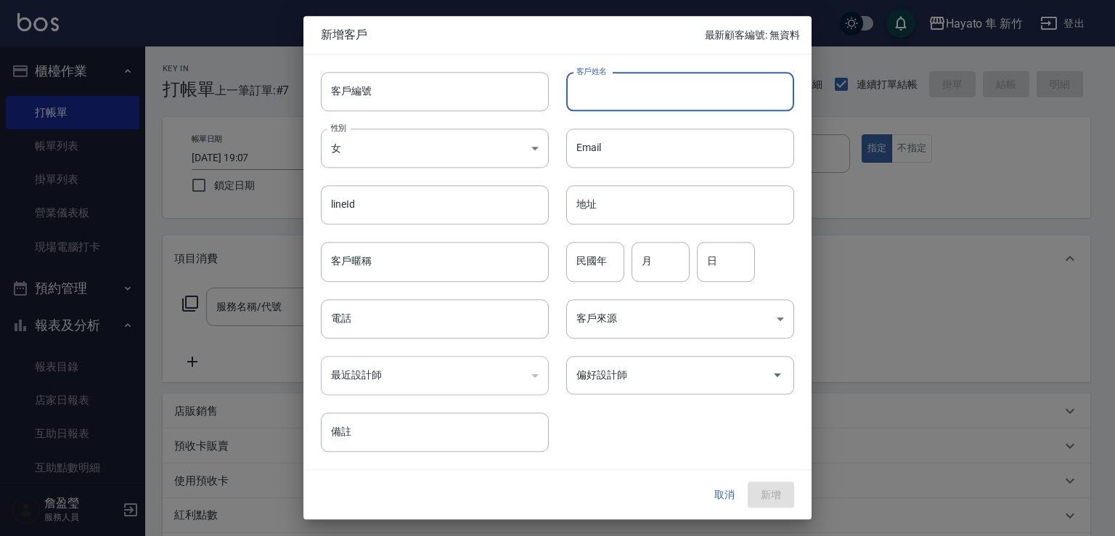
drag, startPoint x: 634, startPoint y: 97, endPoint x: 615, endPoint y: 103, distance: 20.0
click at [633, 97] on input "客戶姓名" at bounding box center [680, 91] width 228 height 39
type input "[PERSON_NAME]"
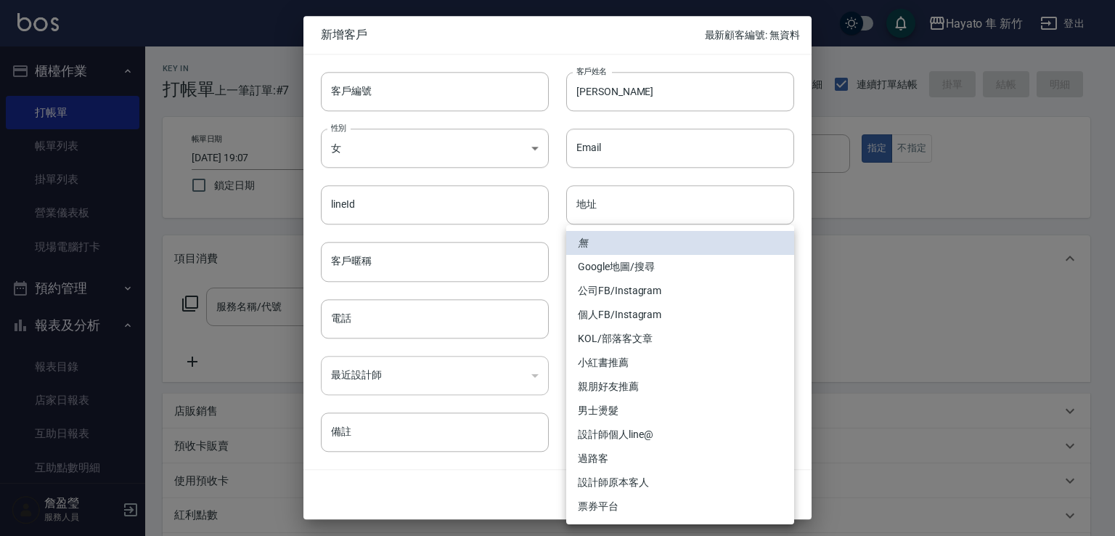
click at [639, 328] on body "Hayato 隼 新竹 登出 櫃檯作業 打帳單 帳單列表 掛單列表 營業儀表板 現場電腦打卡 預約管理 預約管理 報表及分析 報表目錄 店家日報表 互助日報表…" at bounding box center [557, 380] width 1115 height 760
click at [643, 481] on li "設計師原本客人" at bounding box center [680, 482] width 228 height 24
type input "設計師原本客人"
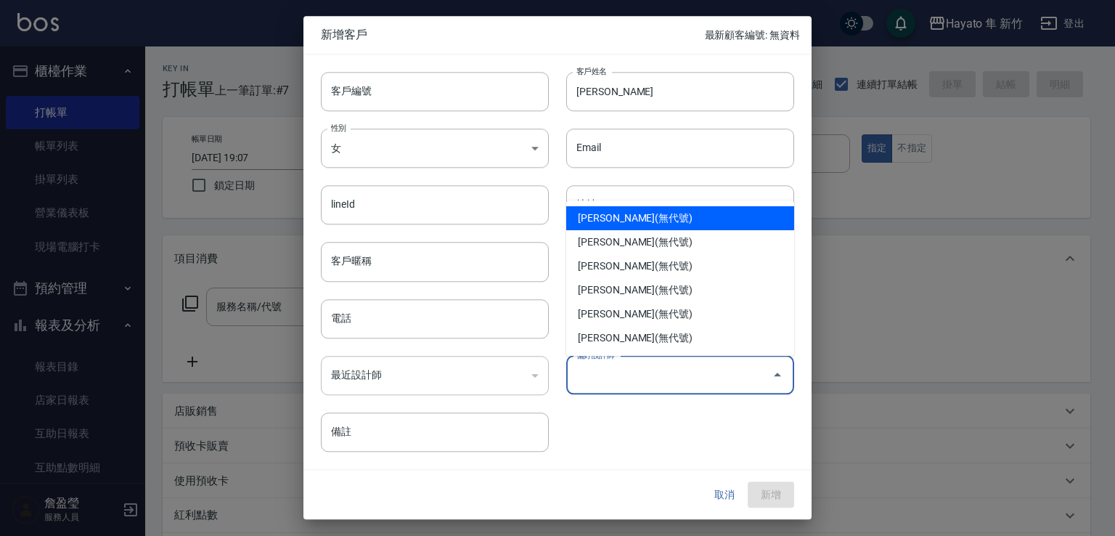
click at [624, 380] on input "偏好設計師" at bounding box center [669, 374] width 193 height 25
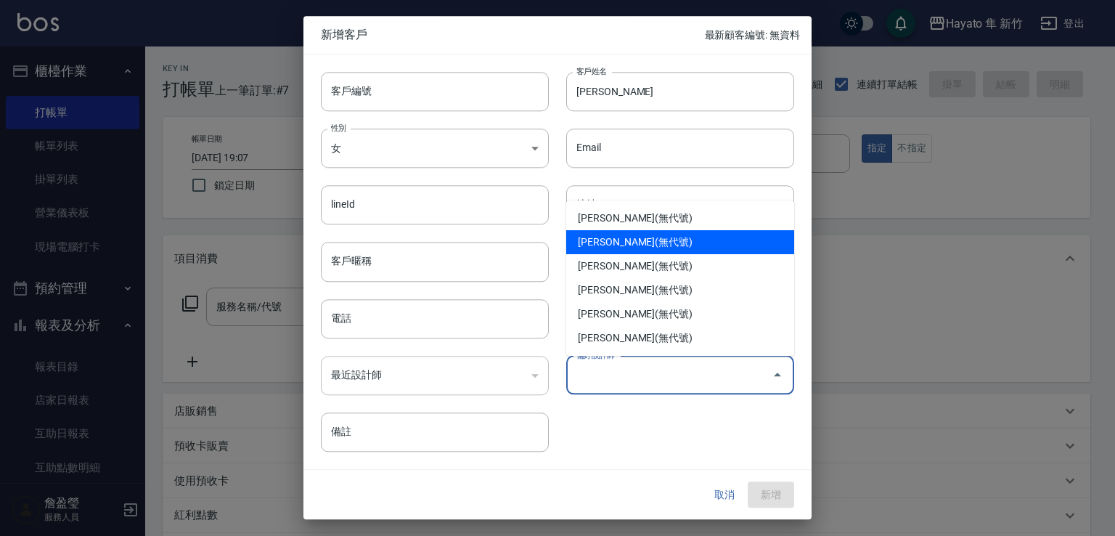
click at [613, 242] on li "[PERSON_NAME](無代號)" at bounding box center [680, 242] width 228 height 24
type input "焦家龍"
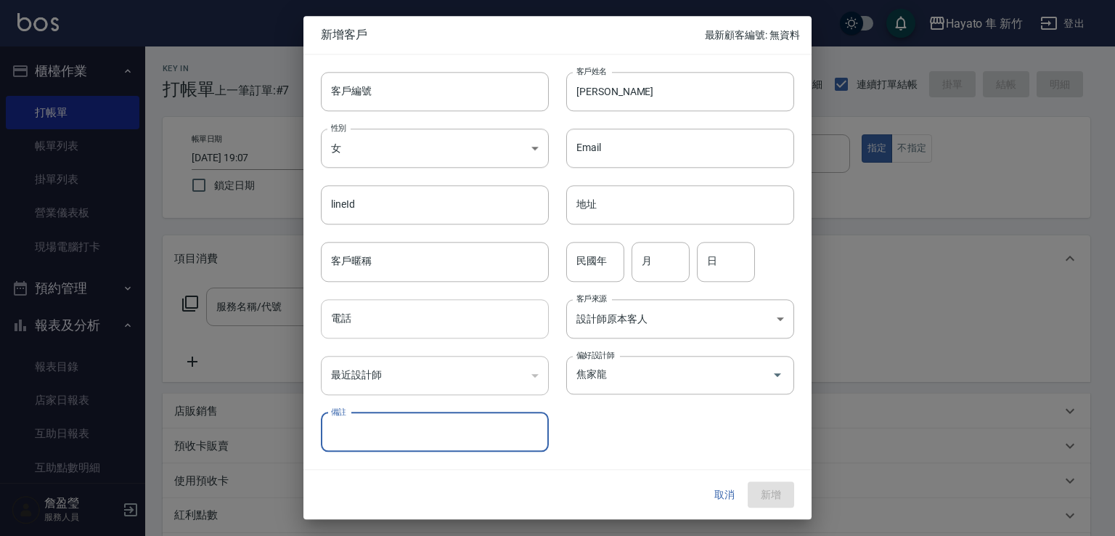
click at [459, 303] on input "電話" at bounding box center [435, 318] width 228 height 39
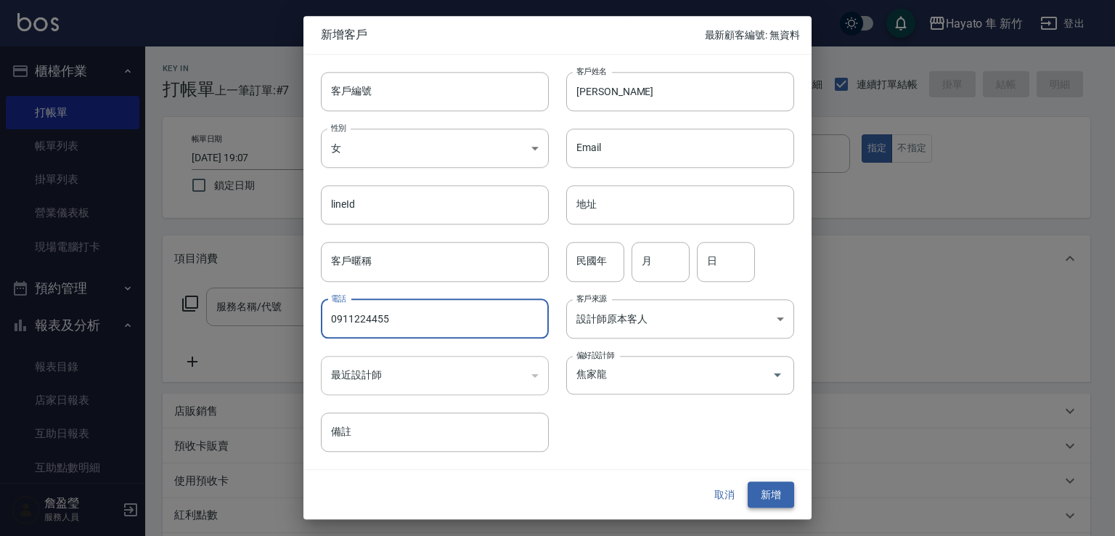
type input "0911224455"
click at [787, 501] on button "新增" at bounding box center [771, 494] width 46 height 27
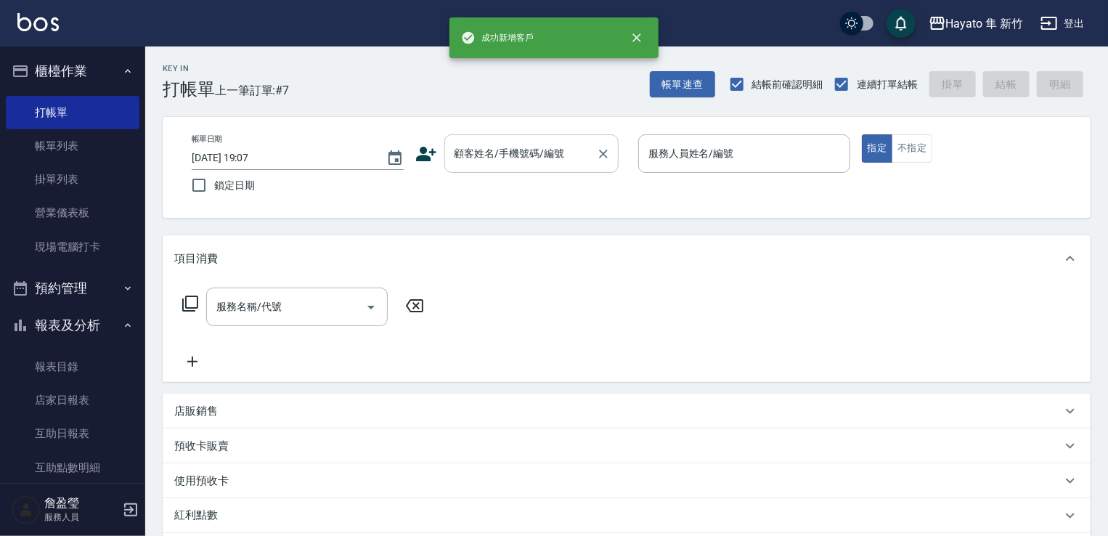
click at [491, 152] on input "顧客姓名/手機號碼/編號" at bounding box center [520, 153] width 139 height 25
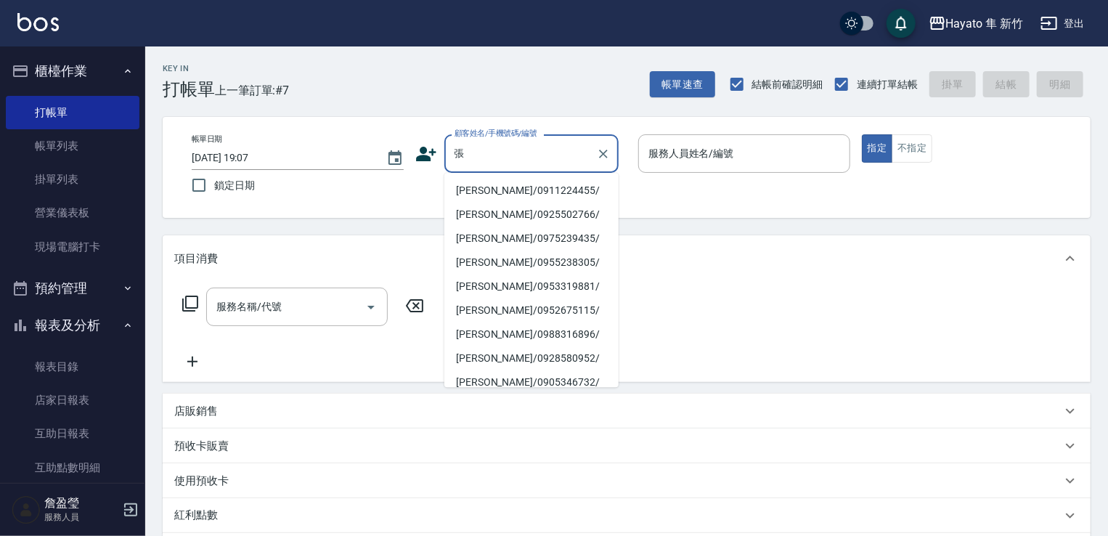
click at [518, 189] on li "[PERSON_NAME]/0911224455/" at bounding box center [531, 191] width 174 height 24
type input "[PERSON_NAME]/0911224455/"
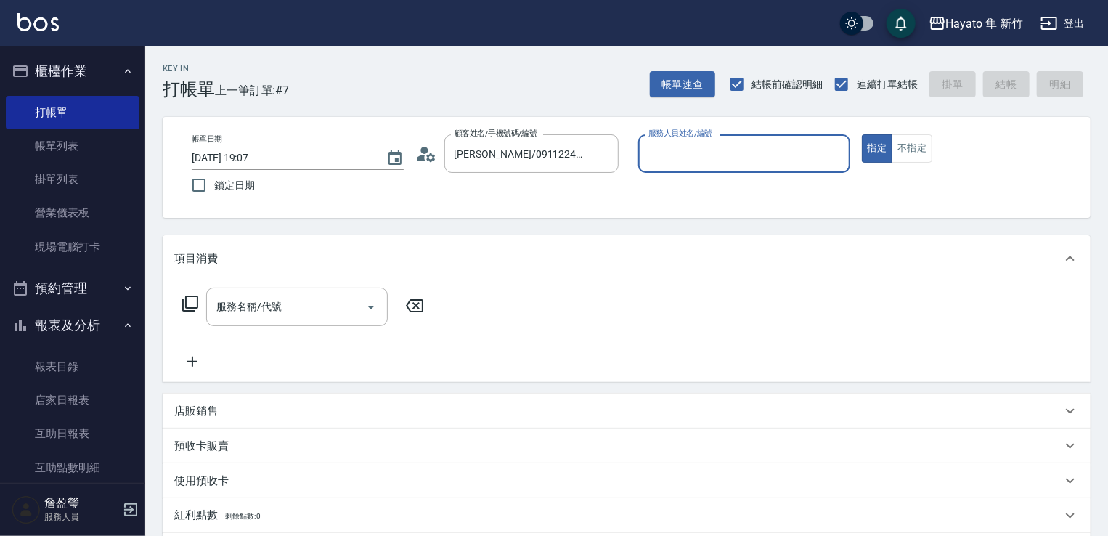
type input "En(無代號)"
click at [360, 306] on button "Open" at bounding box center [370, 307] width 23 height 23
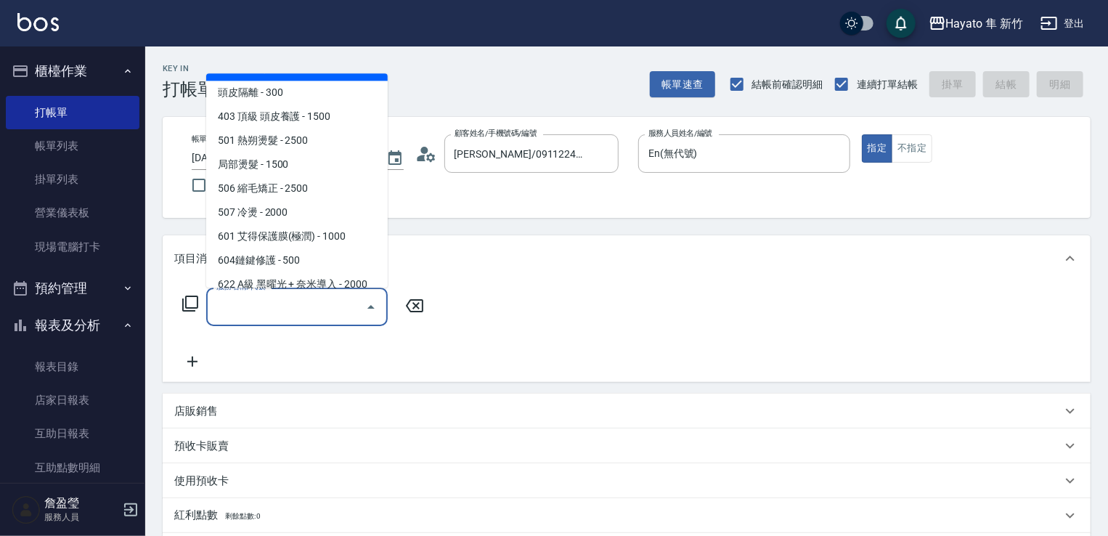
scroll to position [145, 0]
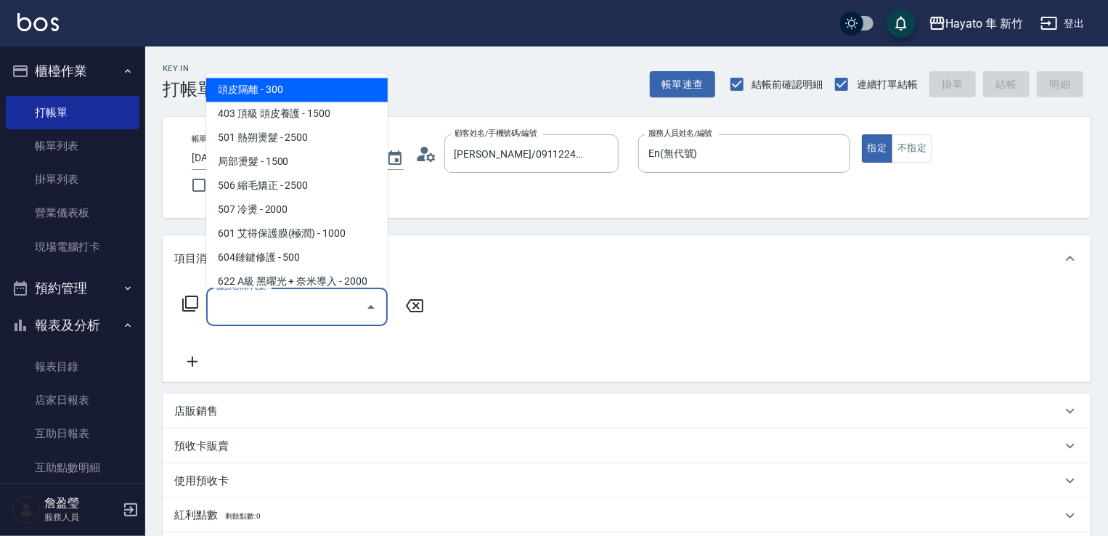
click at [291, 89] on span "頭皮隔離 - 300" at bounding box center [297, 90] width 182 height 24
type input "頭皮隔離(402)"
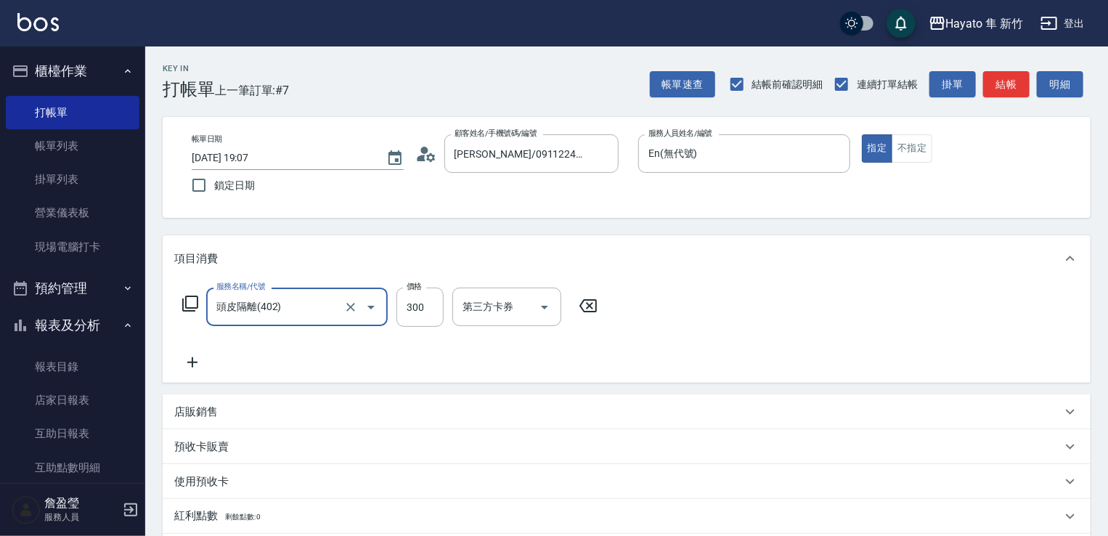
click at [190, 367] on icon at bounding box center [192, 362] width 36 height 17
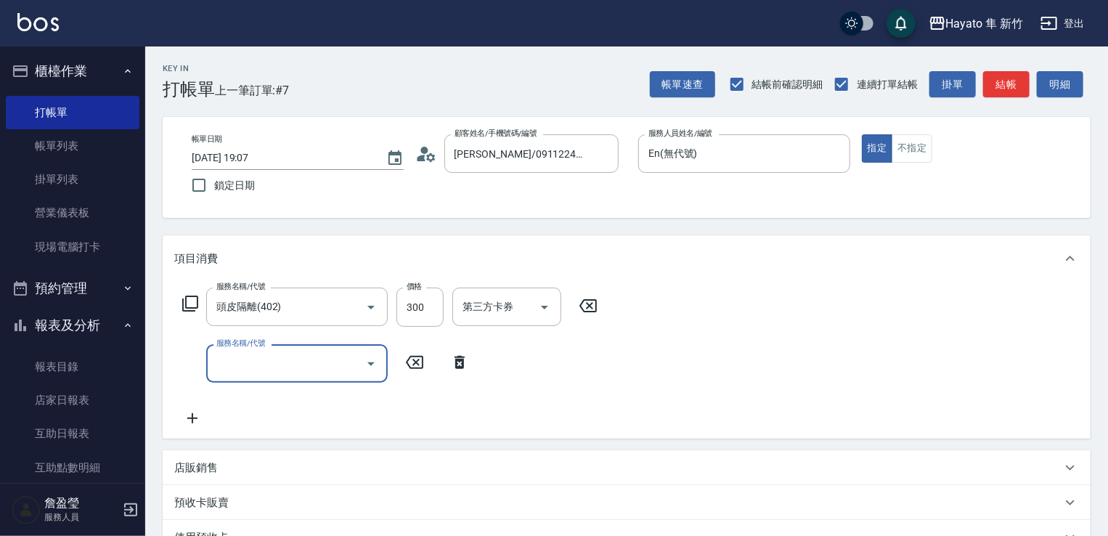
click at [354, 355] on input "服務名稱/代號" at bounding box center [286, 363] width 147 height 25
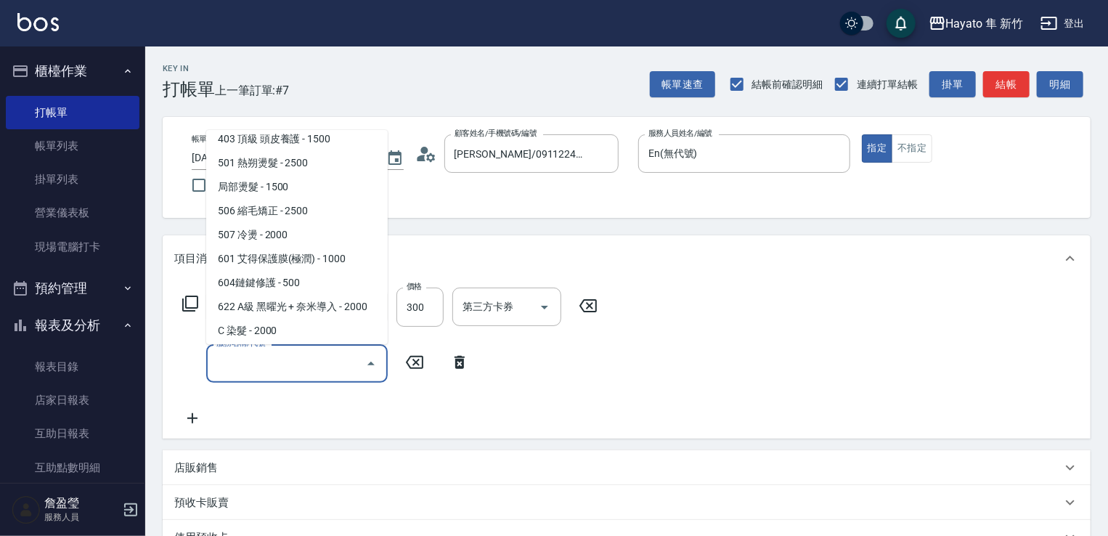
scroll to position [253, 0]
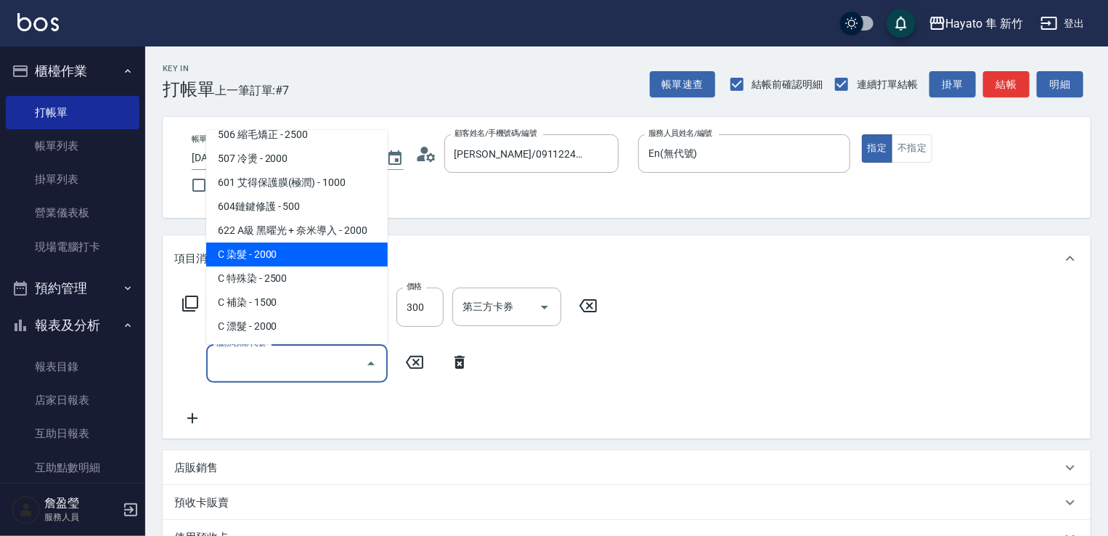
click at [279, 253] on span "C 染髮 - 2000" at bounding box center [297, 255] width 182 height 24
type input "C 染髮(701)"
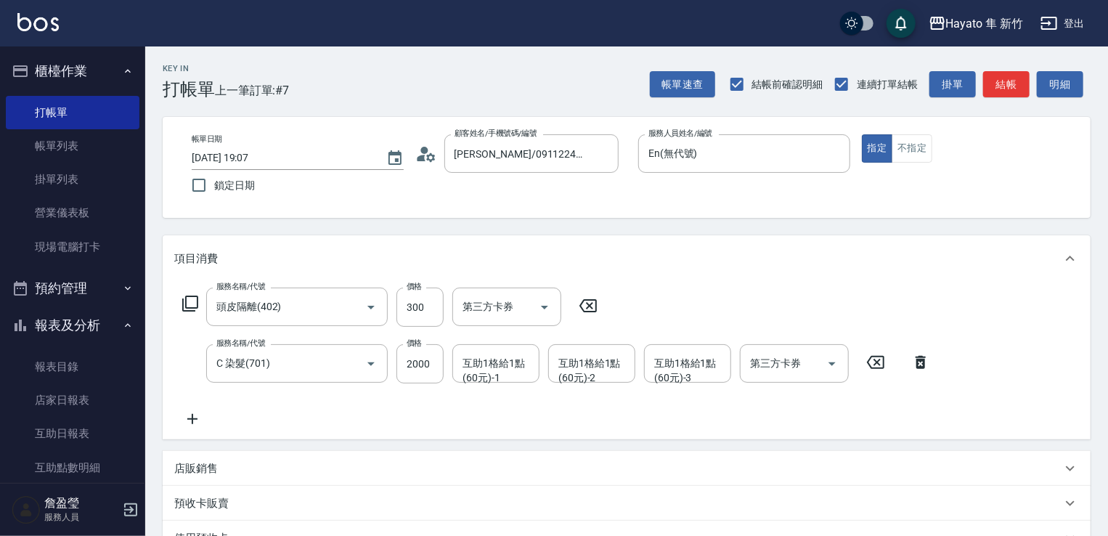
click at [590, 301] on icon at bounding box center [588, 305] width 36 height 17
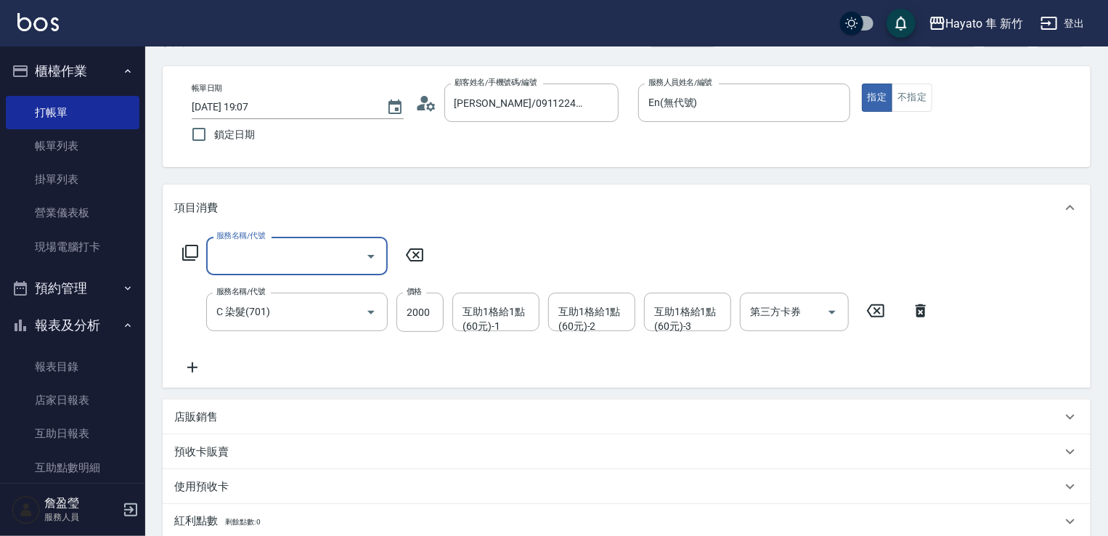
scroll to position [145, 0]
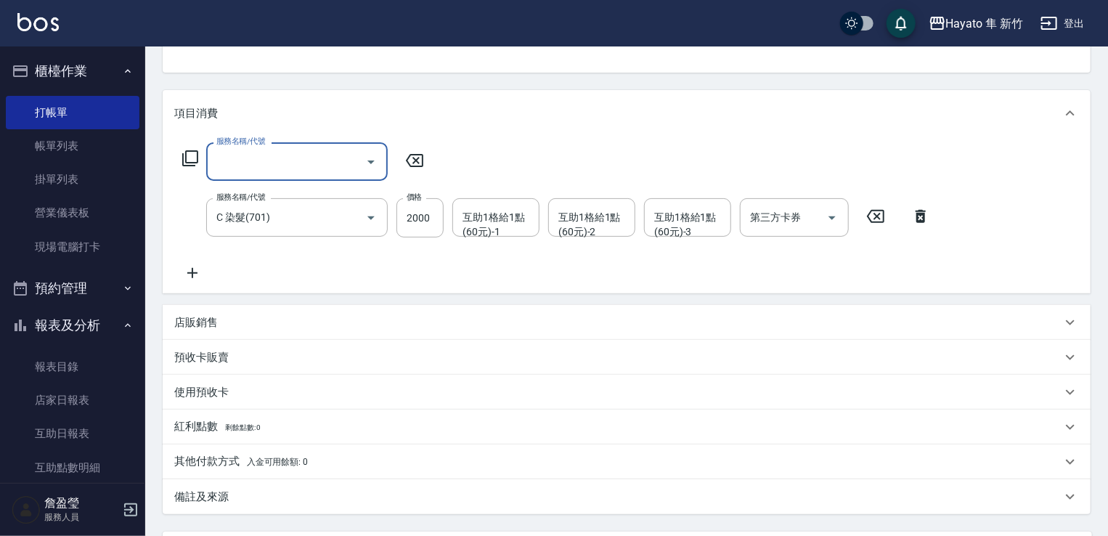
click at [324, 492] on div "備註及來源" at bounding box center [617, 496] width 887 height 15
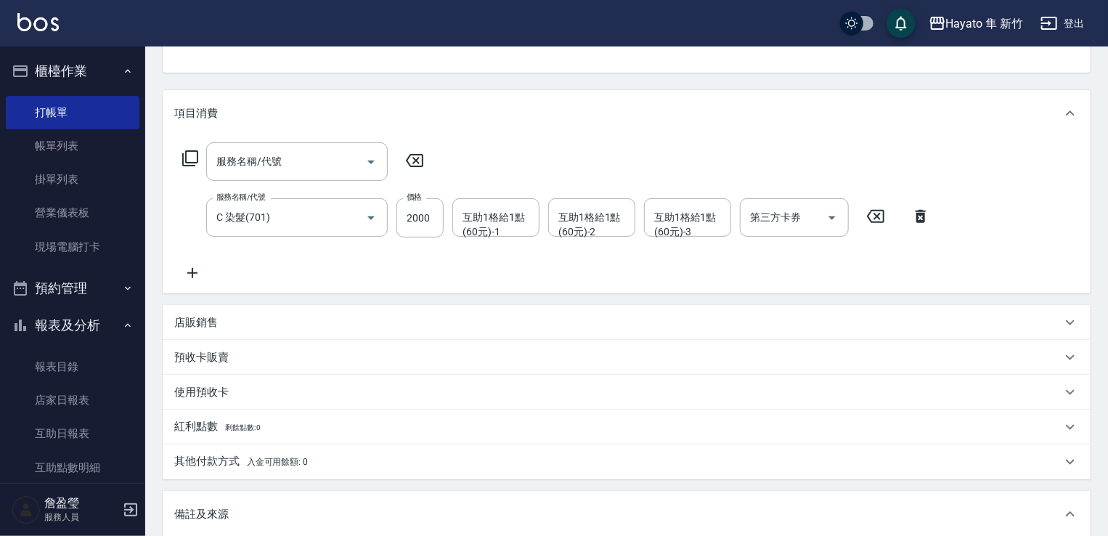
scroll to position [218, 0]
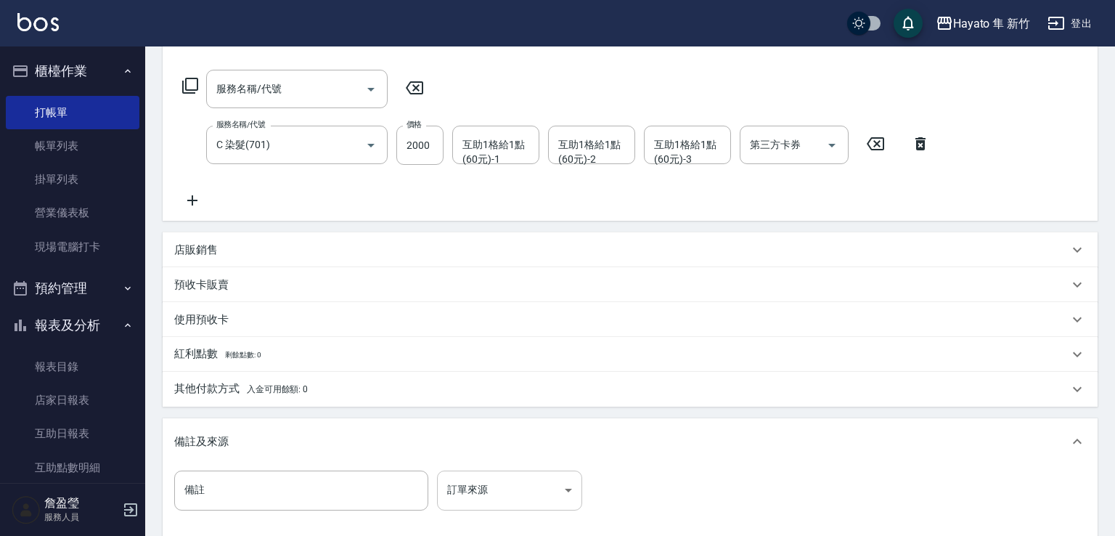
click at [574, 495] on body "Hayato 隼 新竹 登出 櫃檯作業 打帳單 帳單列表 掛單列表 營業儀表板 現場電腦打卡 預約管理 預約管理 報表及分析 報表目錄 店家日報表 互助日報表…" at bounding box center [557, 239] width 1115 height 915
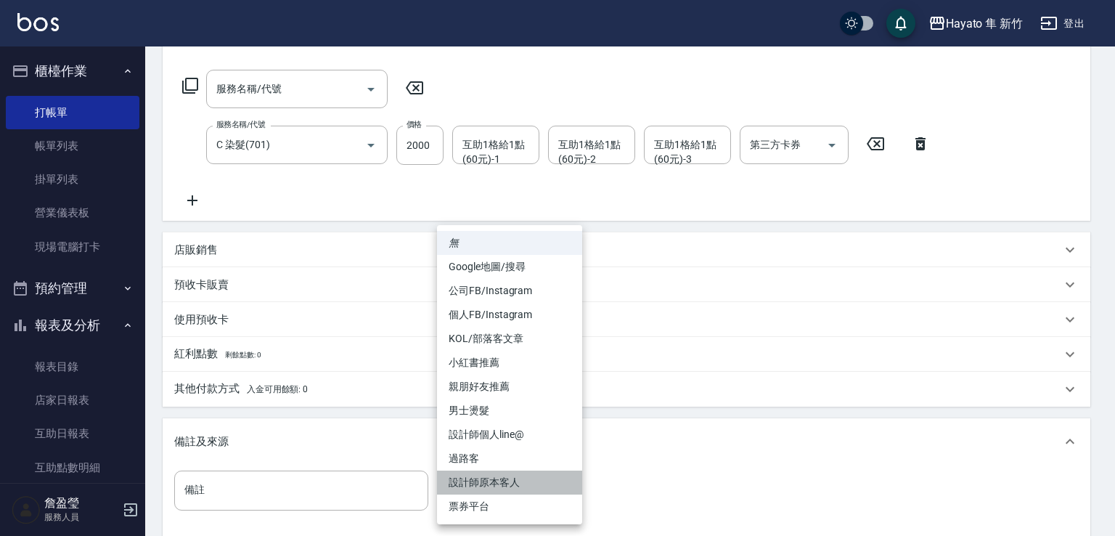
click at [523, 479] on li "設計師原本客人" at bounding box center [509, 482] width 145 height 24
type input "設計師原本客人"
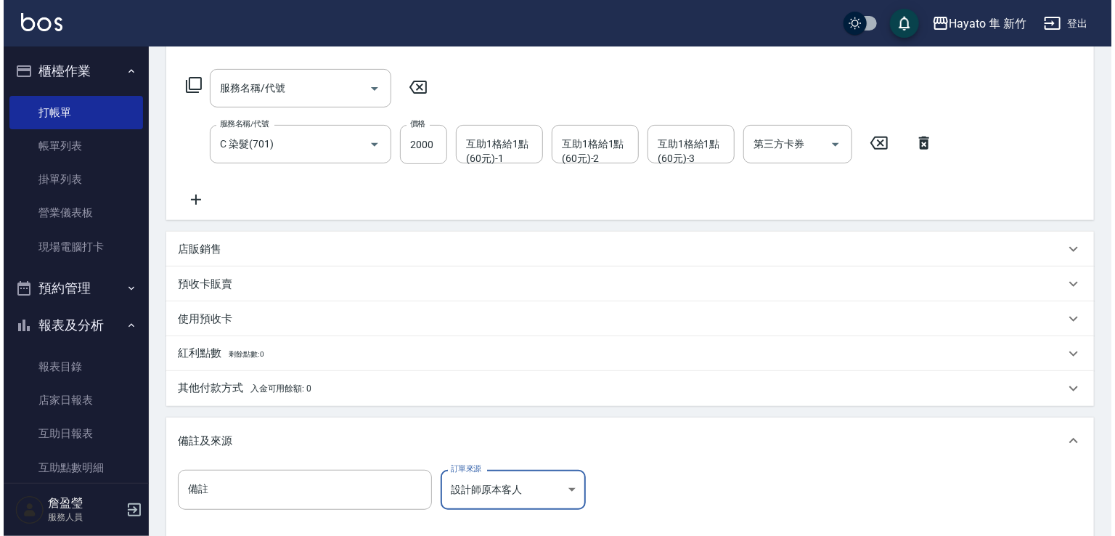
scroll to position [363, 0]
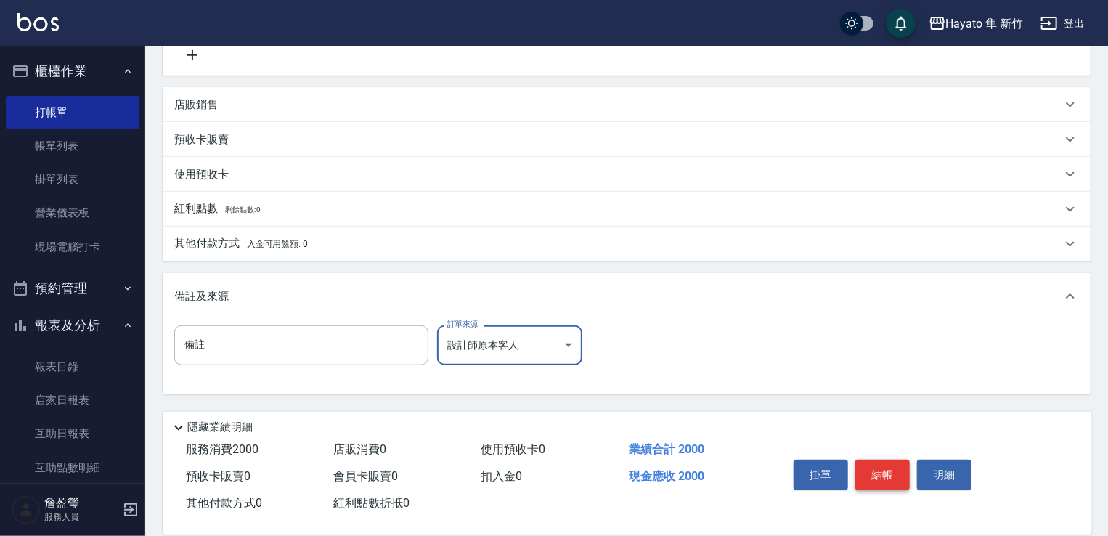
click at [880, 475] on button "結帳" at bounding box center [882, 475] width 54 height 30
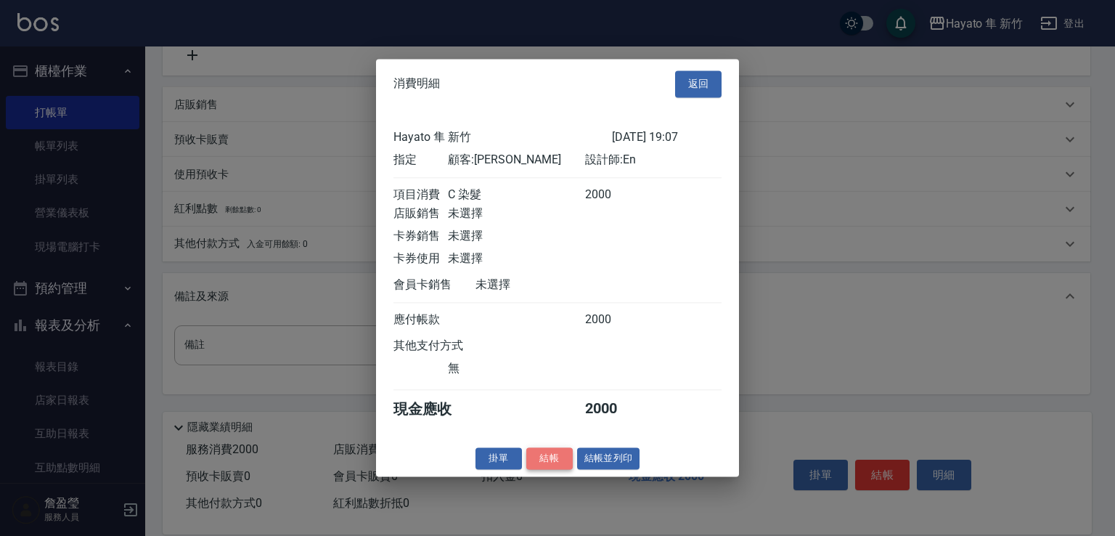
click at [551, 468] on button "結帳" at bounding box center [549, 458] width 46 height 23
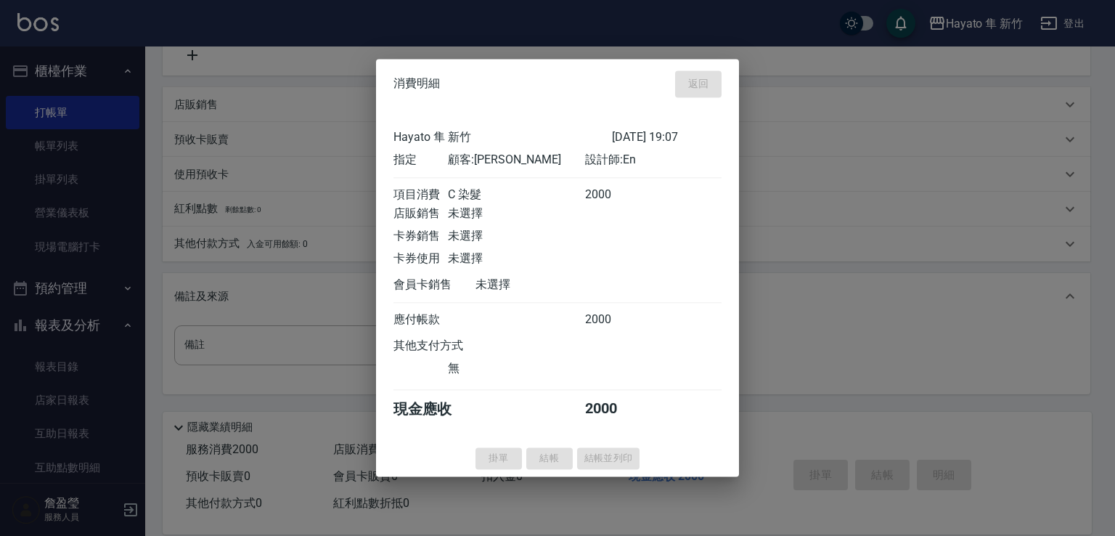
type input "[DATE] 19:08"
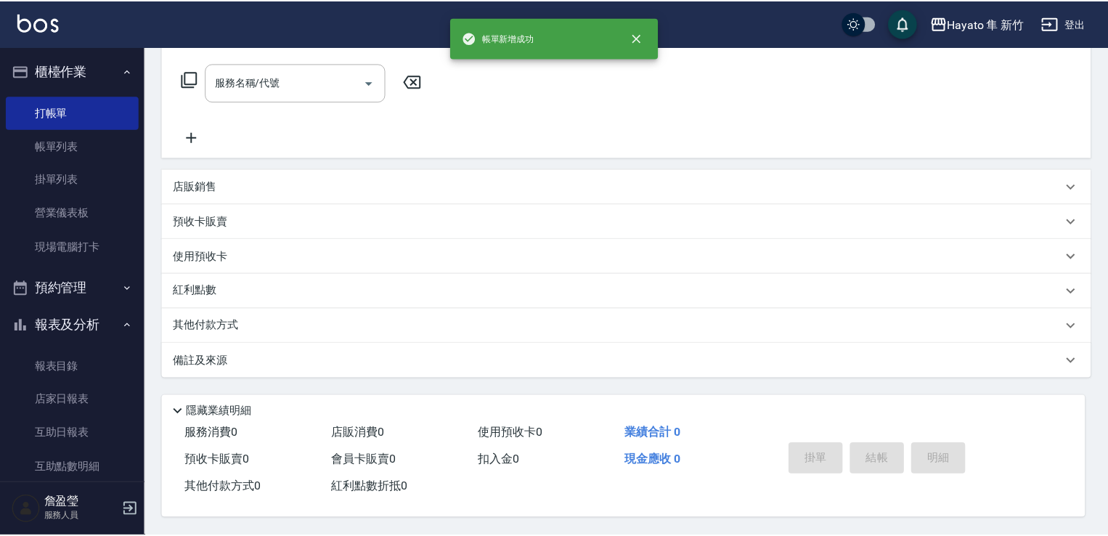
scroll to position [0, 0]
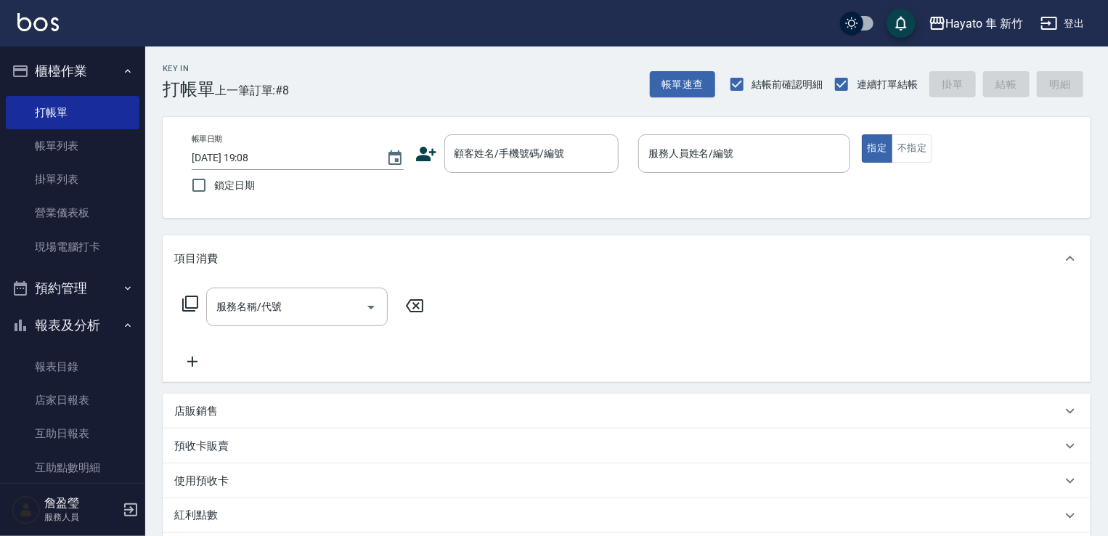
click at [426, 160] on icon at bounding box center [426, 154] width 20 height 15
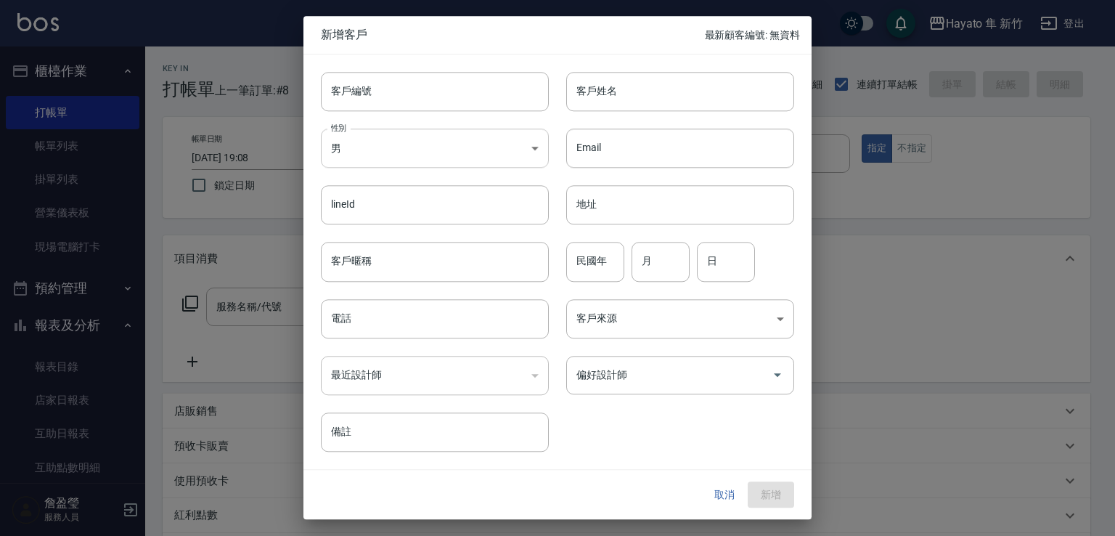
click at [424, 159] on body "Hayato 隼 新竹 登出 櫃檯作業 打帳單 帳單列表 掛單列表 營業儀表板 現場電腦打卡 預約管理 預約管理 報表及分析 報表目錄 店家日報表 互助日報表…" at bounding box center [557, 380] width 1115 height 760
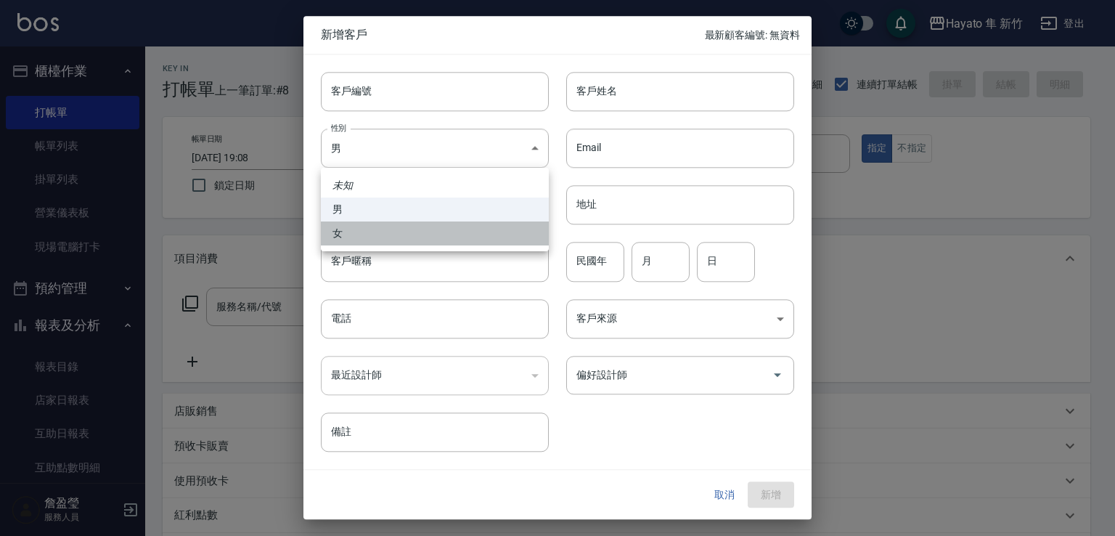
click at [393, 225] on li "女" at bounding box center [435, 233] width 228 height 24
type input "[DEMOGRAPHIC_DATA]"
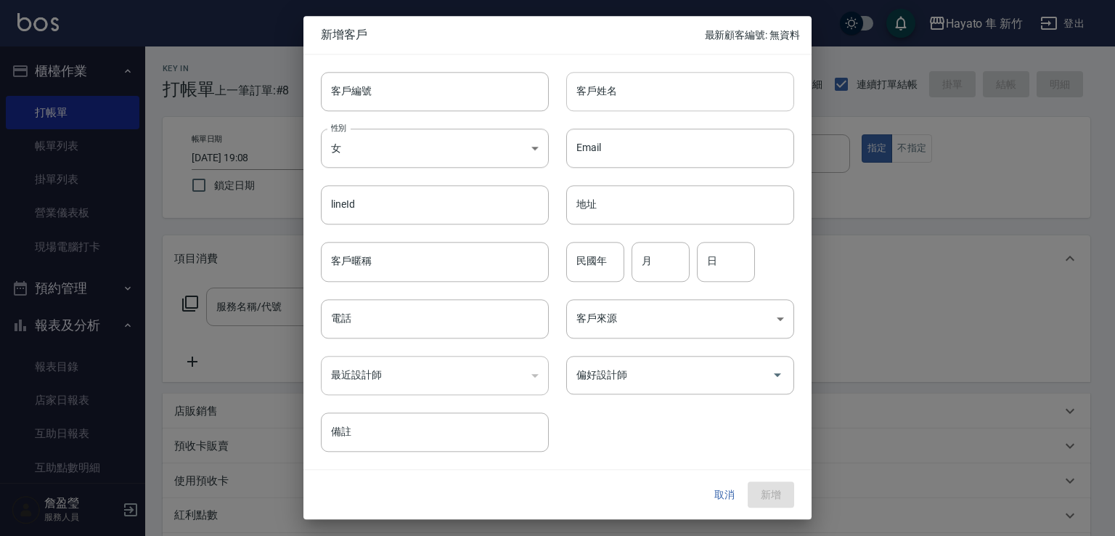
click at [645, 86] on input "客戶姓名" at bounding box center [680, 91] width 228 height 39
type input "[PERSON_NAME]"
click at [436, 324] on input "電話" at bounding box center [435, 318] width 228 height 39
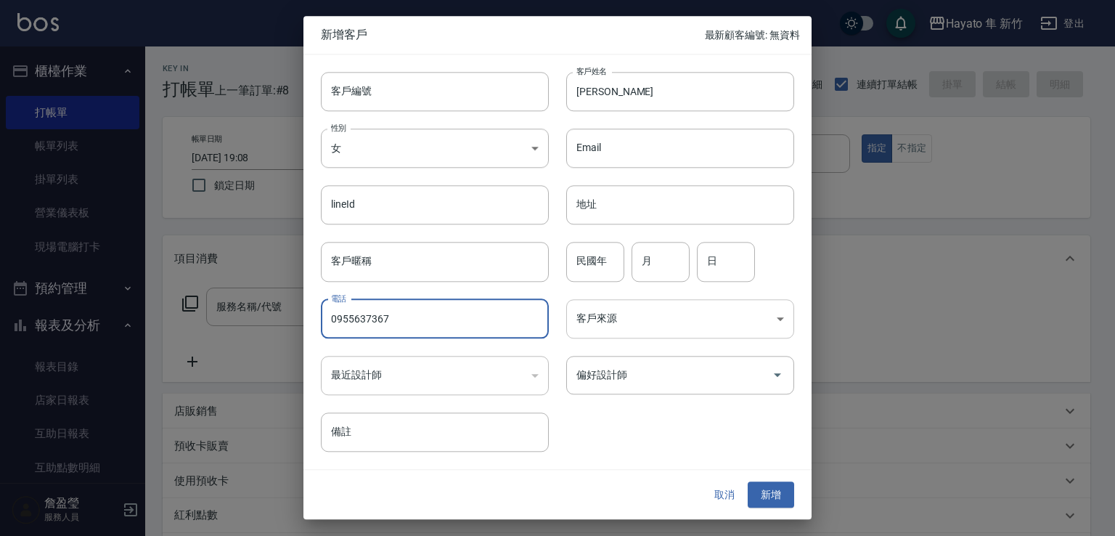
type input "0955637367"
click at [645, 325] on body "Hayato 隼 新竹 登出 櫃檯作業 打帳單 帳單列表 掛單列表 營業儀表板 現場電腦打卡 預約管理 預約管理 報表及分析 報表目錄 店家日報表 互助日報表…" at bounding box center [557, 380] width 1115 height 760
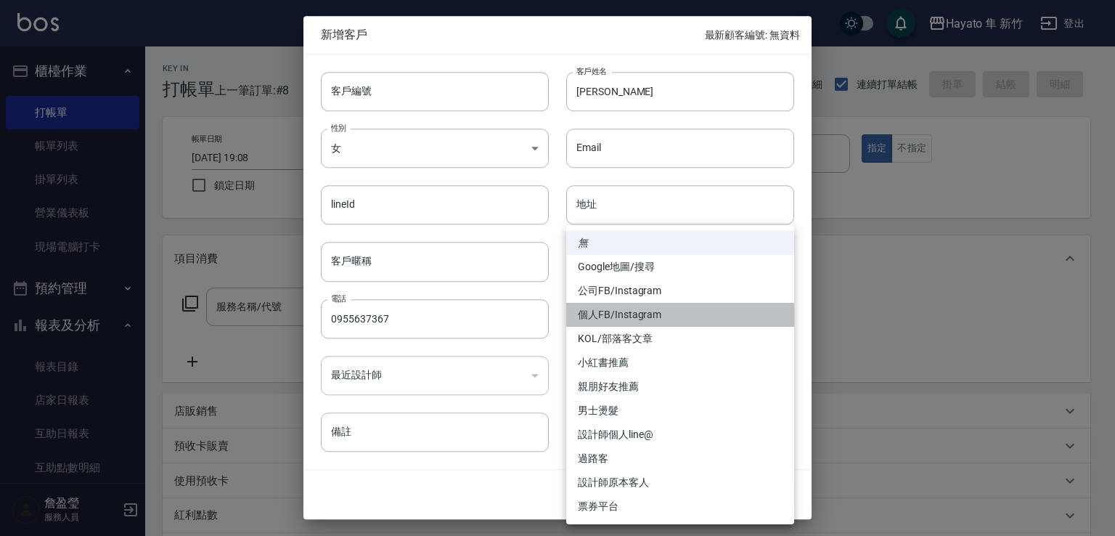
click at [631, 314] on li "個人FB/Instagram" at bounding box center [680, 315] width 228 height 24
type input "個人FB/Instagram"
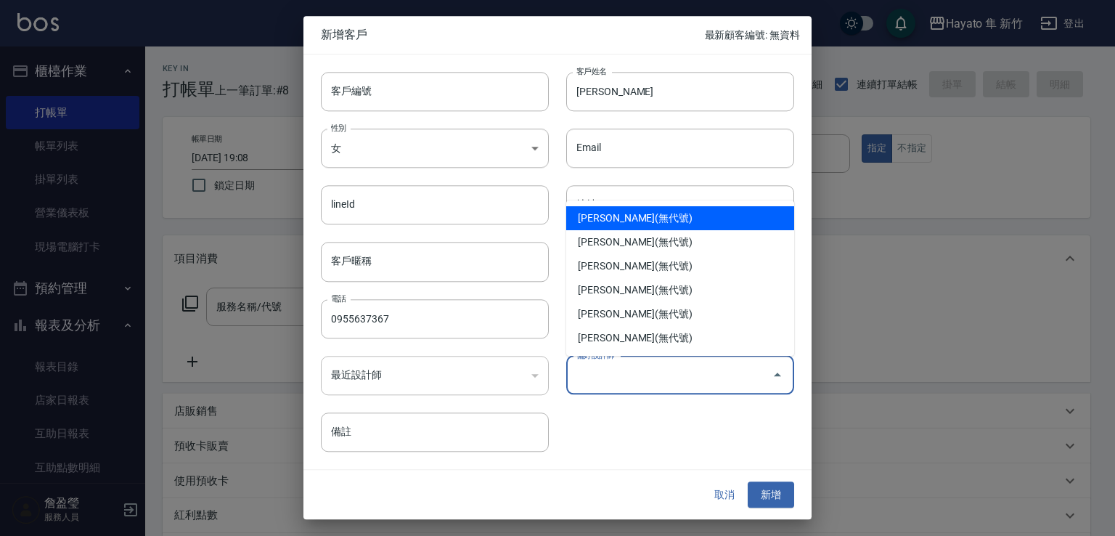
click at [611, 380] on input "偏好設計師" at bounding box center [669, 374] width 193 height 25
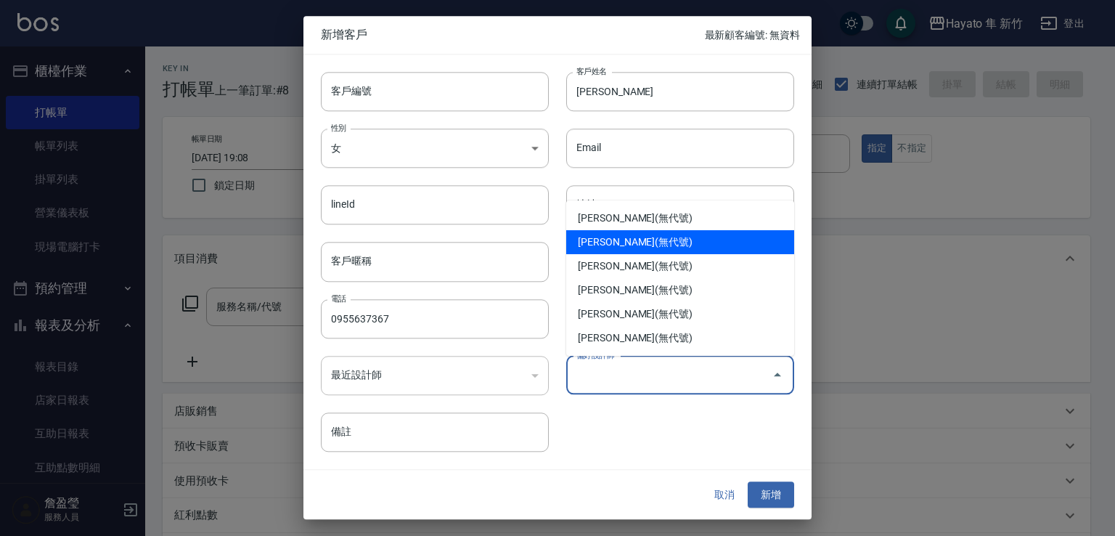
click at [636, 245] on li "[PERSON_NAME](無代號)" at bounding box center [680, 242] width 228 height 24
type input "焦家龍"
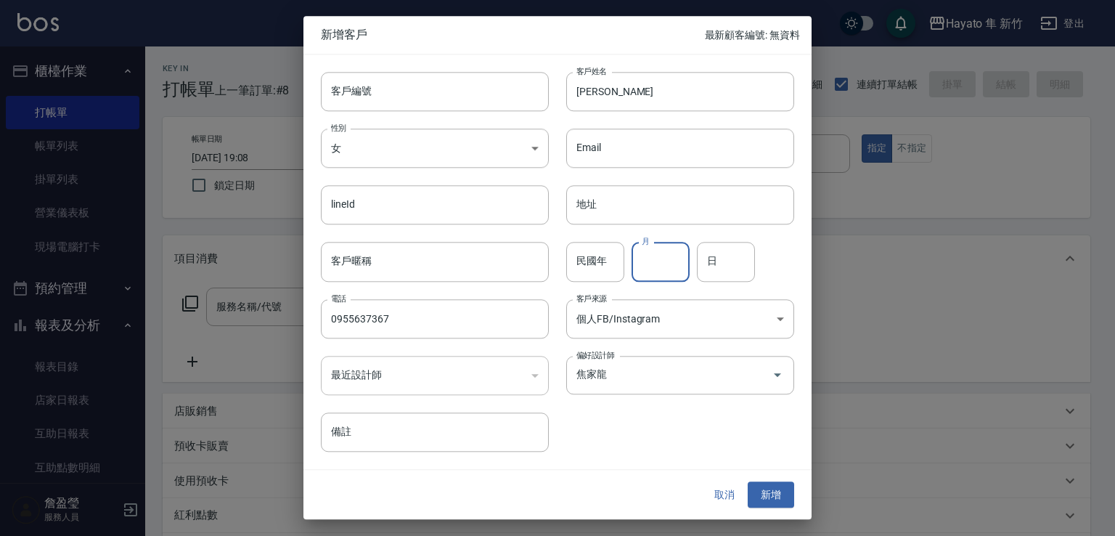
click at [672, 268] on input "月" at bounding box center [661, 262] width 58 height 39
type input "8"
click at [717, 253] on input "日" at bounding box center [726, 262] width 58 height 39
type input "24"
click at [790, 505] on button "新增" at bounding box center [771, 494] width 46 height 27
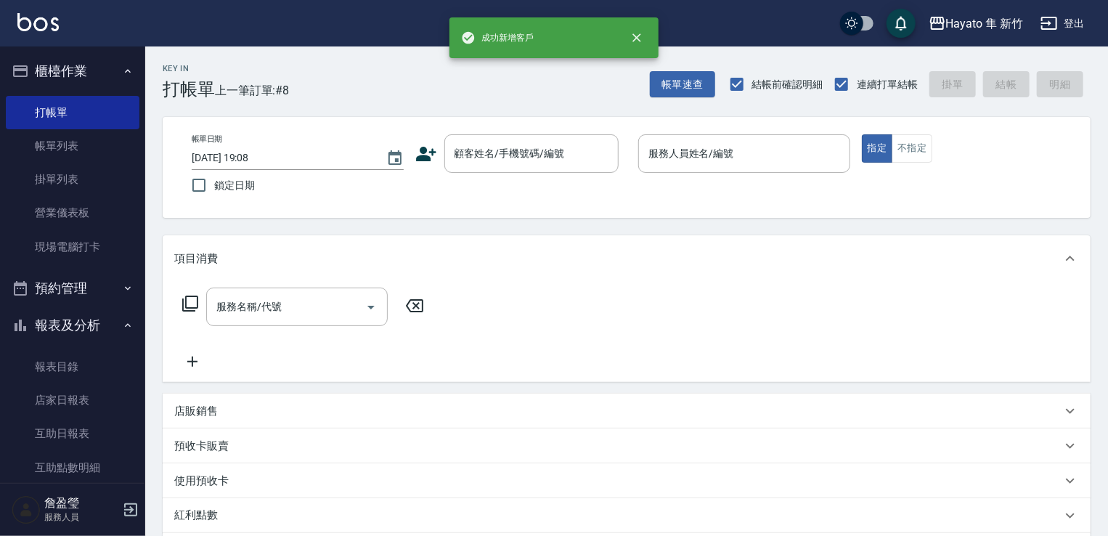
click at [943, 139] on div "指定 不指定" at bounding box center [968, 148] width 212 height 28
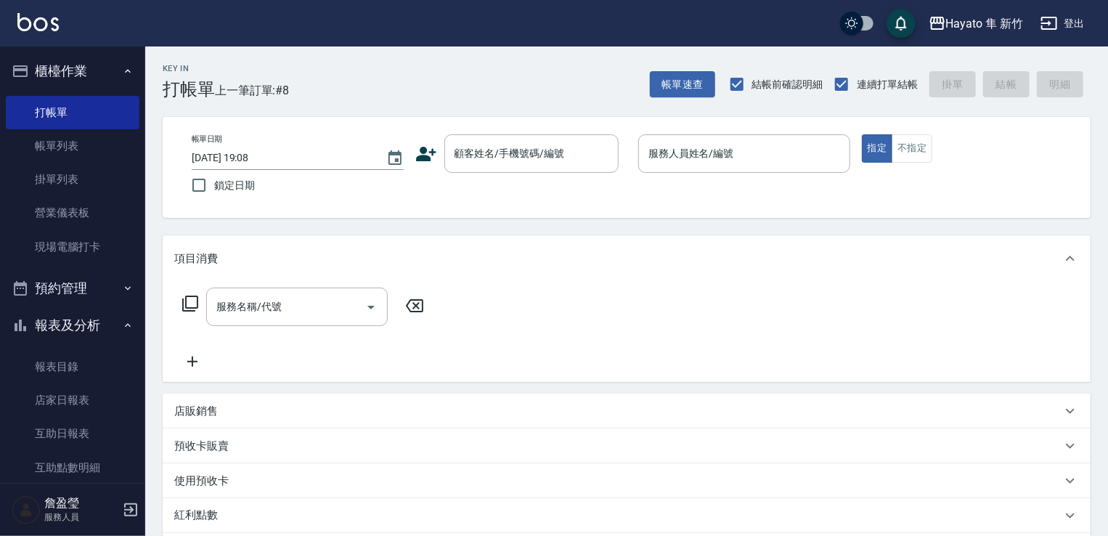
click at [925, 162] on div "帳單日期 [DATE] 19:08 鎖定日期 顧客姓名/手機號碼/編號 顧客姓名/手機號碼/編號 服務人員姓名/編號 服務人員姓名/編號 指定 不指定" at bounding box center [626, 167] width 893 height 66
click at [921, 150] on button "不指定" at bounding box center [912, 148] width 41 height 28
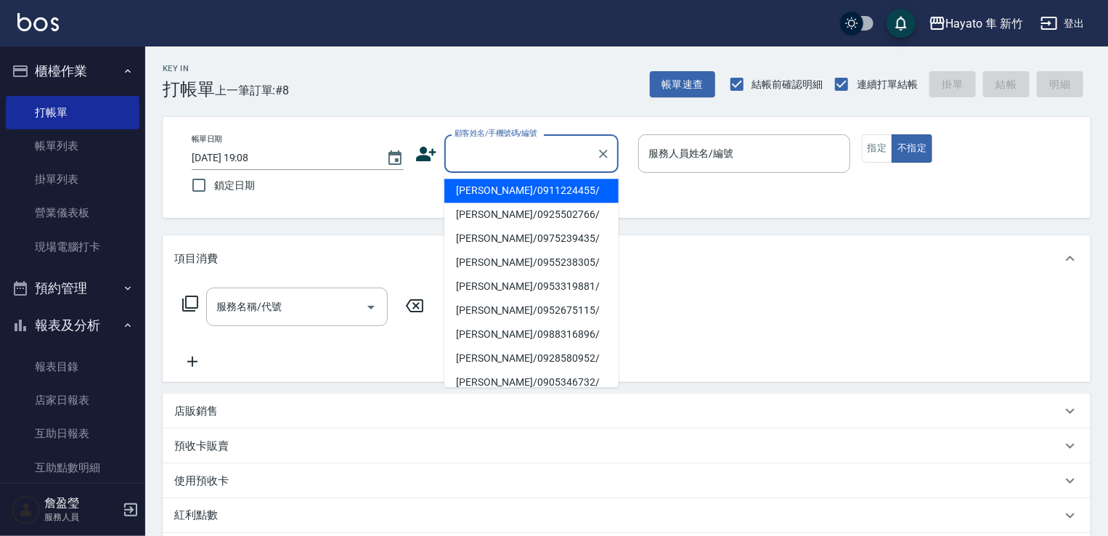
click at [486, 163] on input "顧客姓名/手機號碼/編號" at bounding box center [520, 153] width 139 height 25
drag, startPoint x: 502, startPoint y: 187, endPoint x: 494, endPoint y: 211, distance: 24.8
click at [502, 189] on li "[PERSON_NAME]/0955637367/" at bounding box center [531, 191] width 174 height 24
type input "[PERSON_NAME]/0955637367/"
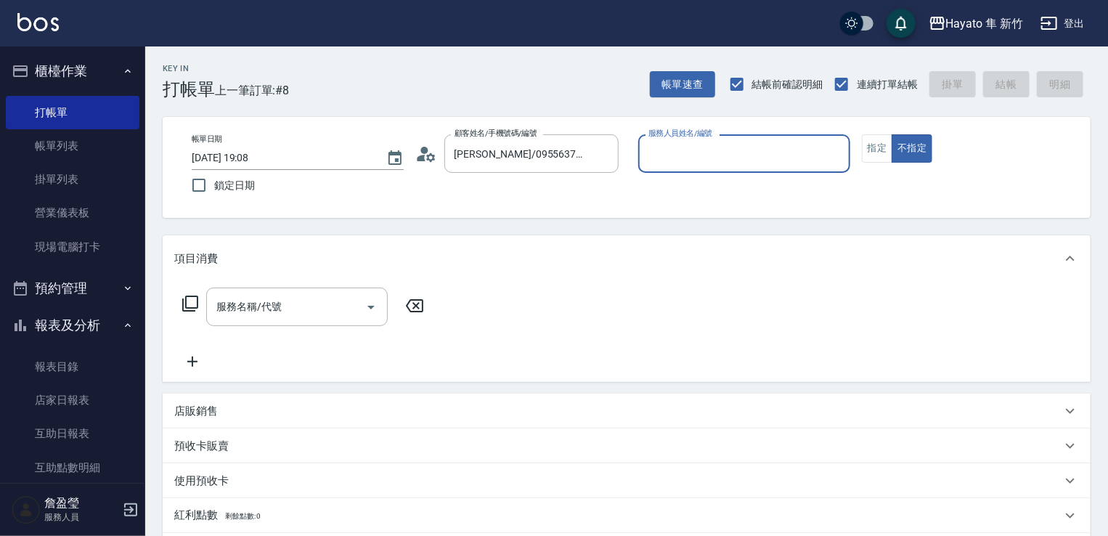
type input "En(無代號)"
click at [368, 307] on icon "Open" at bounding box center [370, 306] width 17 height 17
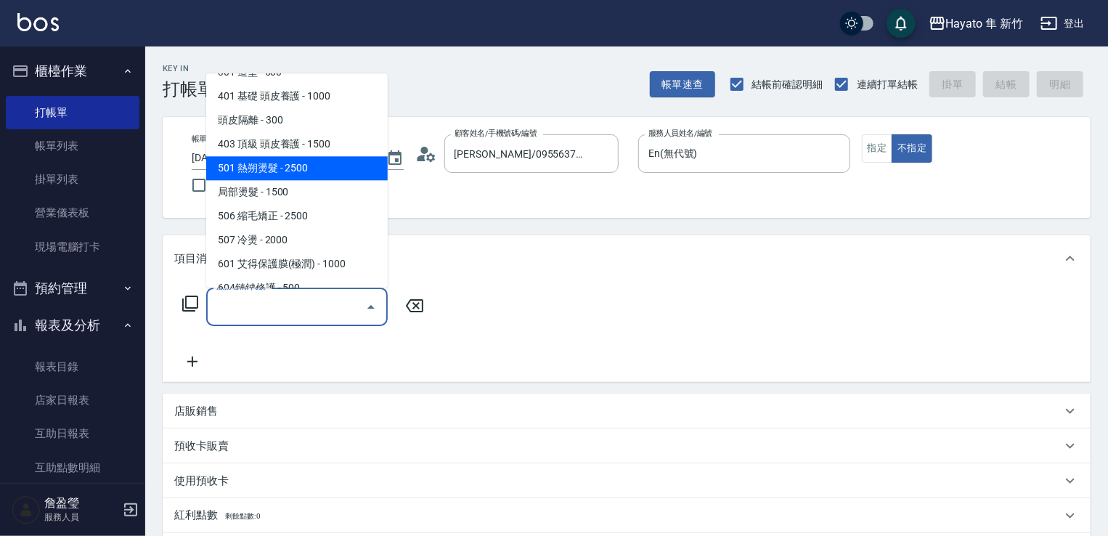
scroll to position [218, 0]
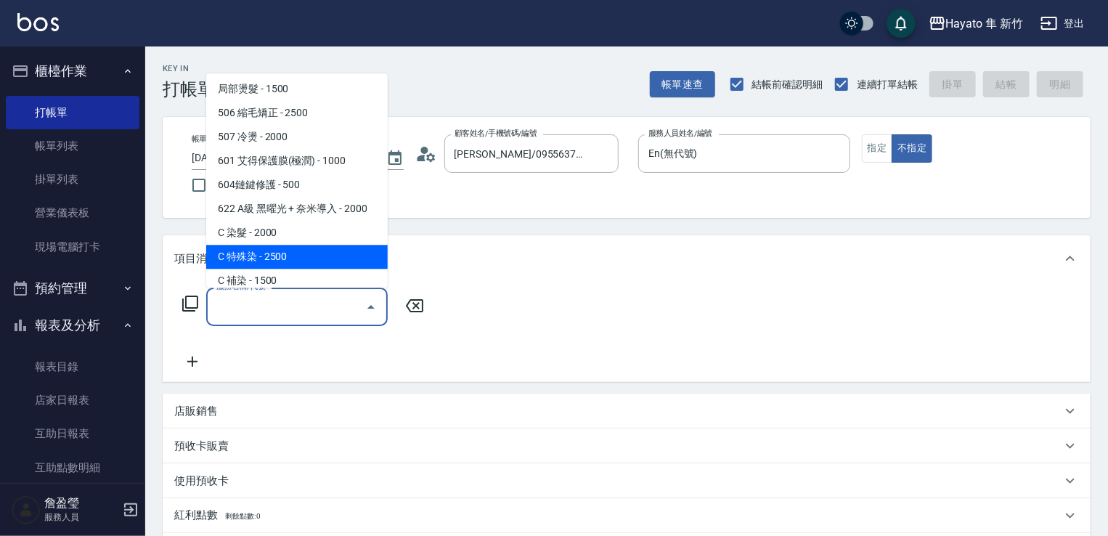
click at [280, 258] on span "C 特殊染 - 2500" at bounding box center [297, 257] width 182 height 24
type input "C 特殊染(703)"
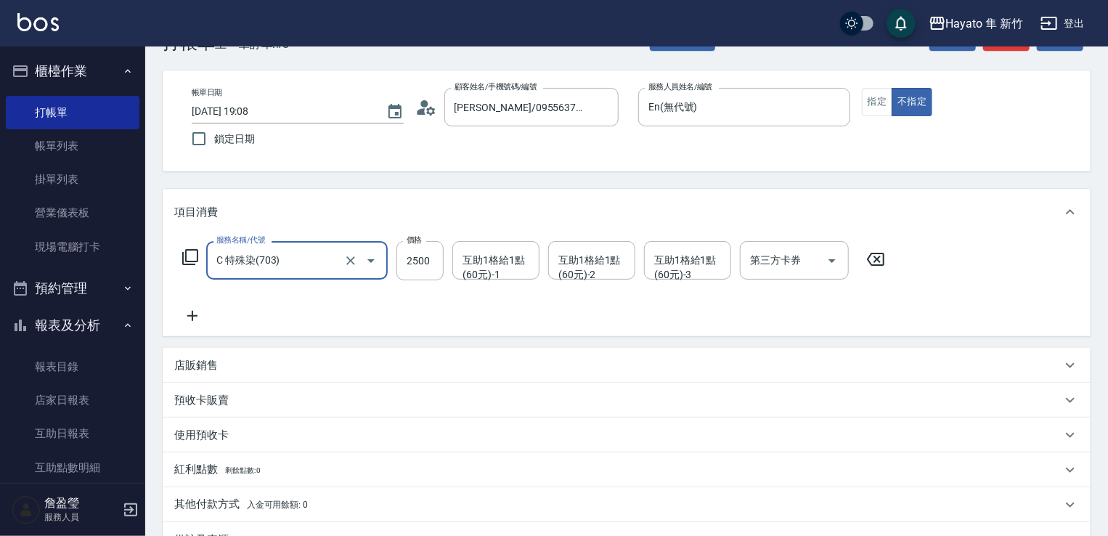
scroll to position [73, 0]
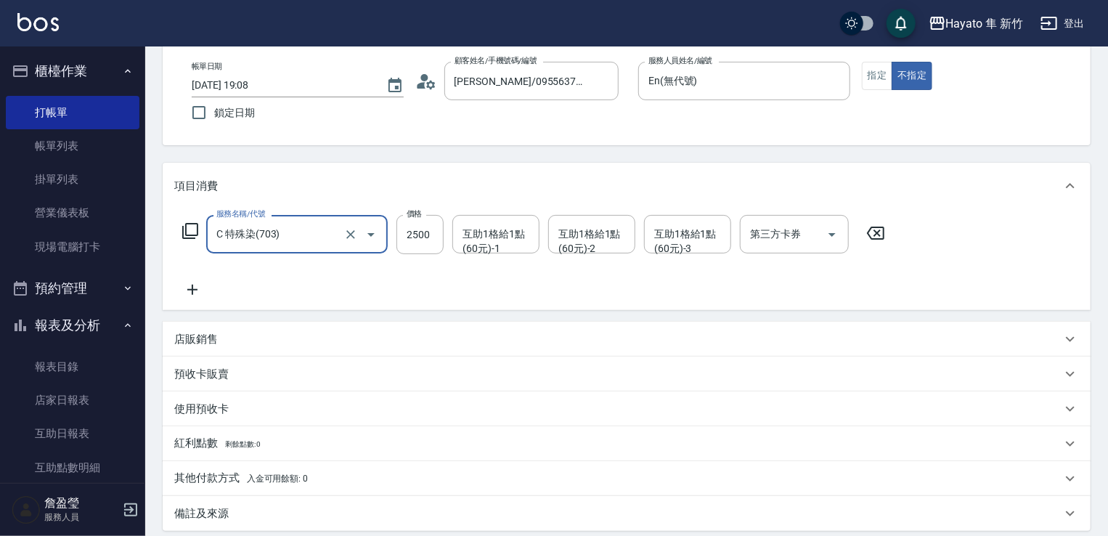
click at [217, 340] on p "店販銷售" at bounding box center [196, 339] width 44 height 15
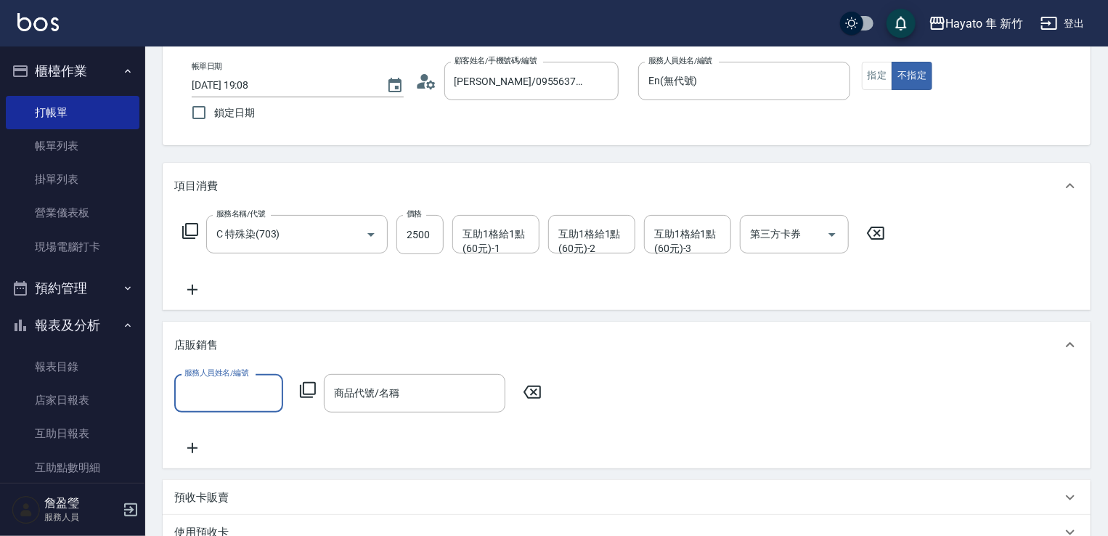
scroll to position [0, 0]
click at [244, 393] on input "服務人員姓名/編號" at bounding box center [229, 392] width 96 height 25
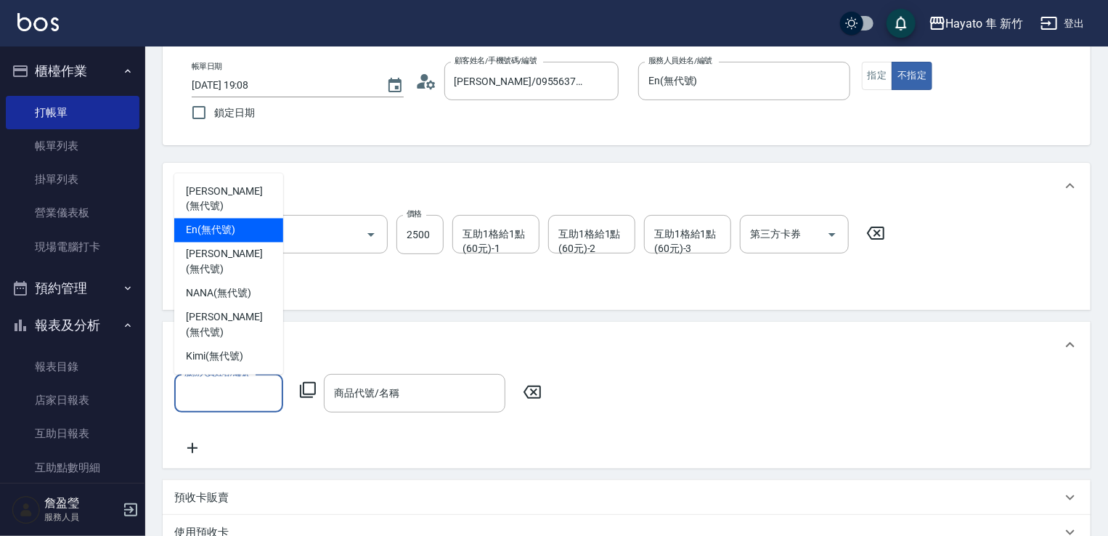
click at [203, 238] on span "En (無代號)" at bounding box center [210, 230] width 49 height 15
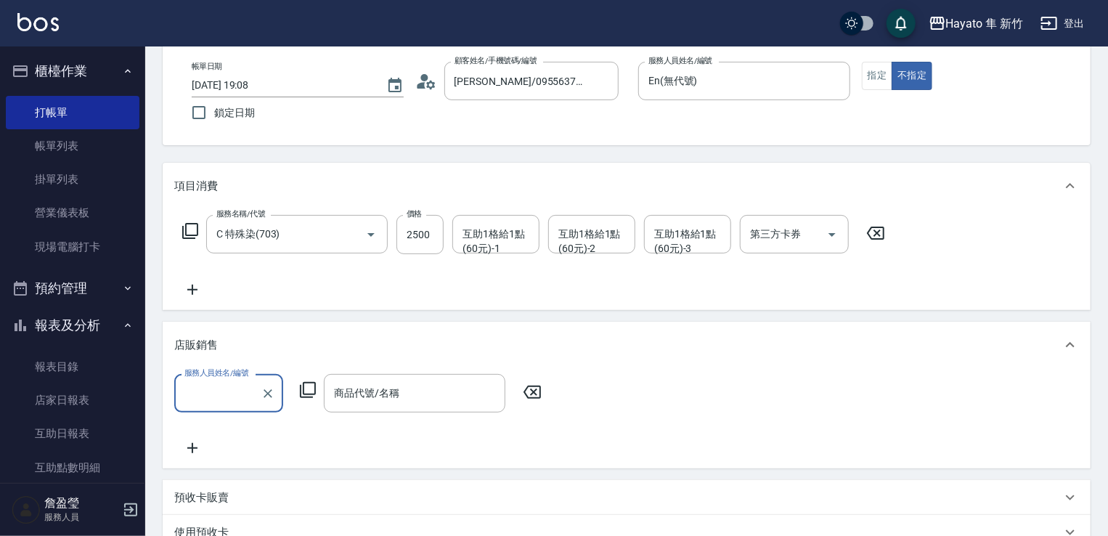
type input "En(無代號)"
click at [382, 394] on input "商品代號/名稱" at bounding box center [414, 392] width 168 height 25
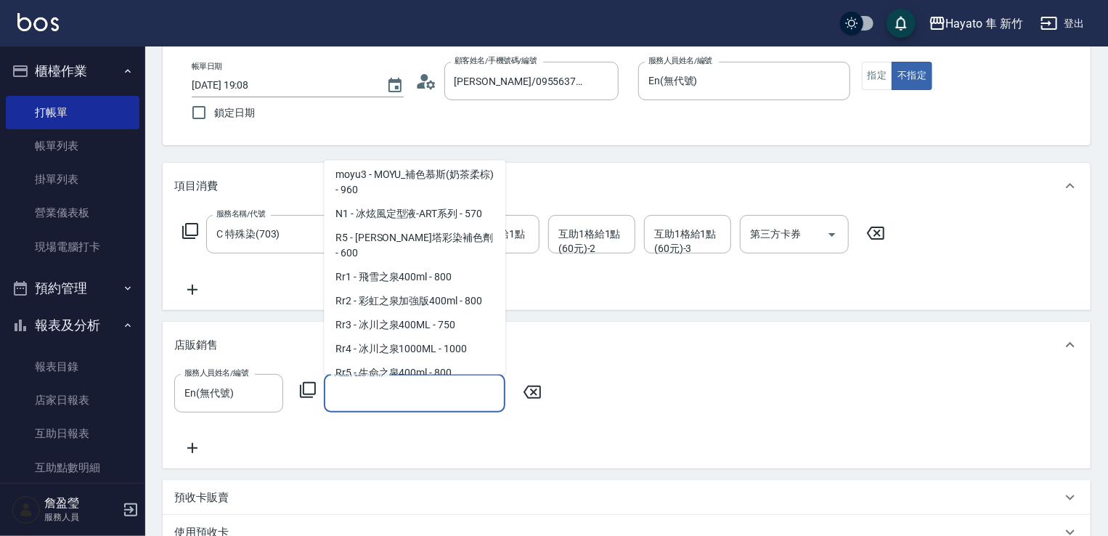
scroll to position [653, 0]
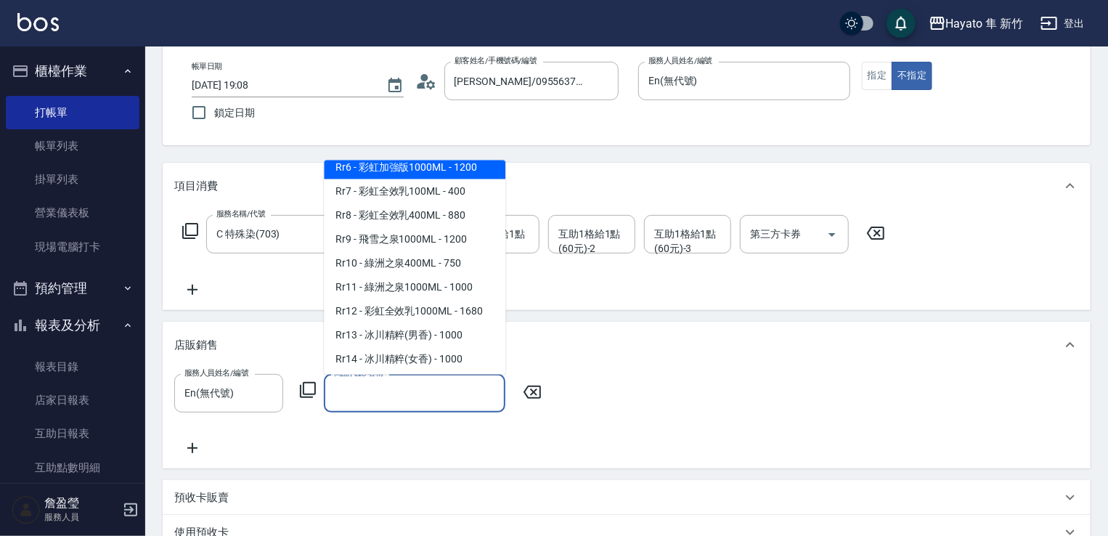
click at [435, 179] on span "Rr6 - 彩虹加強版1000ML - 1200" at bounding box center [415, 167] width 182 height 24
type input "彩虹加強版1000ML"
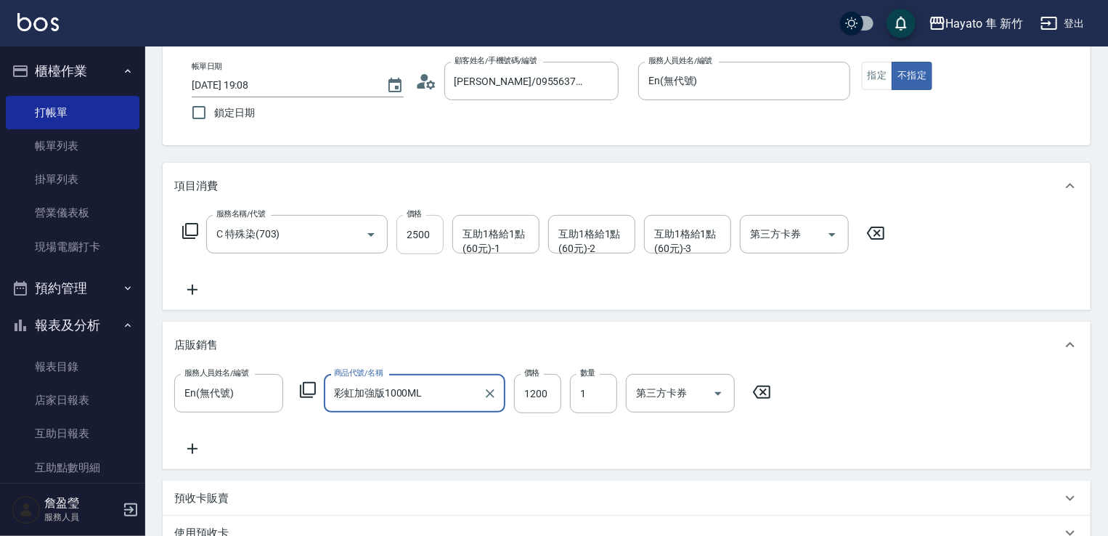
click at [423, 245] on input "2500" at bounding box center [419, 234] width 47 height 39
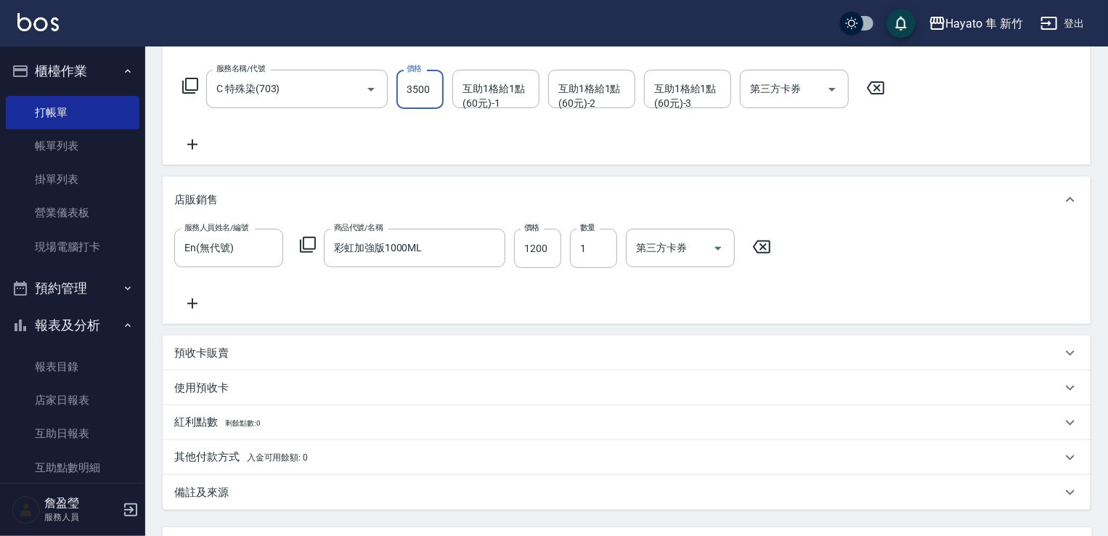
scroll to position [218, 0]
type input "3500"
click at [300, 500] on div "備註及來源" at bounding box center [617, 492] width 887 height 15
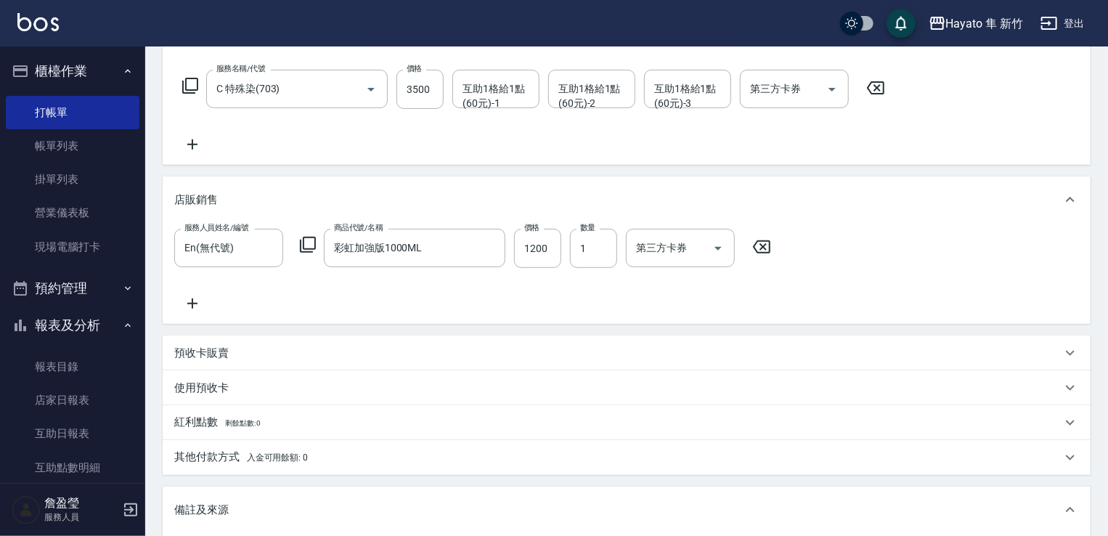
scroll to position [436, 0]
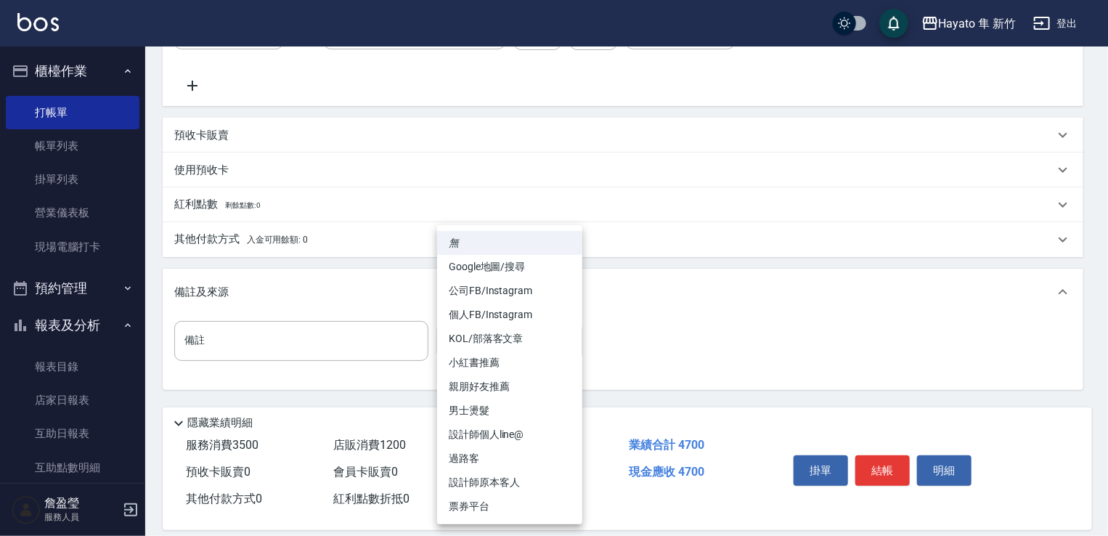
click at [514, 341] on body "Hayato 隼 新竹 登出 櫃檯作業 打帳單 帳單列表 掛單列表 營業儀表板 現場電腦打卡 預約管理 預約管理 報表及分析 報表目錄 店家日報表 互助日報表…" at bounding box center [554, 55] width 1108 height 983
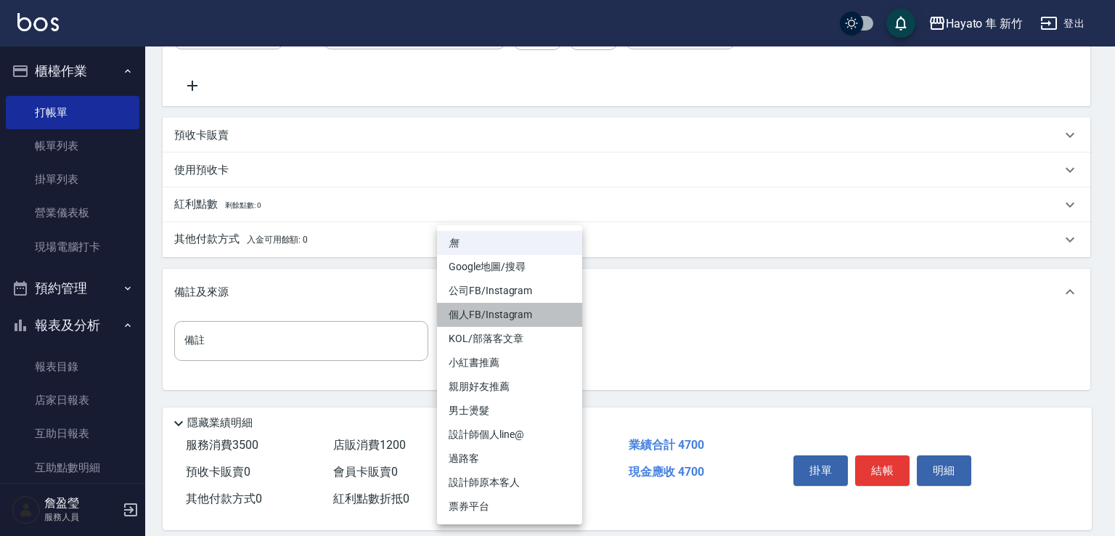
click at [523, 317] on li "個人FB/Instagram" at bounding box center [509, 315] width 145 height 24
type input "個人FB/Instagram"
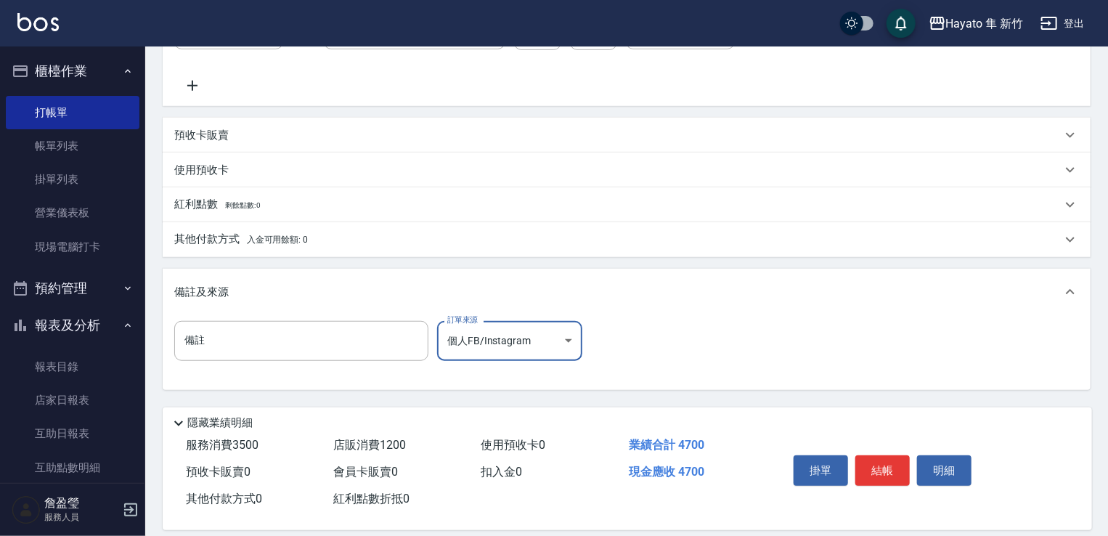
click at [250, 235] on span "入金可用餘額: 0" at bounding box center [278, 240] width 62 height 10
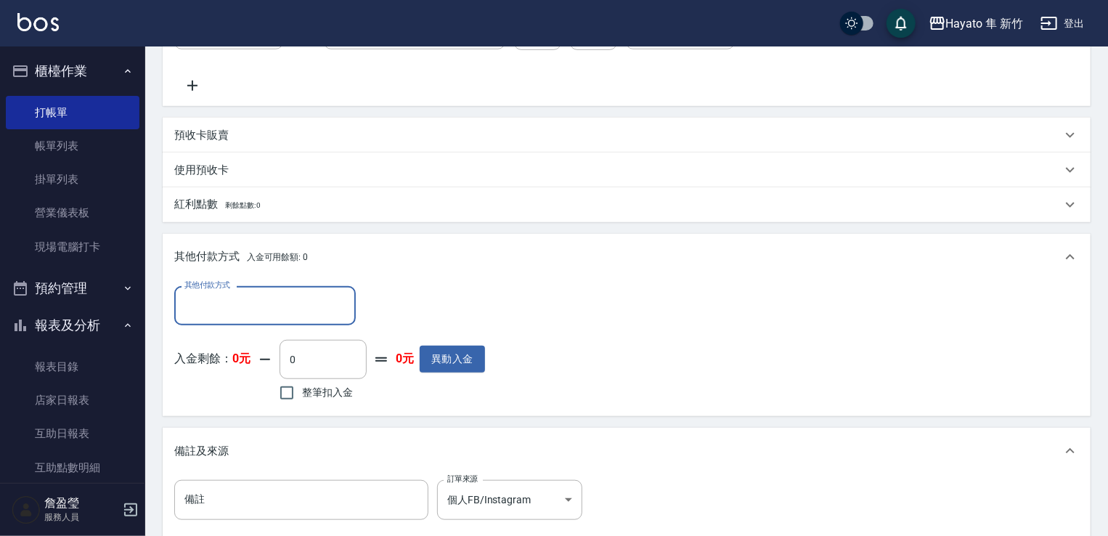
scroll to position [0, 0]
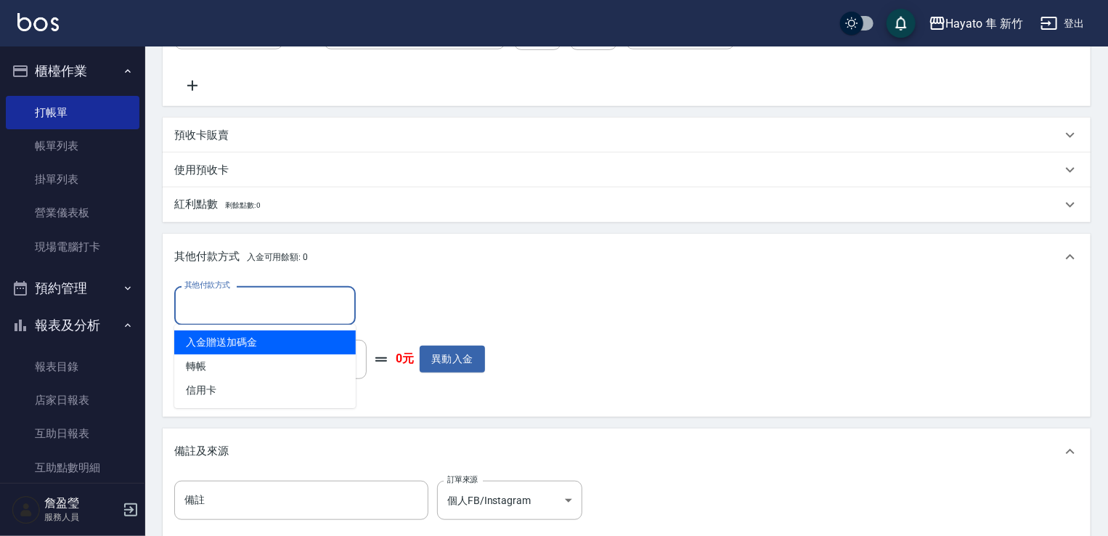
click at [267, 307] on input "其他付款方式" at bounding box center [265, 305] width 168 height 25
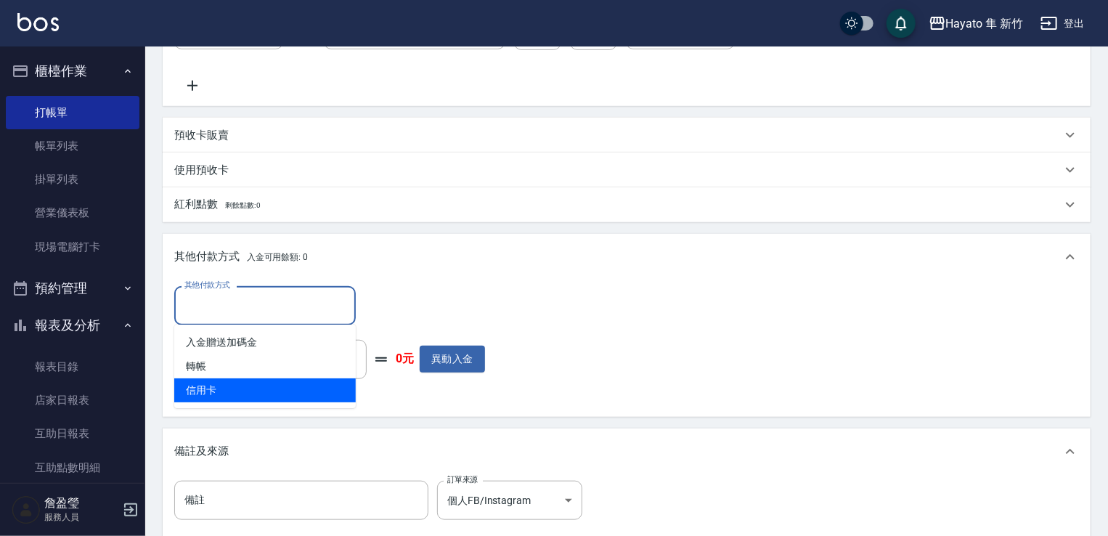
click at [247, 385] on span "信用卡" at bounding box center [265, 390] width 182 height 24
type input "信用卡"
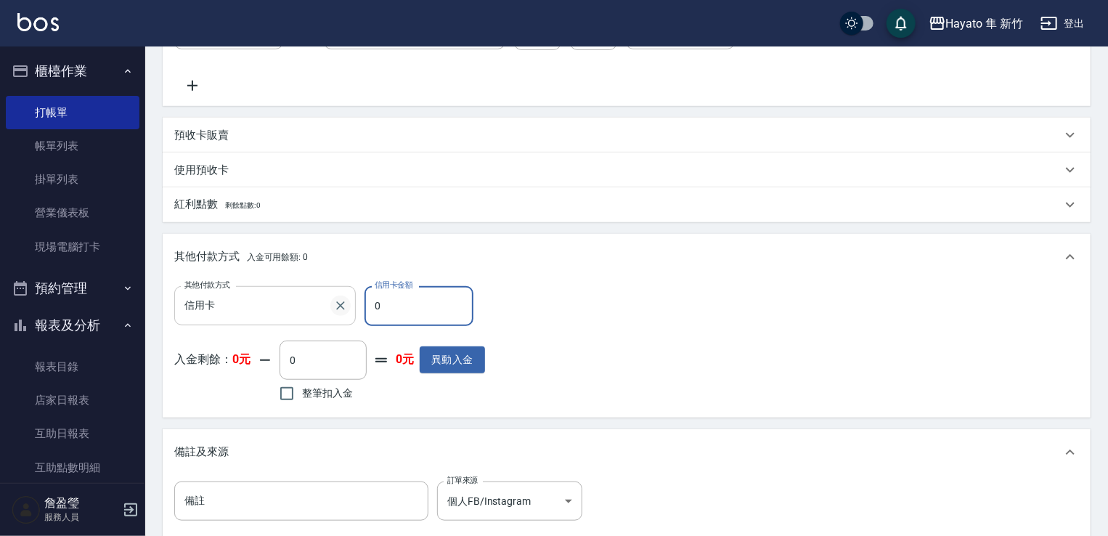
drag, startPoint x: 389, startPoint y: 308, endPoint x: 346, endPoint y: 312, distance: 43.8
click at [346, 312] on div "其他付款方式 信用卡 其他付款方式 信用卡金額 0 信用卡金額" at bounding box center [329, 305] width 311 height 39
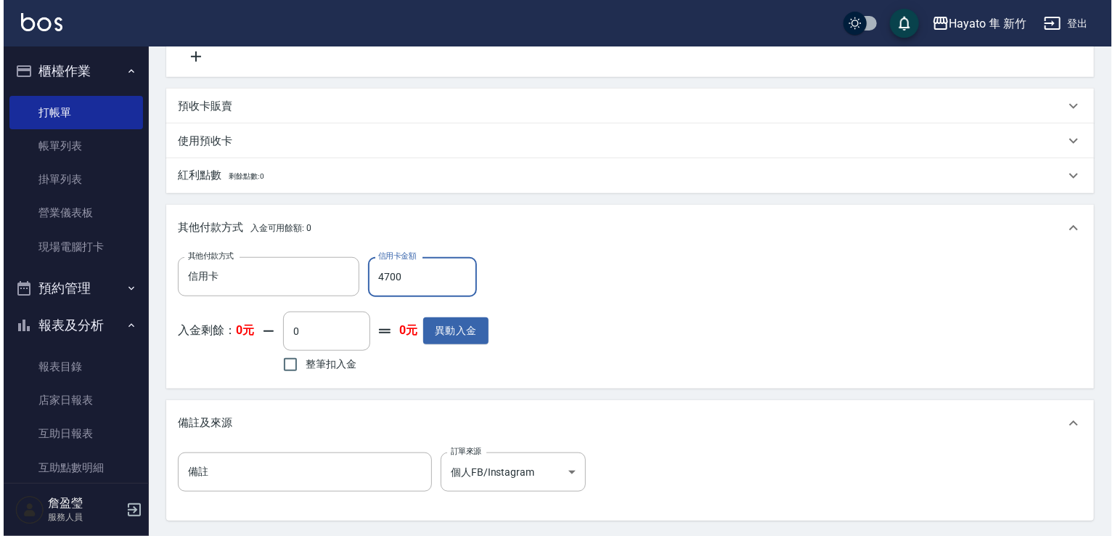
scroll to position [611, 0]
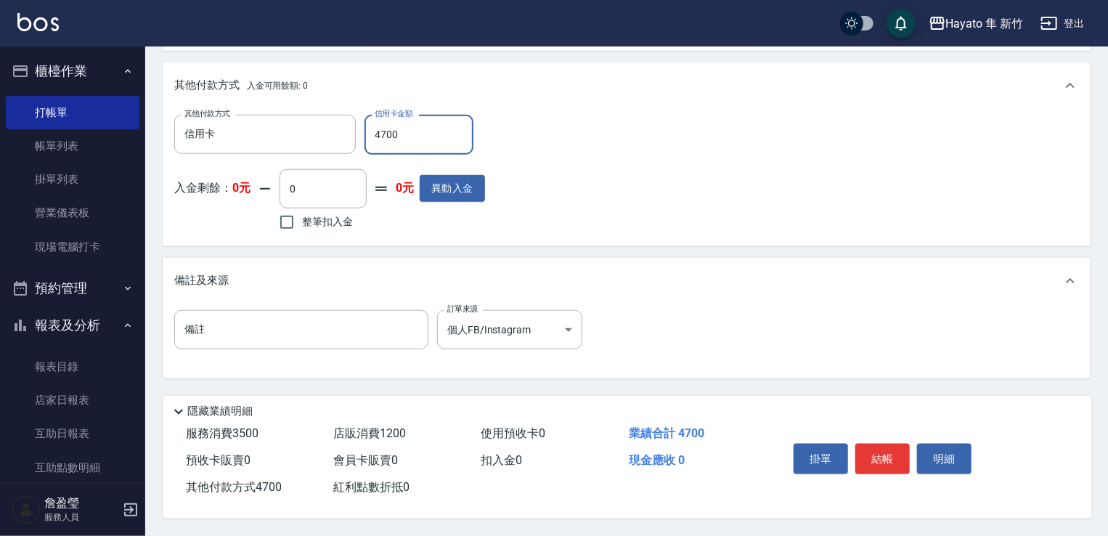
type input "4700"
click at [906, 470] on div "掛單 結帳 明細" at bounding box center [882, 461] width 189 height 46
click at [886, 458] on button "結帳" at bounding box center [882, 459] width 54 height 30
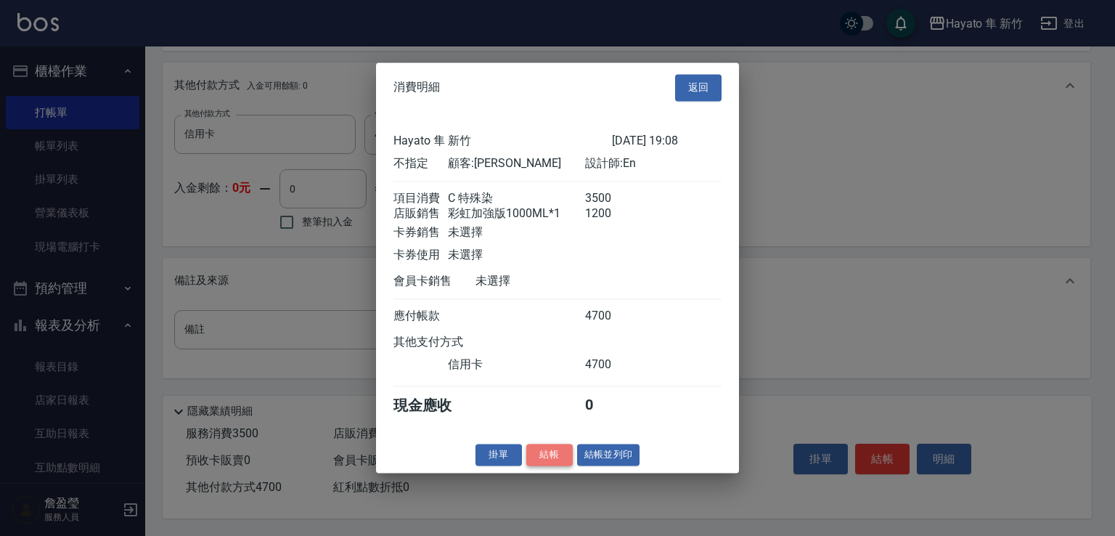
click at [542, 462] on button "結帳" at bounding box center [549, 455] width 46 height 23
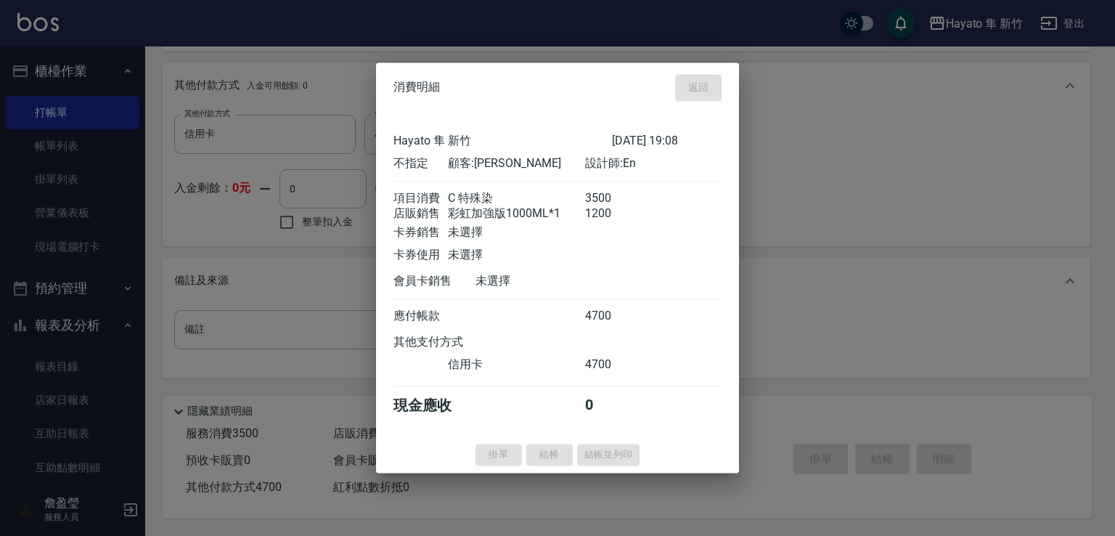
type input "[DATE] 19:10"
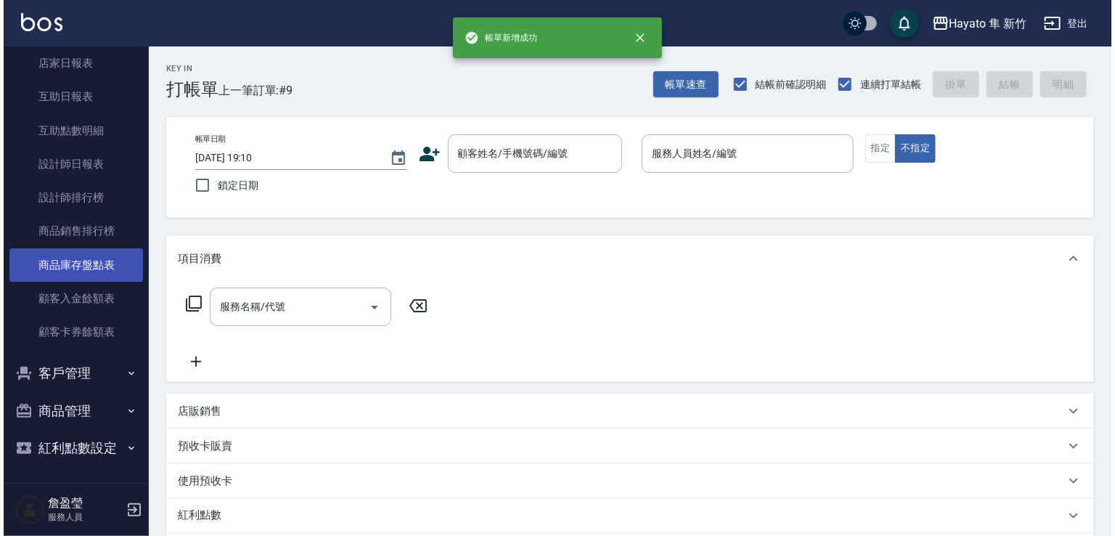
scroll to position [338, 0]
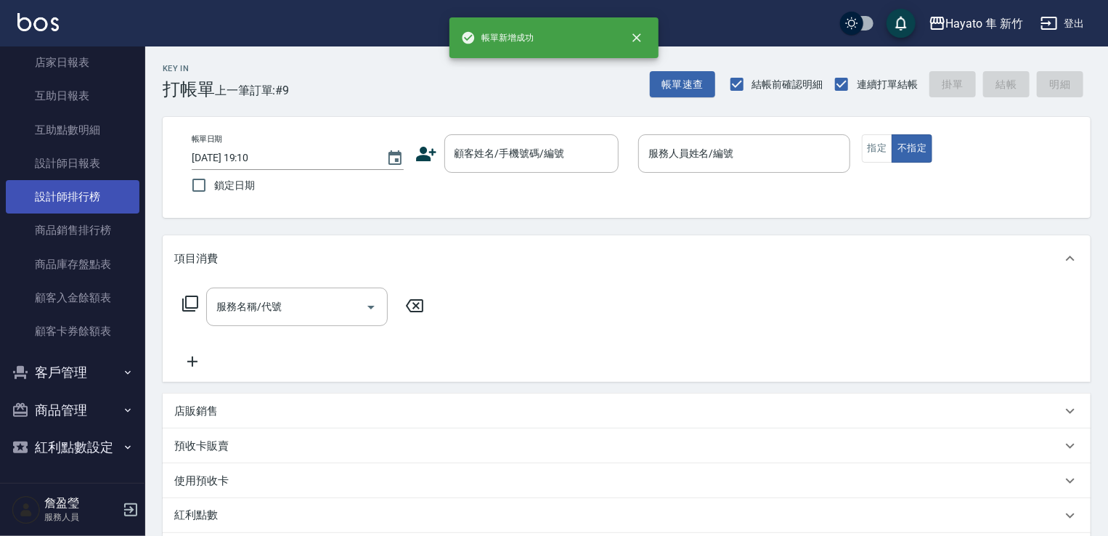
click at [95, 198] on link "設計師排行榜" at bounding box center [73, 196] width 134 height 33
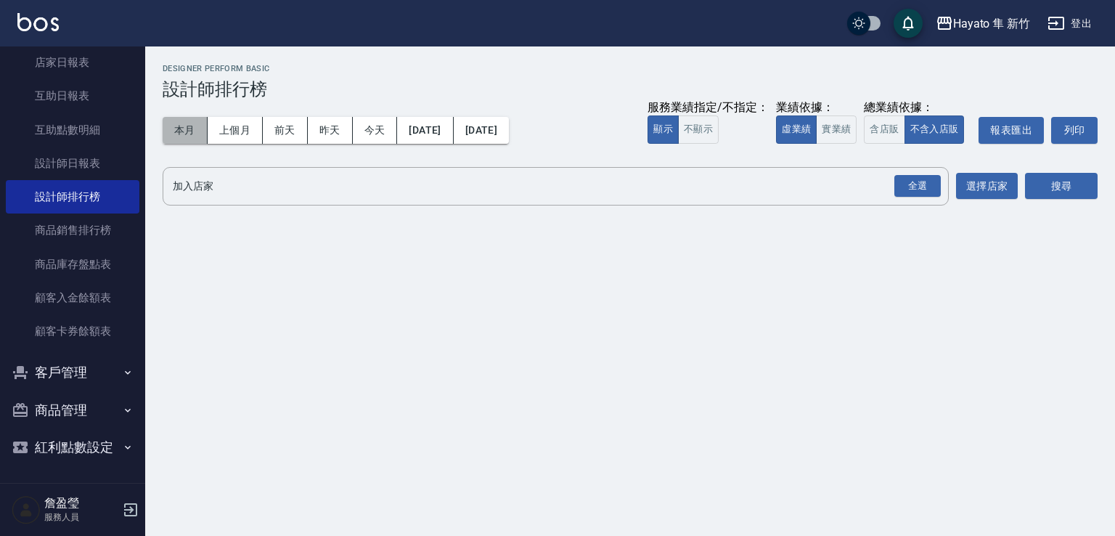
click at [176, 131] on button "本月" at bounding box center [185, 130] width 45 height 27
drag, startPoint x: 920, startPoint y: 189, endPoint x: 1021, endPoint y: 187, distance: 101.0
click at [918, 191] on div "全選" at bounding box center [917, 186] width 46 height 23
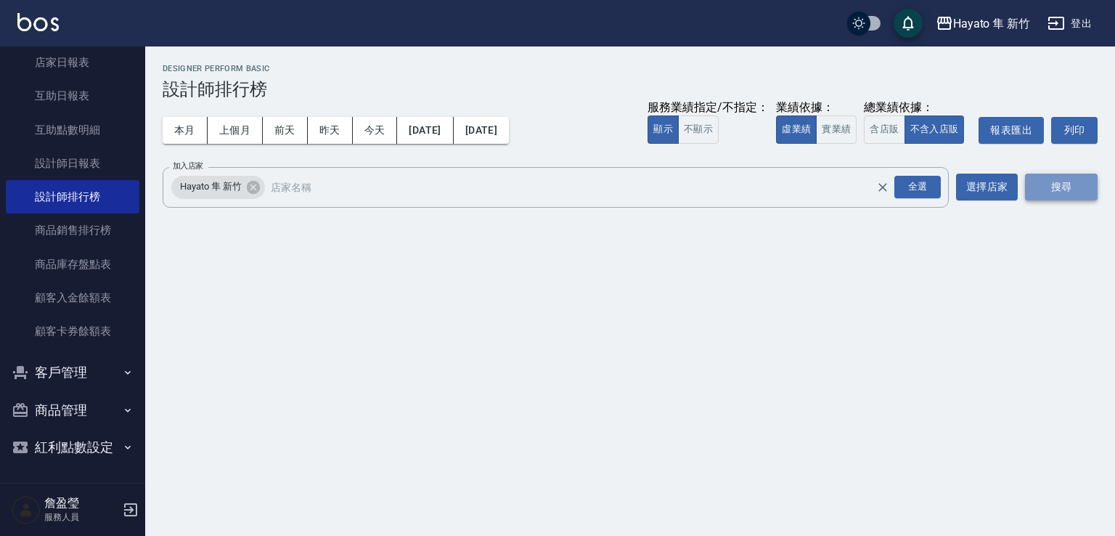
click at [1075, 187] on button "搜尋" at bounding box center [1061, 187] width 73 height 27
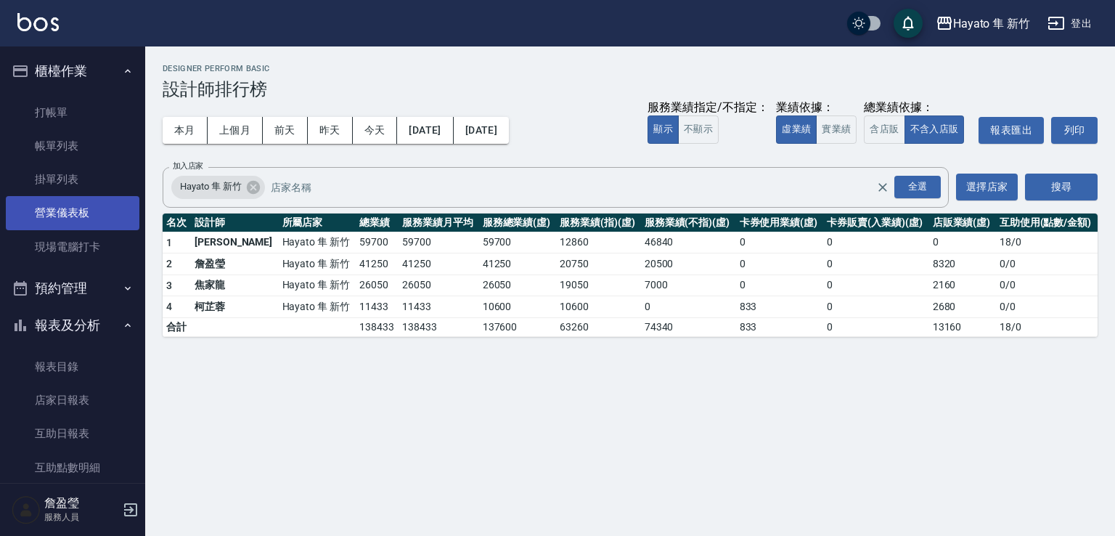
click at [96, 204] on link "營業儀表板" at bounding box center [73, 212] width 134 height 33
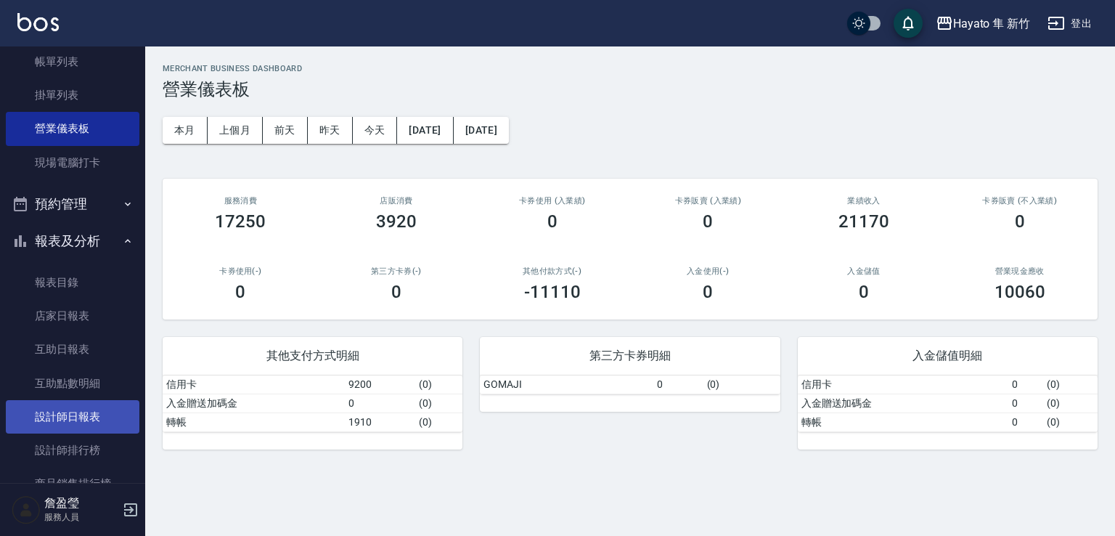
scroll to position [218, 0]
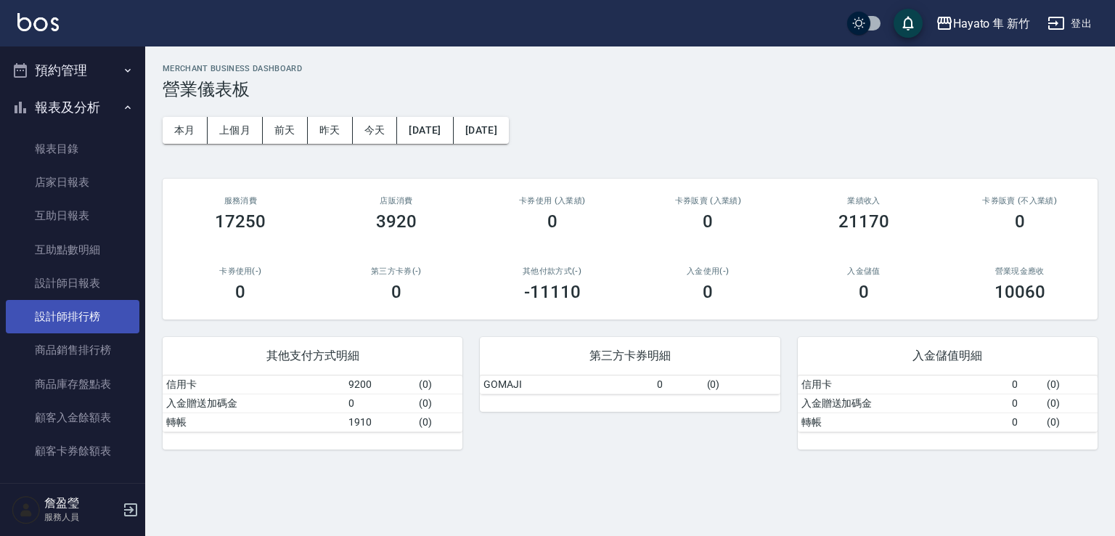
click at [61, 320] on link "設計師排行榜" at bounding box center [73, 316] width 134 height 33
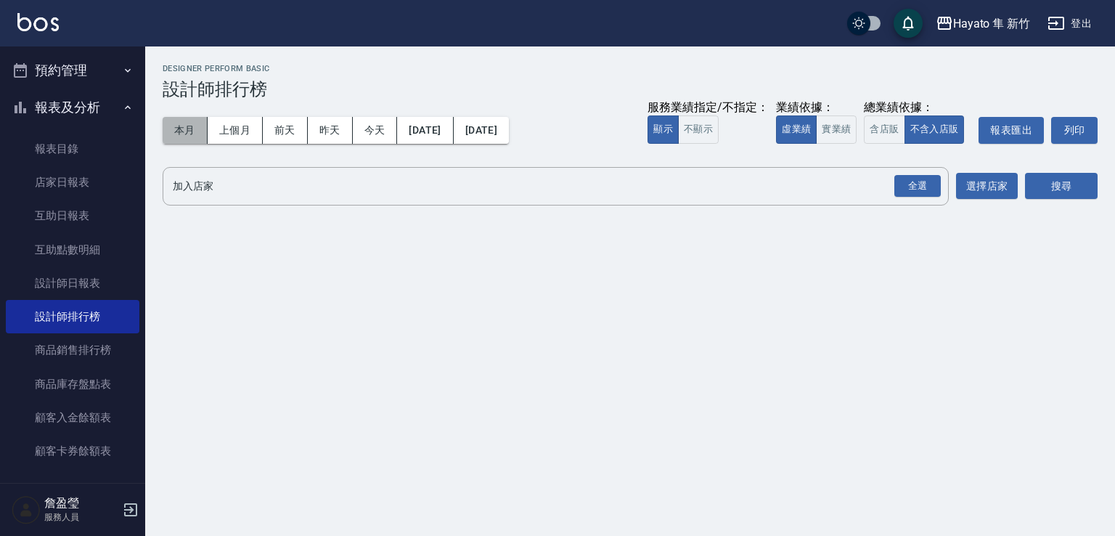
click at [185, 140] on button "本月" at bounding box center [185, 130] width 45 height 27
click at [926, 175] on div "全選" at bounding box center [917, 186] width 46 height 23
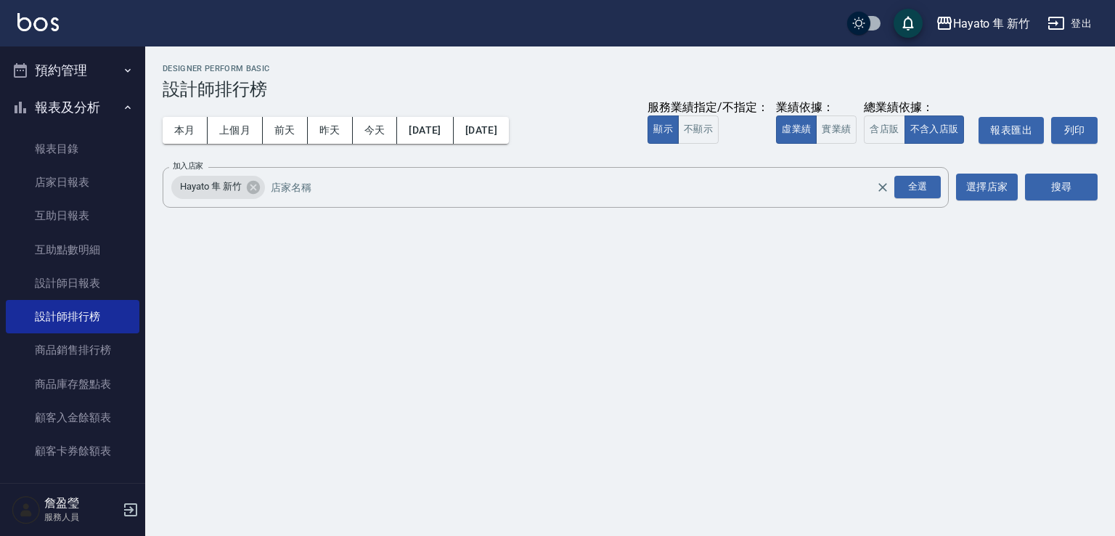
click at [1107, 192] on div "Hayato 隼 新竹 [DATE] - [DATE] 設計師排行榜 列印時間： [DATE][PHONE_NUMBER]:14 Designer Perfo…" at bounding box center [630, 138] width 970 height 184
drag, startPoint x: 1085, startPoint y: 192, endPoint x: 1077, endPoint y: 196, distance: 8.8
click at [1080, 195] on button "搜尋" at bounding box center [1061, 187] width 73 height 27
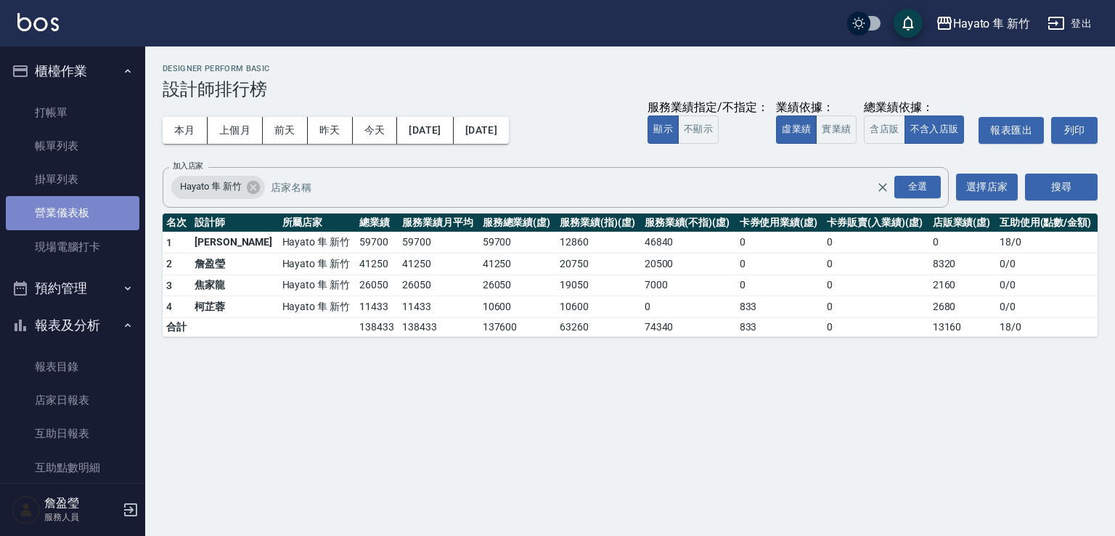
click at [108, 214] on link "營業儀表板" at bounding box center [73, 212] width 134 height 33
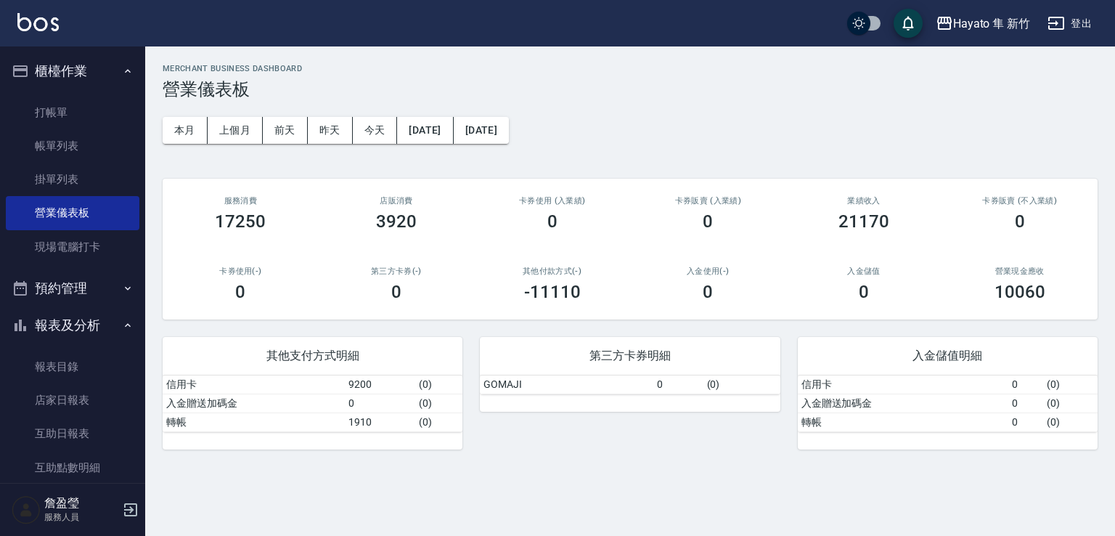
scroll to position [290, 0]
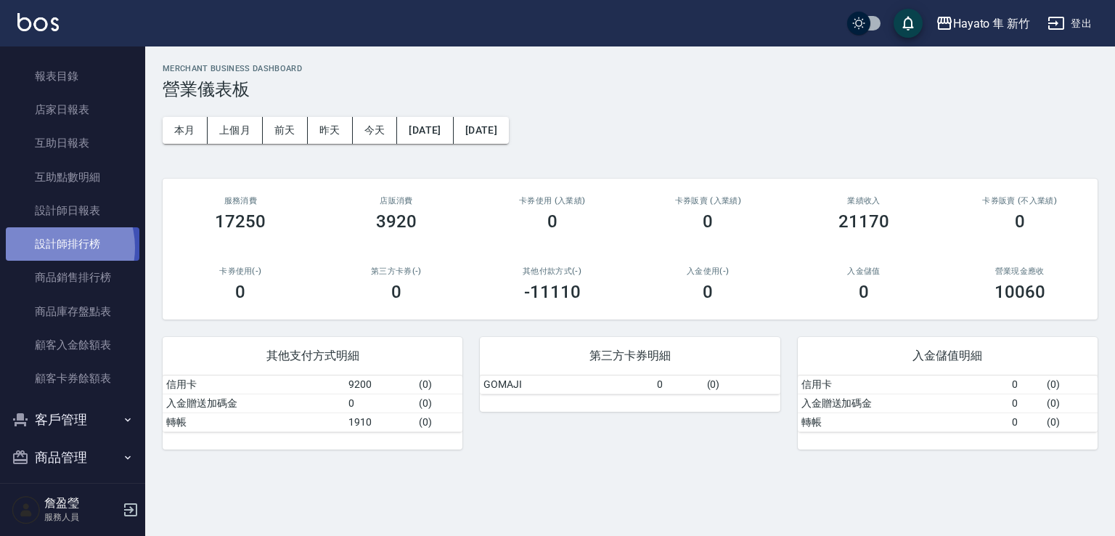
click at [46, 248] on link "設計師排行榜" at bounding box center [73, 243] width 134 height 33
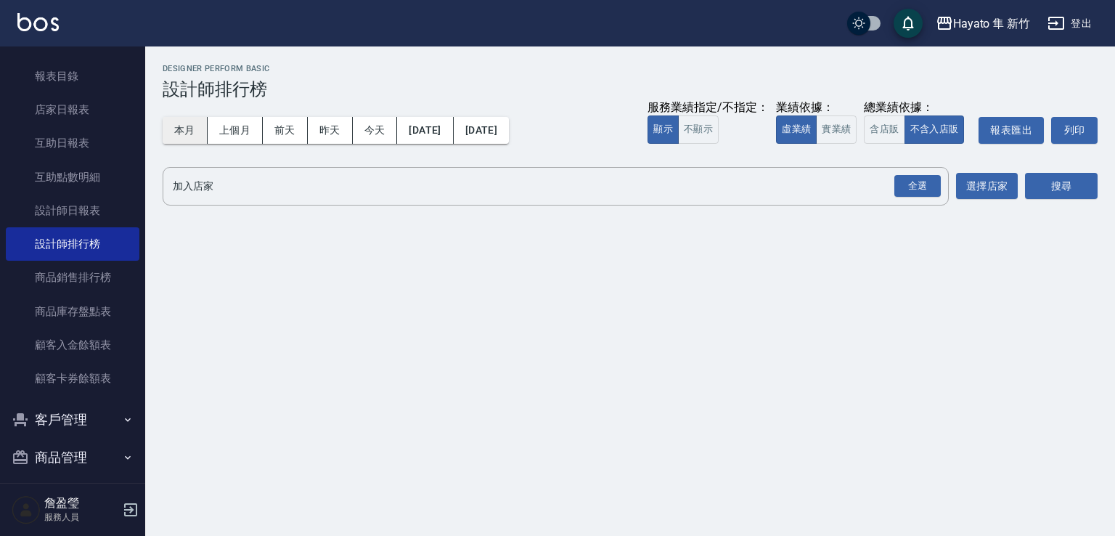
click at [168, 137] on button "本月" at bounding box center [185, 130] width 45 height 27
click at [897, 181] on div "全選" at bounding box center [917, 186] width 46 height 23
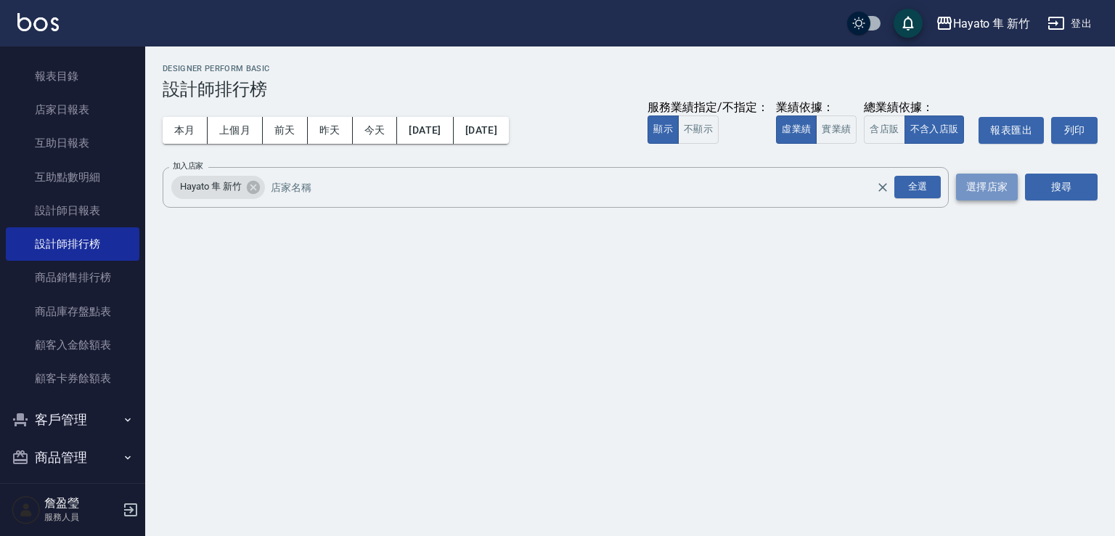
click at [1016, 186] on button "選擇店家" at bounding box center [987, 187] width 62 height 27
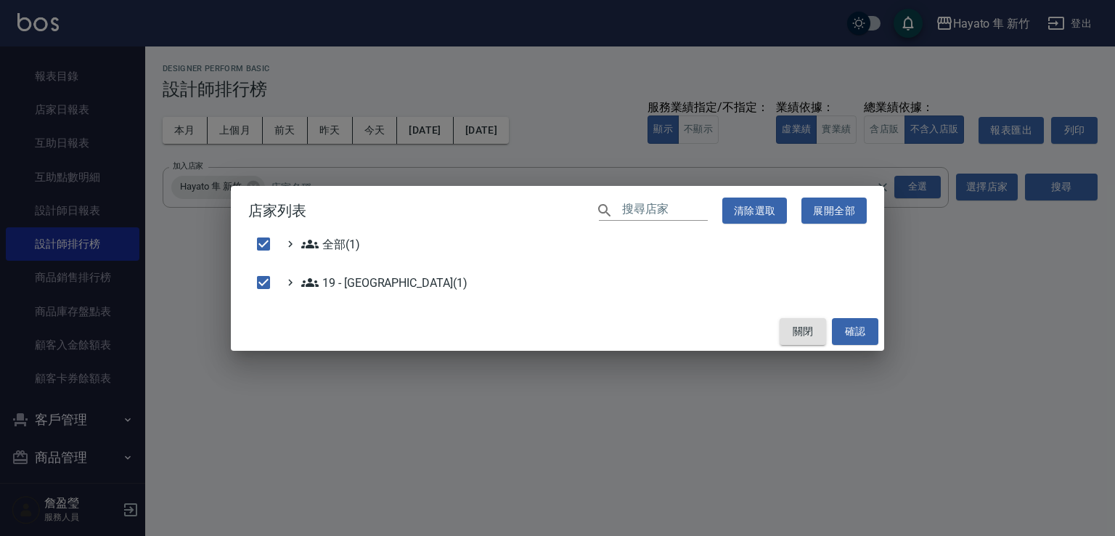
click at [804, 328] on button "關閉" at bounding box center [803, 331] width 46 height 27
checkbox input "false"
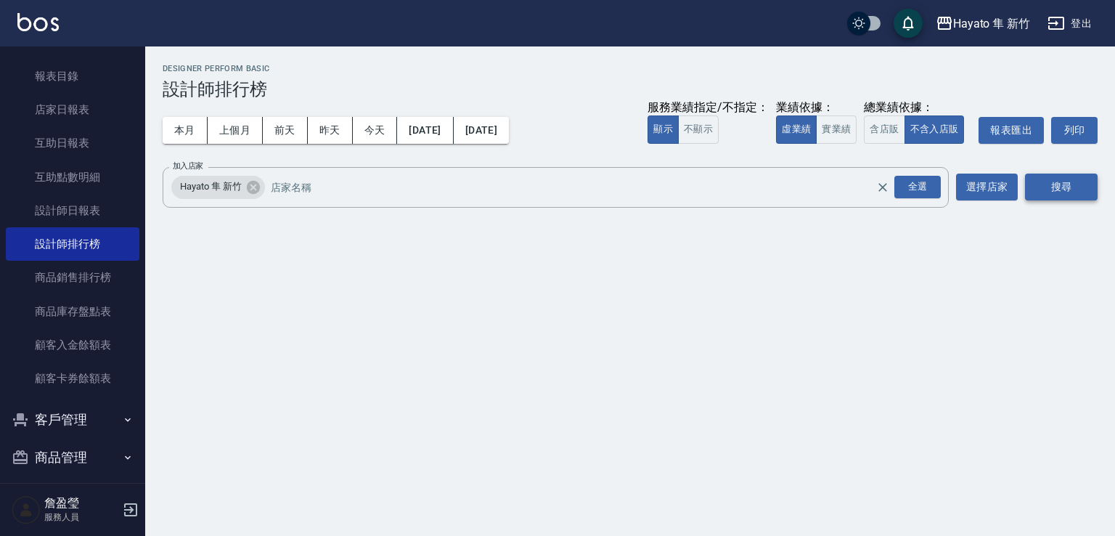
click at [1059, 177] on button "搜尋" at bounding box center [1061, 187] width 73 height 27
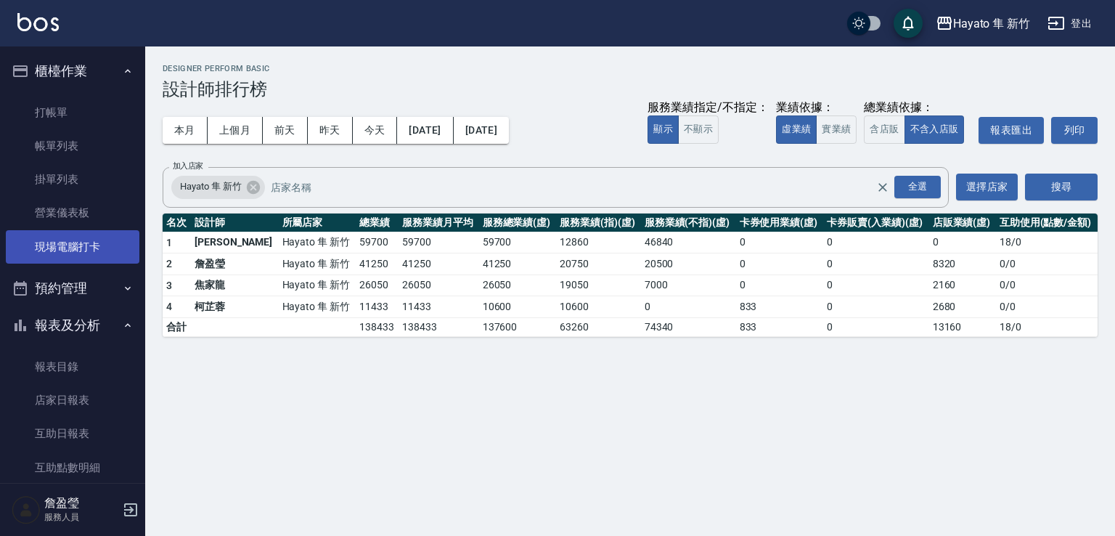
click at [84, 251] on link "現場電腦打卡" at bounding box center [73, 246] width 134 height 33
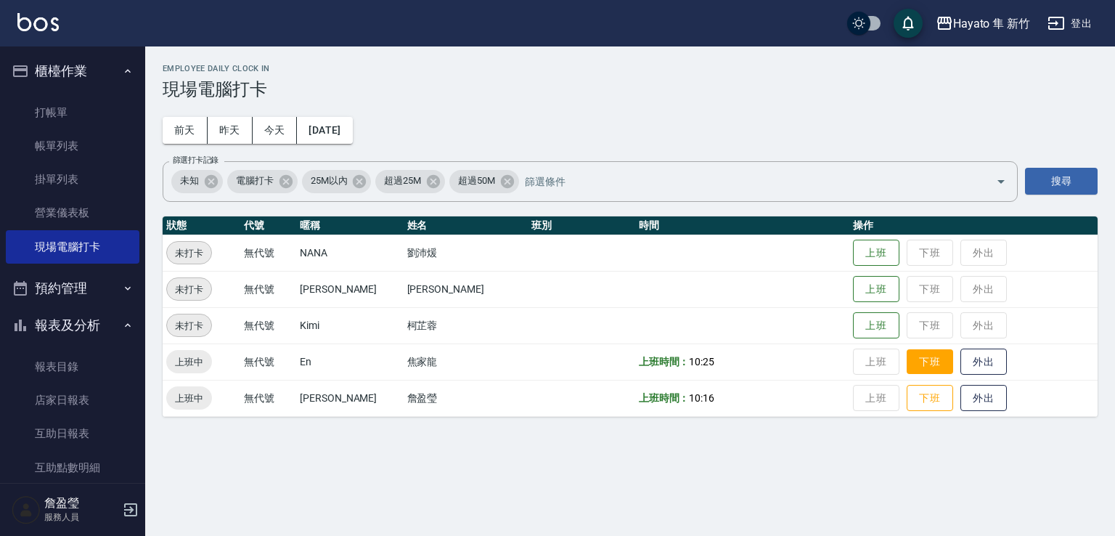
click at [907, 370] on button "下班" at bounding box center [930, 361] width 46 height 25
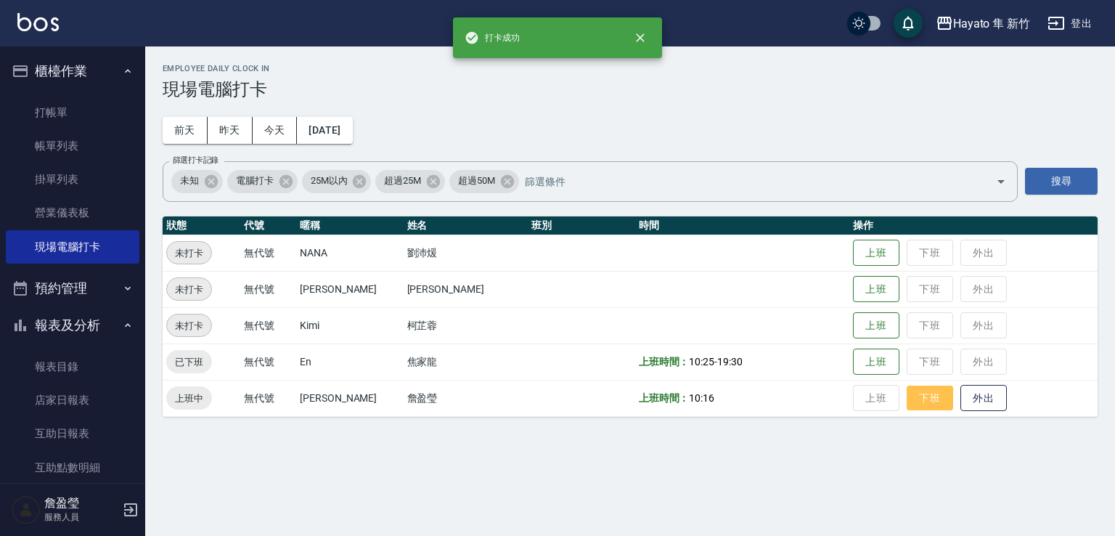
click at [912, 399] on button "下班" at bounding box center [930, 398] width 46 height 25
